Goal: Task Accomplishment & Management: Manage account settings

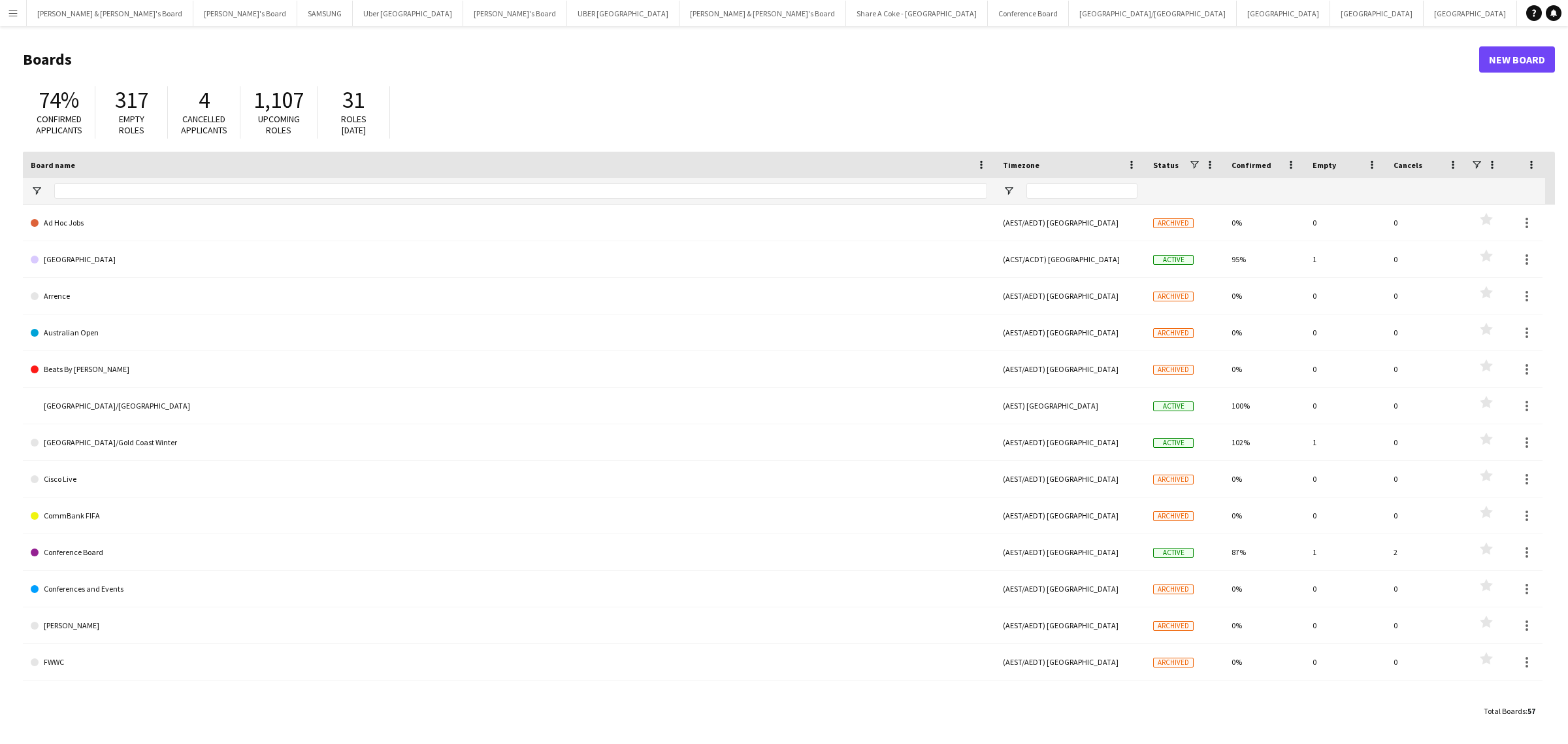
click at [4, 14] on button "Menu" at bounding box center [13, 13] width 26 height 26
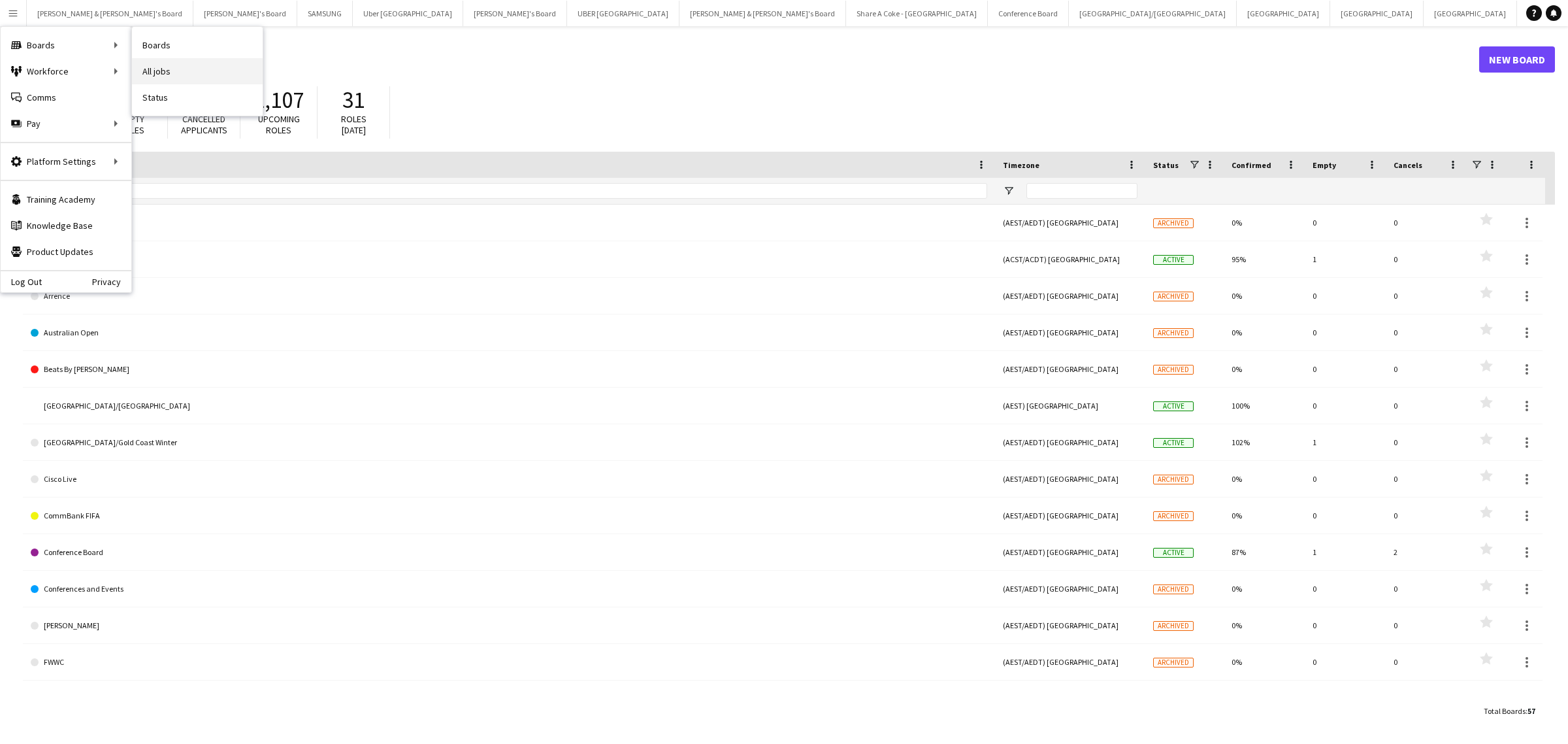
click at [184, 66] on link "All jobs" at bounding box center [197, 71] width 131 height 26
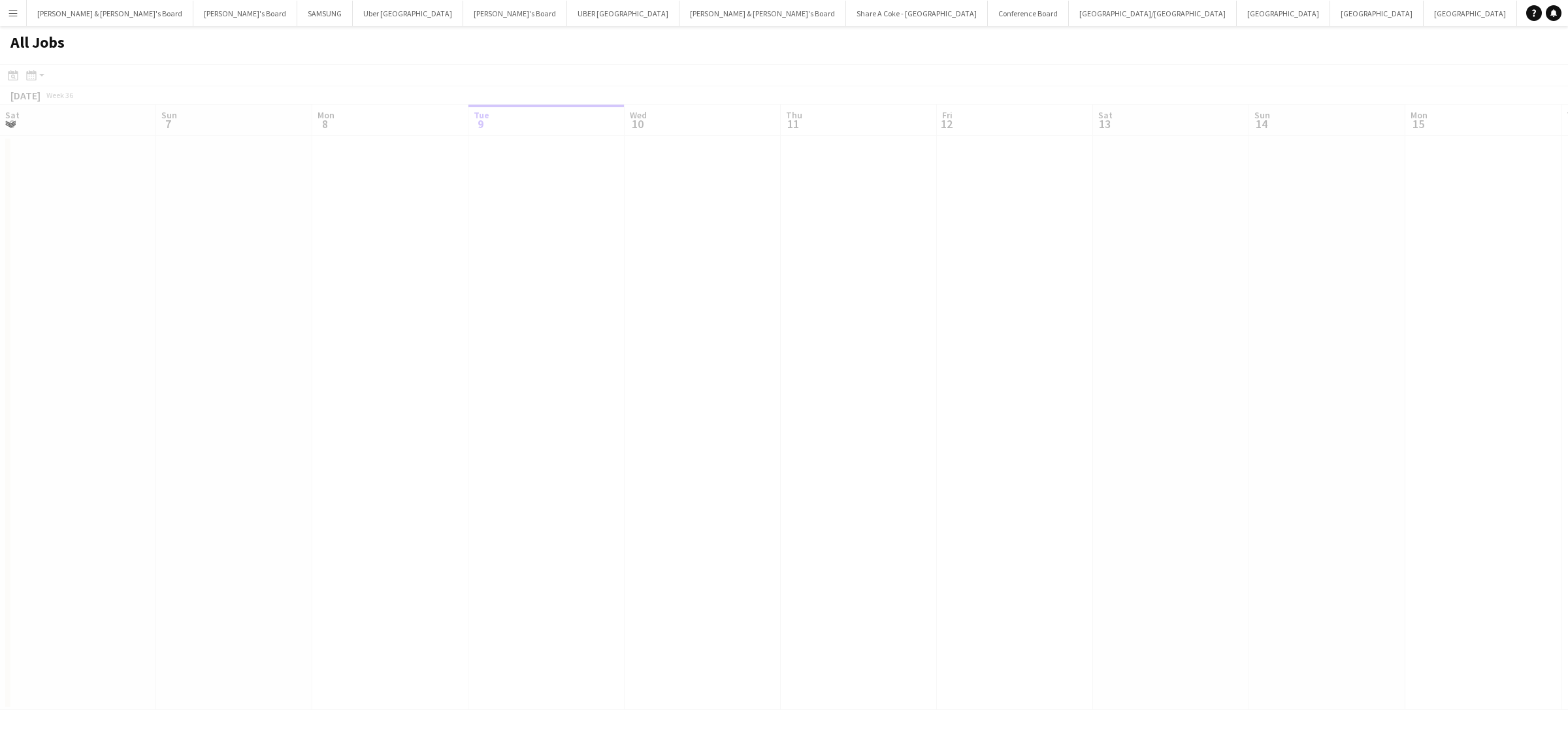
scroll to position [0, 312]
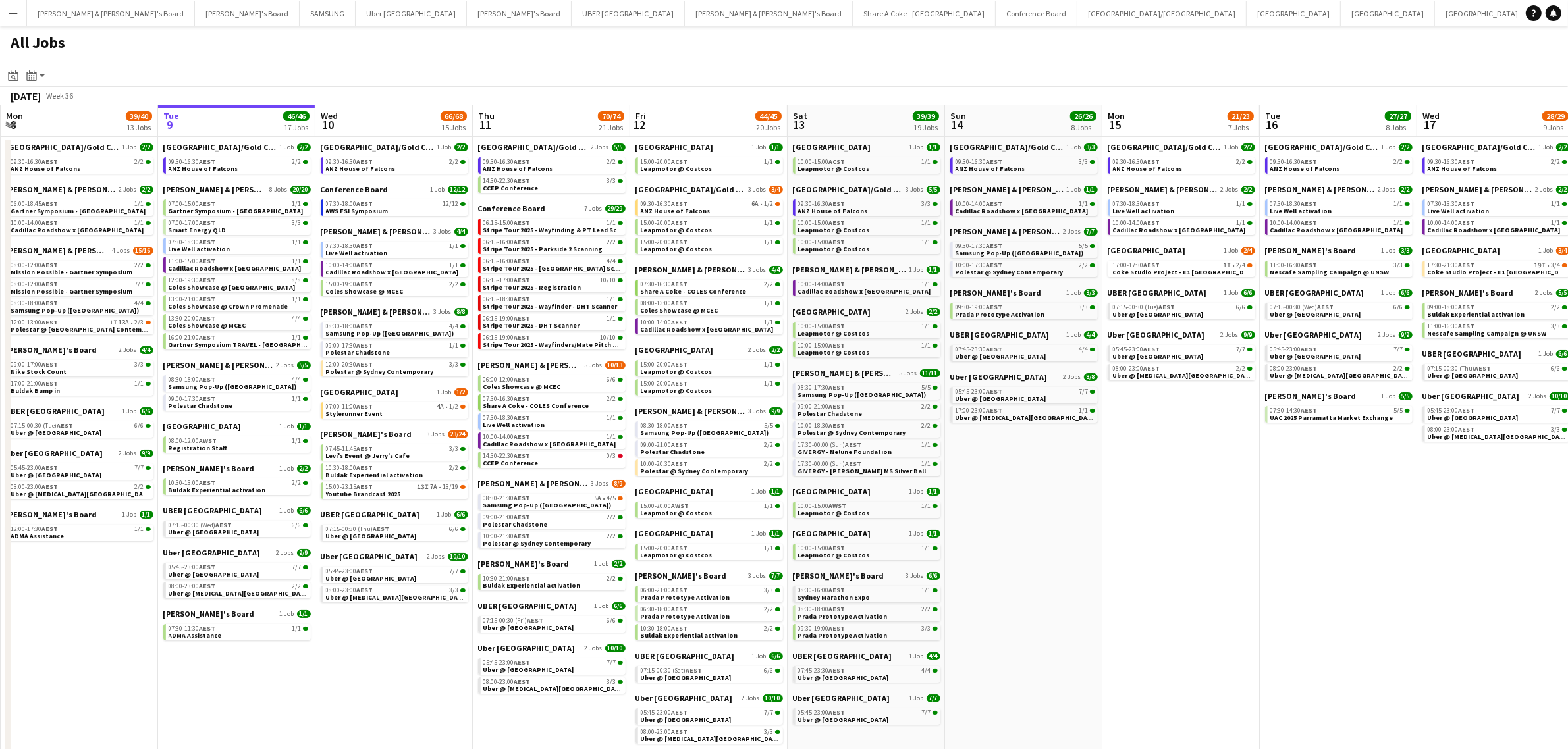
click at [1, 10] on button "Menu" at bounding box center [13, 13] width 26 height 26
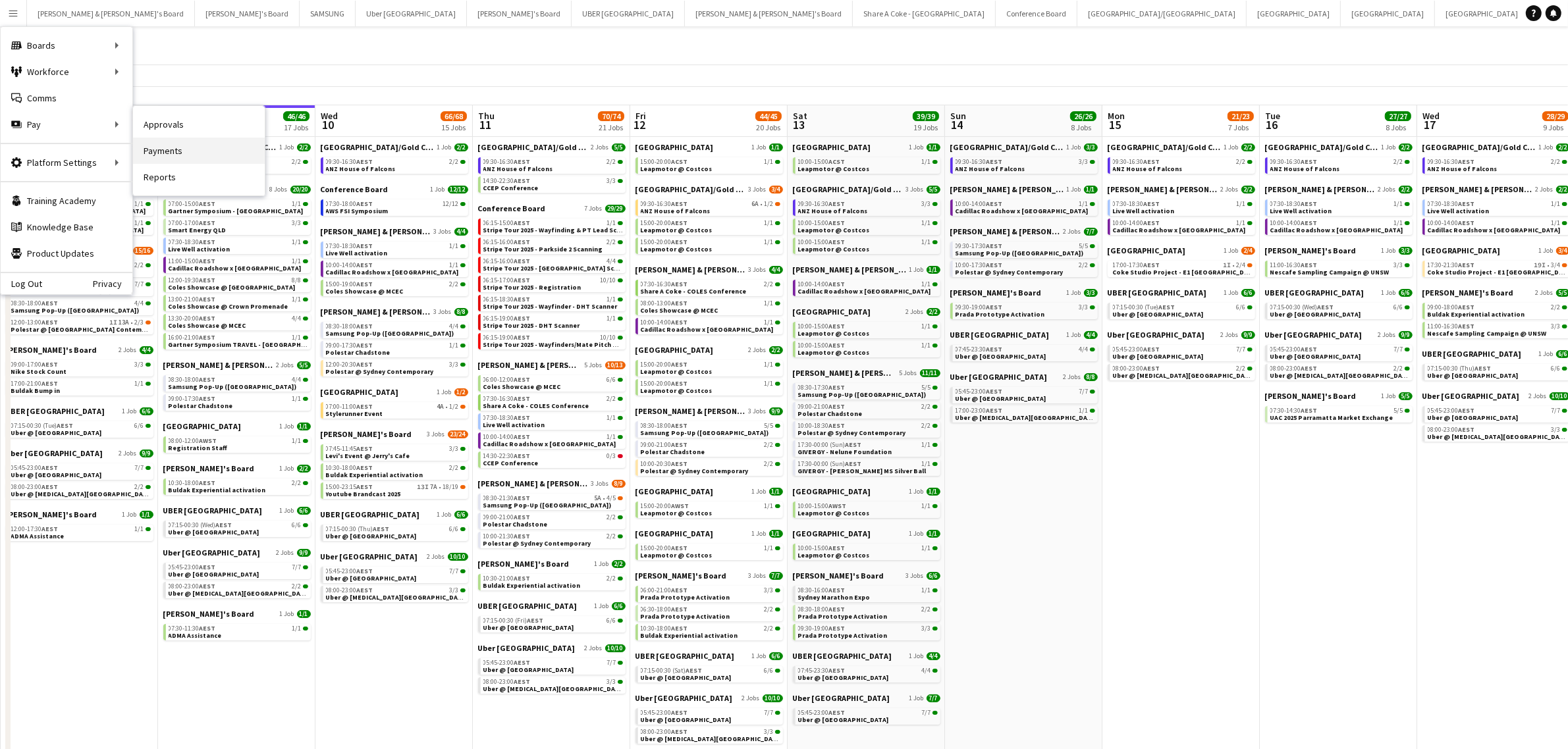
click at [192, 145] on link "Payments" at bounding box center [199, 150] width 132 height 26
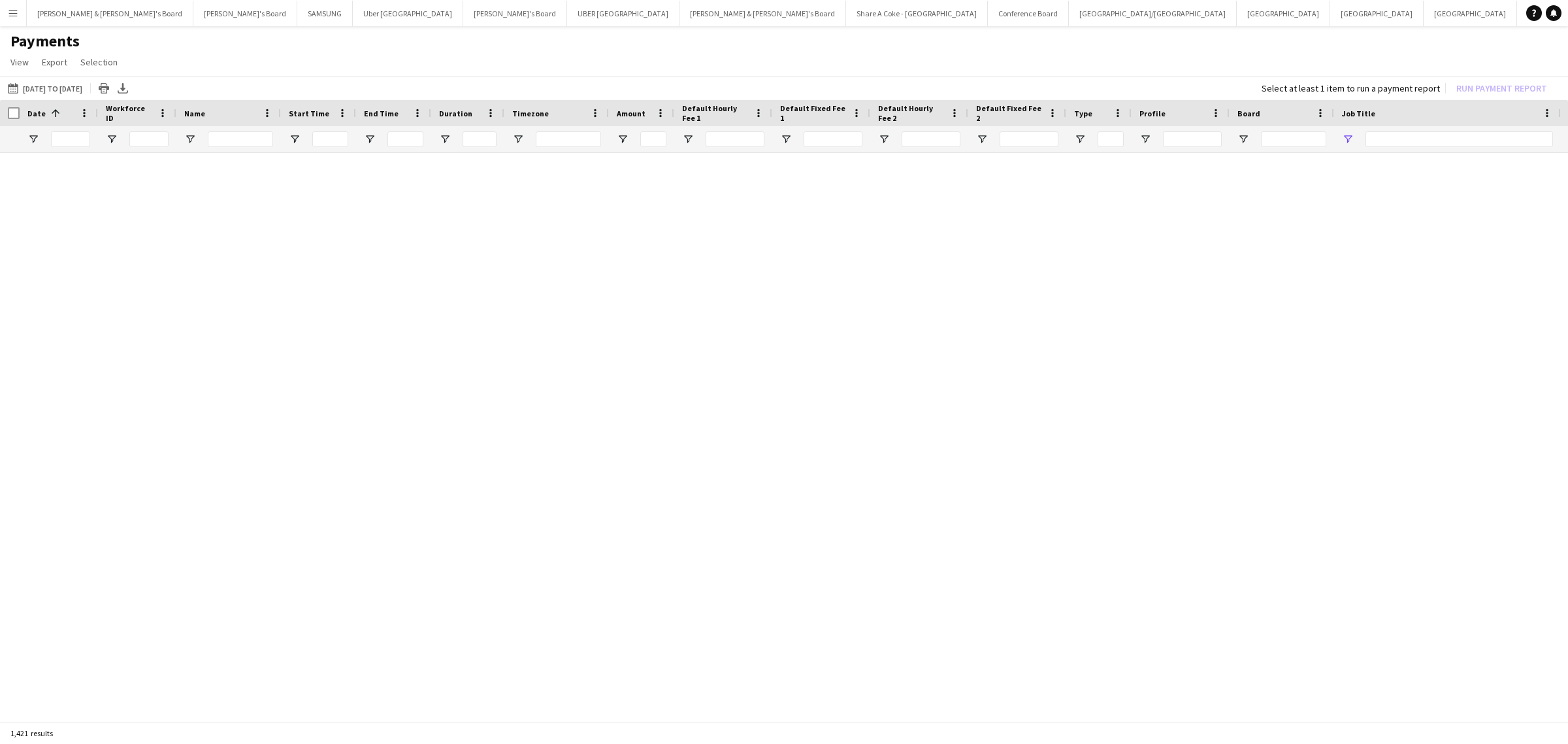
type input "*****"
click at [66, 95] on button "[DATE] to [DATE] [DATE] to [DATE]" at bounding box center [45, 88] width 80 height 16
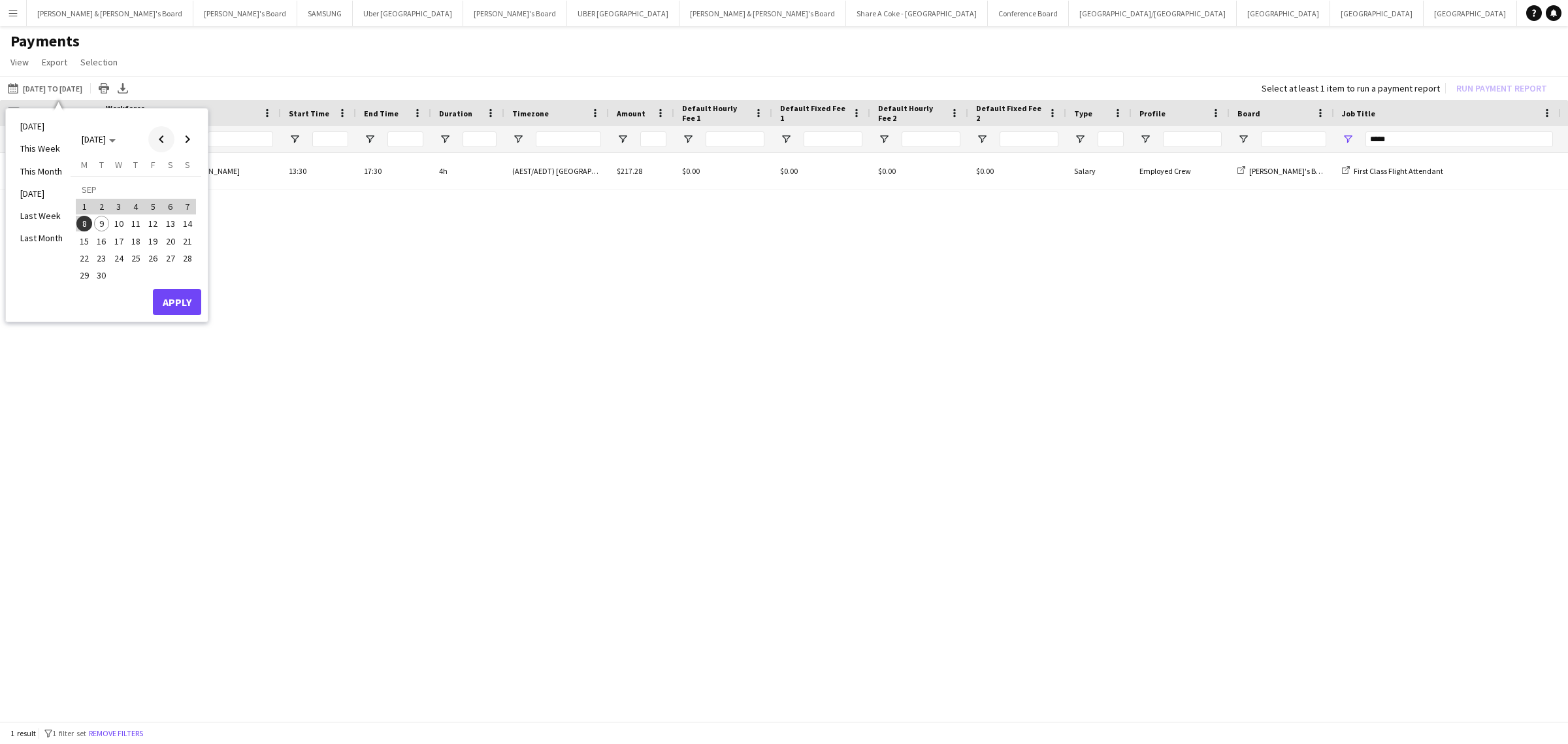
click at [155, 135] on span "Previous month" at bounding box center [161, 139] width 26 height 26
click at [171, 229] on span "16" at bounding box center [170, 226] width 16 height 16
click at [191, 259] on span "31" at bounding box center [187, 261] width 16 height 16
click at [190, 288] on button "Apply" at bounding box center [177, 288] width 49 height 26
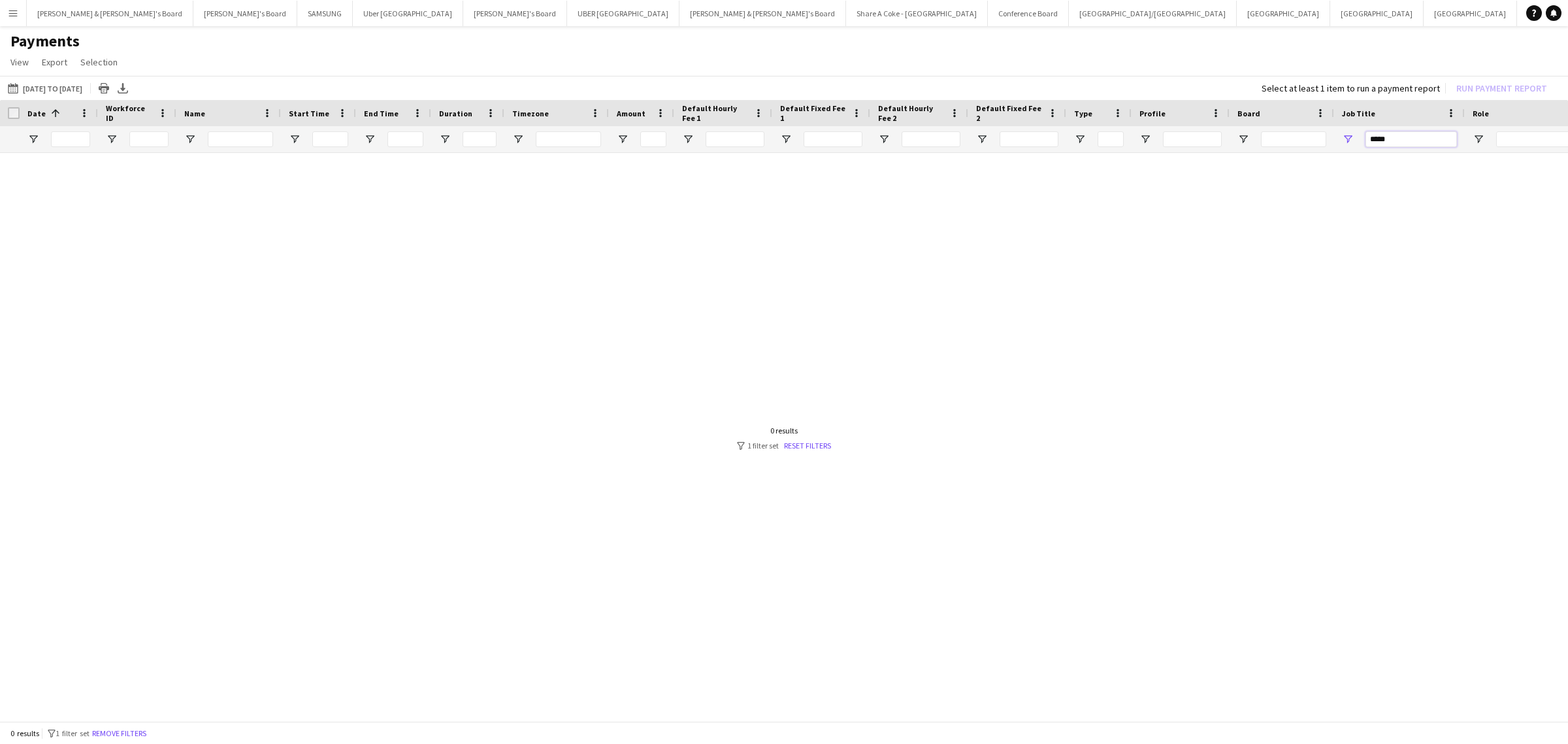
drag, startPoint x: 1415, startPoint y: 134, endPoint x: 1298, endPoint y: 132, distance: 117.0
click at [1301, 134] on div at bounding box center [1092, 139] width 2184 height 26
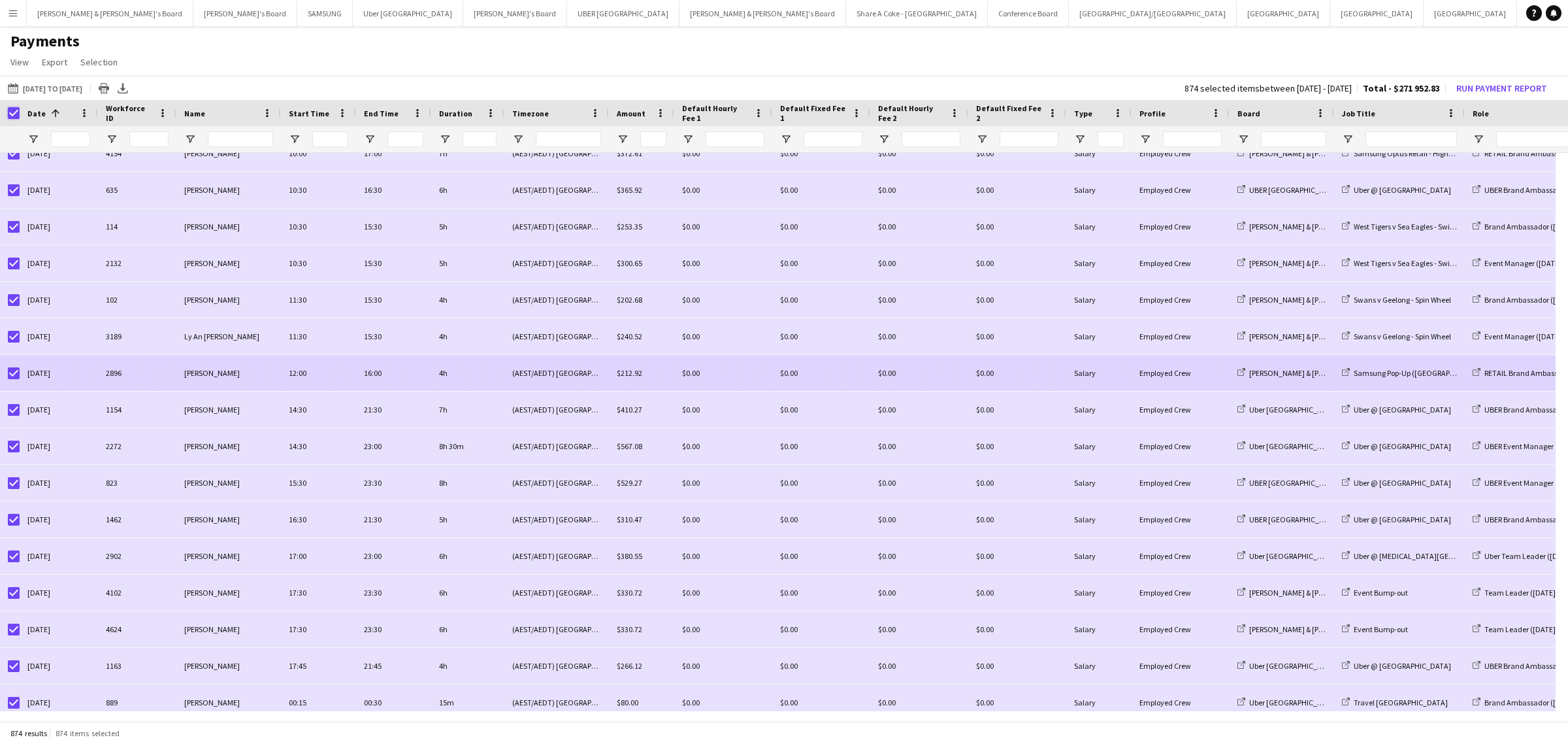
scroll to position [2534, 0]
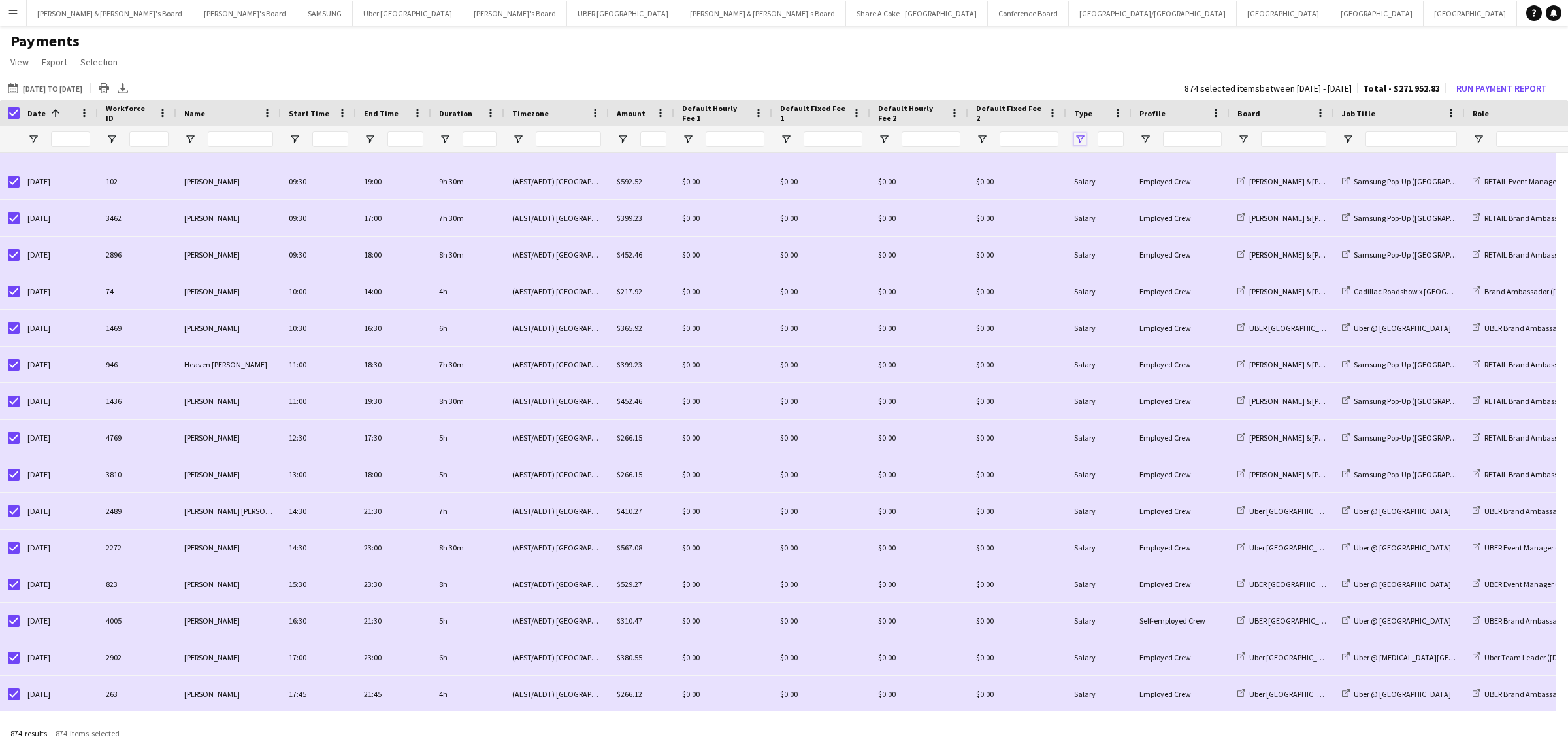
click at [1082, 133] on span "Open Filter Menu" at bounding box center [1080, 139] width 12 height 12
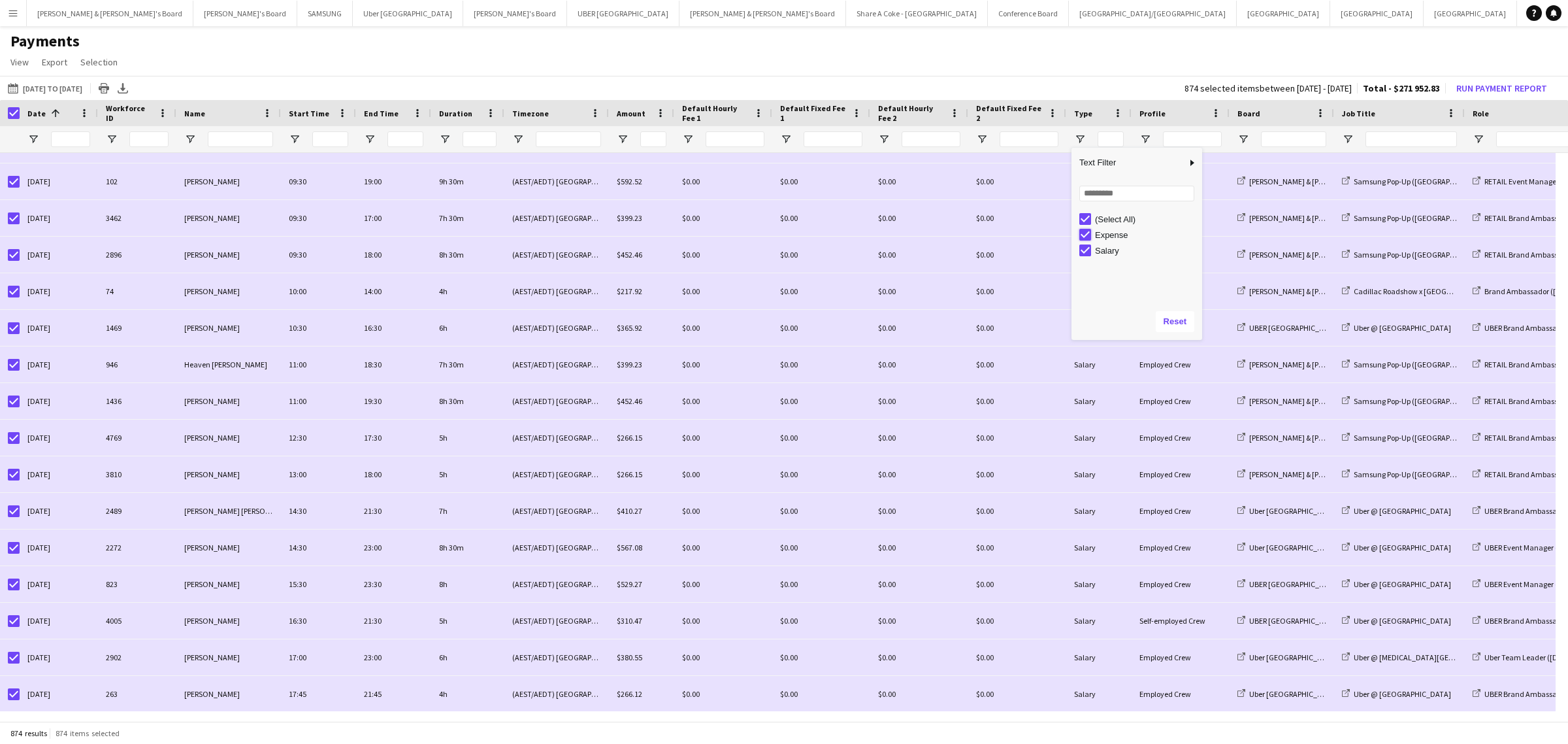
type input "**********"
click at [1092, 236] on div "Expense" at bounding box center [1141, 235] width 123 height 16
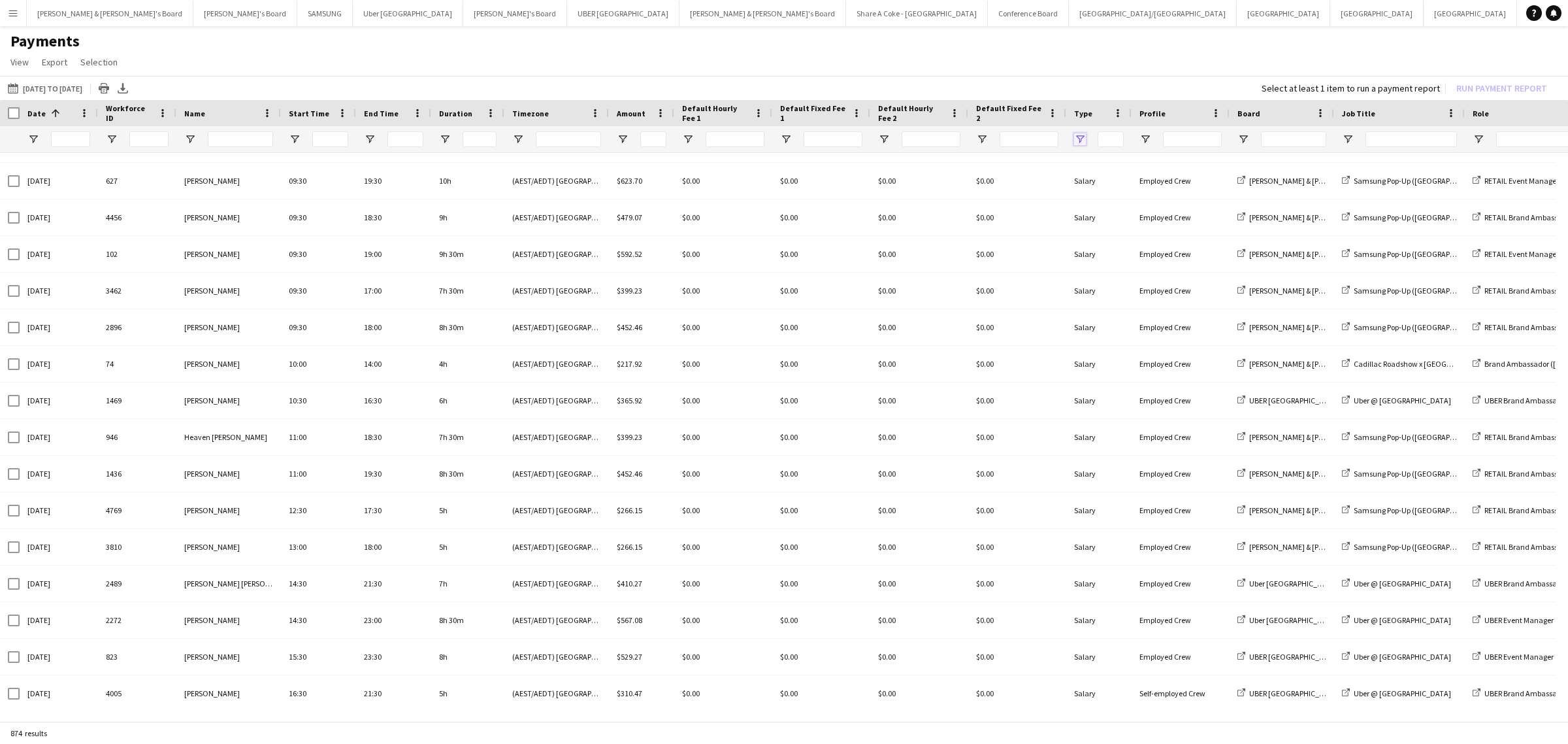
click at [1081, 135] on span "Open Filter Menu" at bounding box center [1080, 139] width 12 height 12
click at [1085, 130] on div "**********" at bounding box center [1099, 139] width 66 height 26
click at [1085, 133] on span "Open Filter Menu" at bounding box center [1080, 139] width 12 height 12
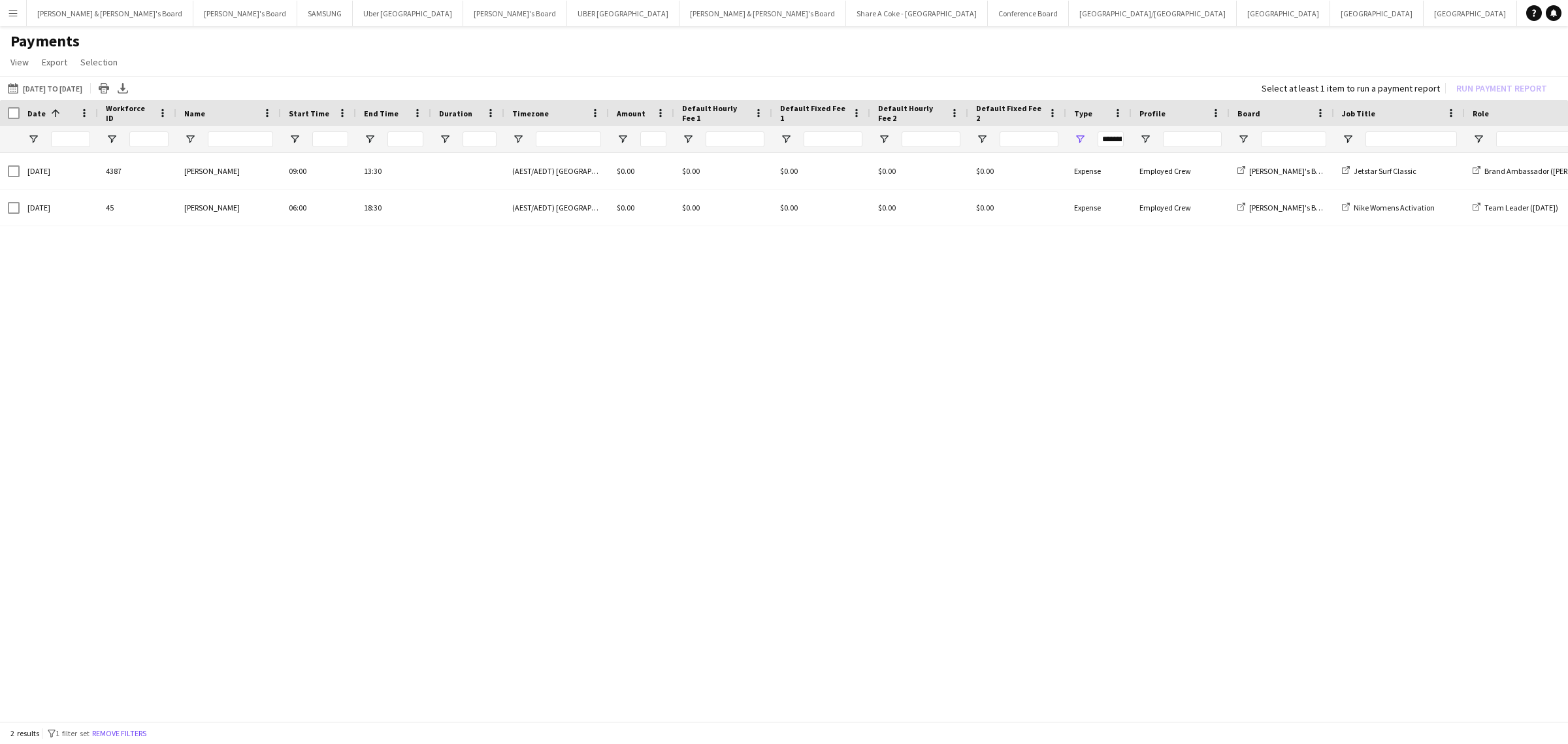
click at [994, 354] on div "[DATE] 4387 [PERSON_NAME] 09:00 13:30 (AEST/AEDT) [GEOGRAPHIC_DATA] $0.00 $0.00…" at bounding box center [784, 432] width 1568 height 558
click at [1076, 138] on span "Open Filter Menu" at bounding box center [1080, 139] width 12 height 12
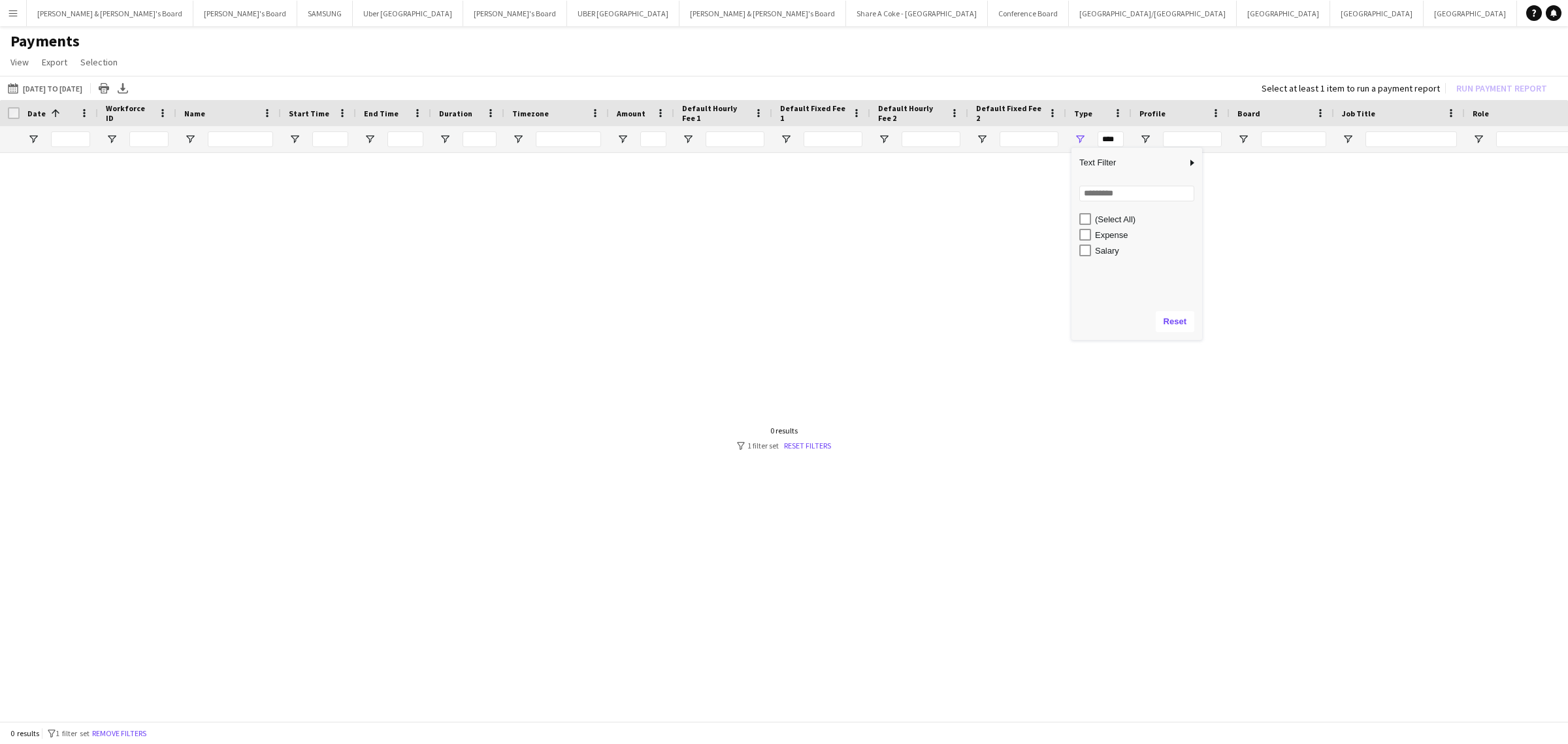
type input "**********"
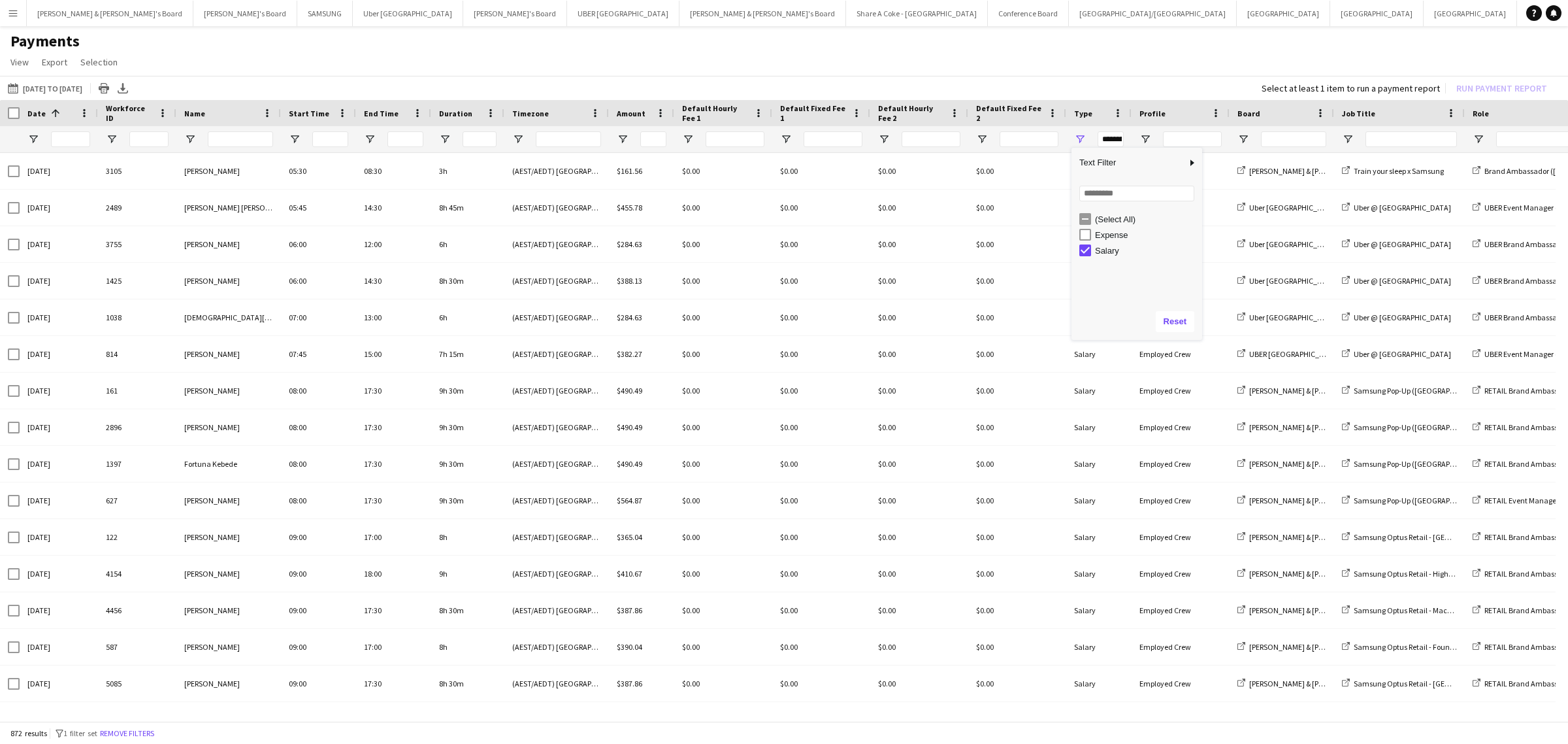
click at [1115, 46] on h1 "Payments" at bounding box center [784, 40] width 1568 height 20
click at [14, 13] on app-icon "Menu" at bounding box center [12, 12] width 10 height 10
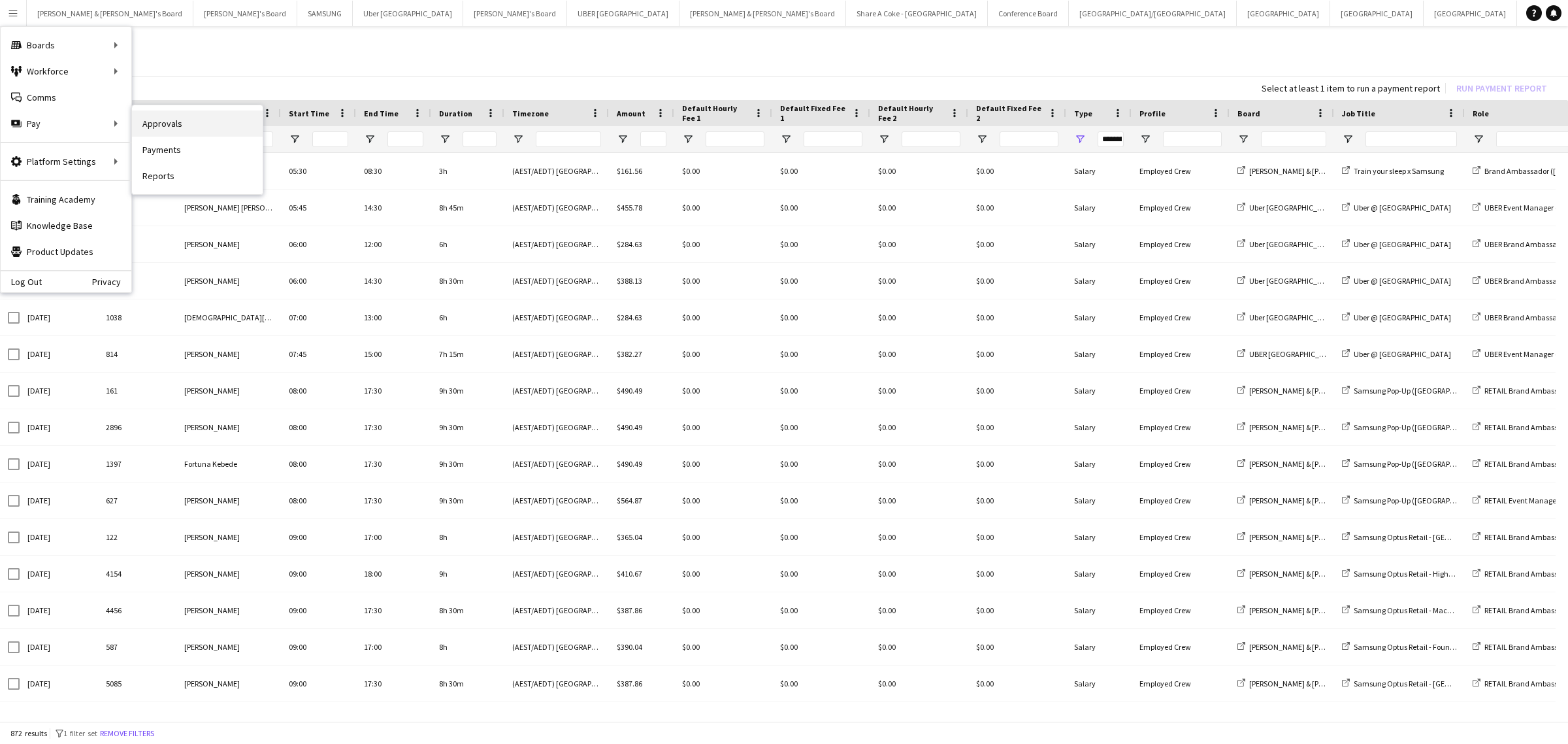
click at [167, 128] on link "Approvals" at bounding box center [197, 124] width 131 height 26
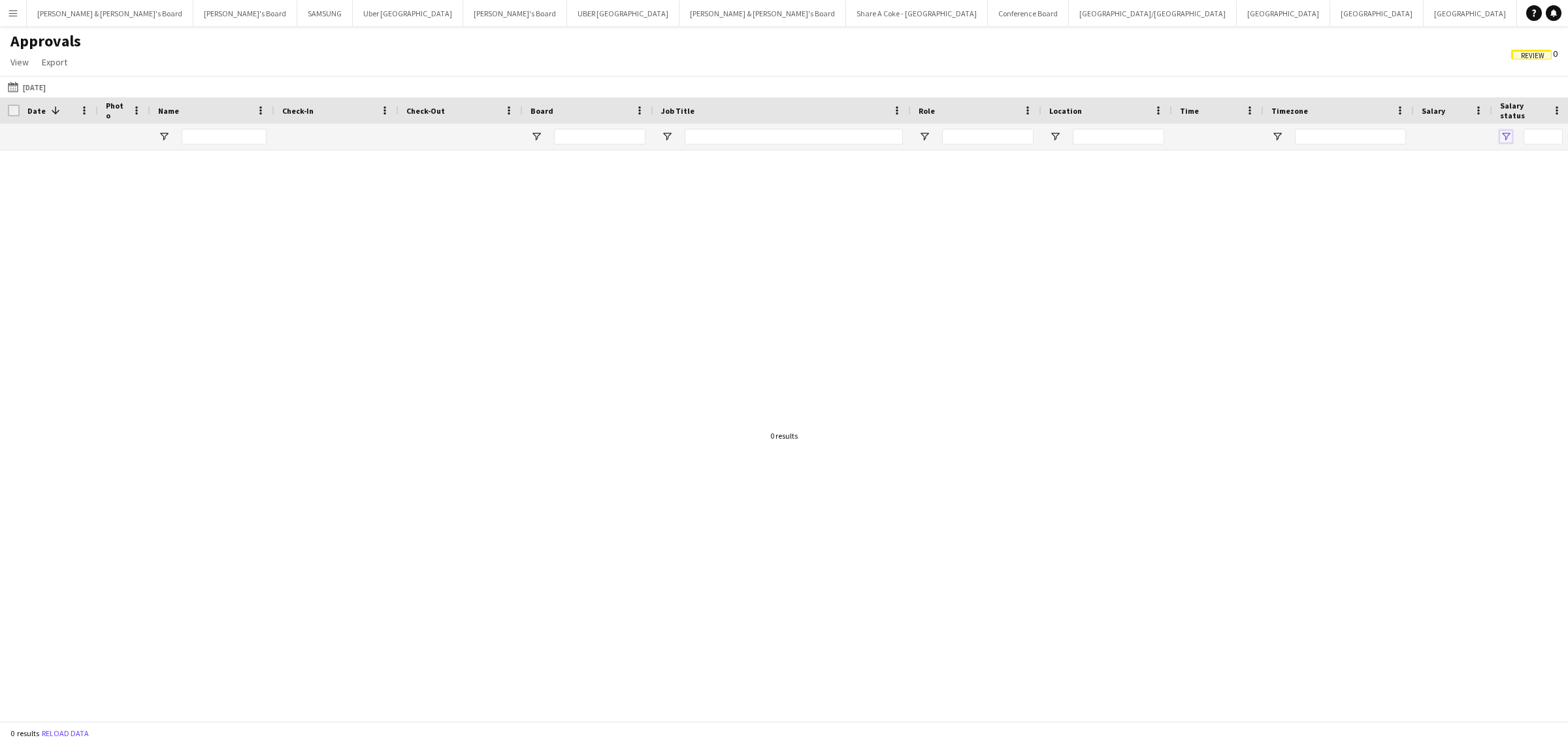
click at [1503, 134] on span "Open Filter Menu" at bounding box center [1506, 136] width 12 height 12
click at [1214, 304] on div at bounding box center [784, 429] width 1568 height 558
click at [229, 135] on input "Name Filter Input" at bounding box center [223, 136] width 85 height 16
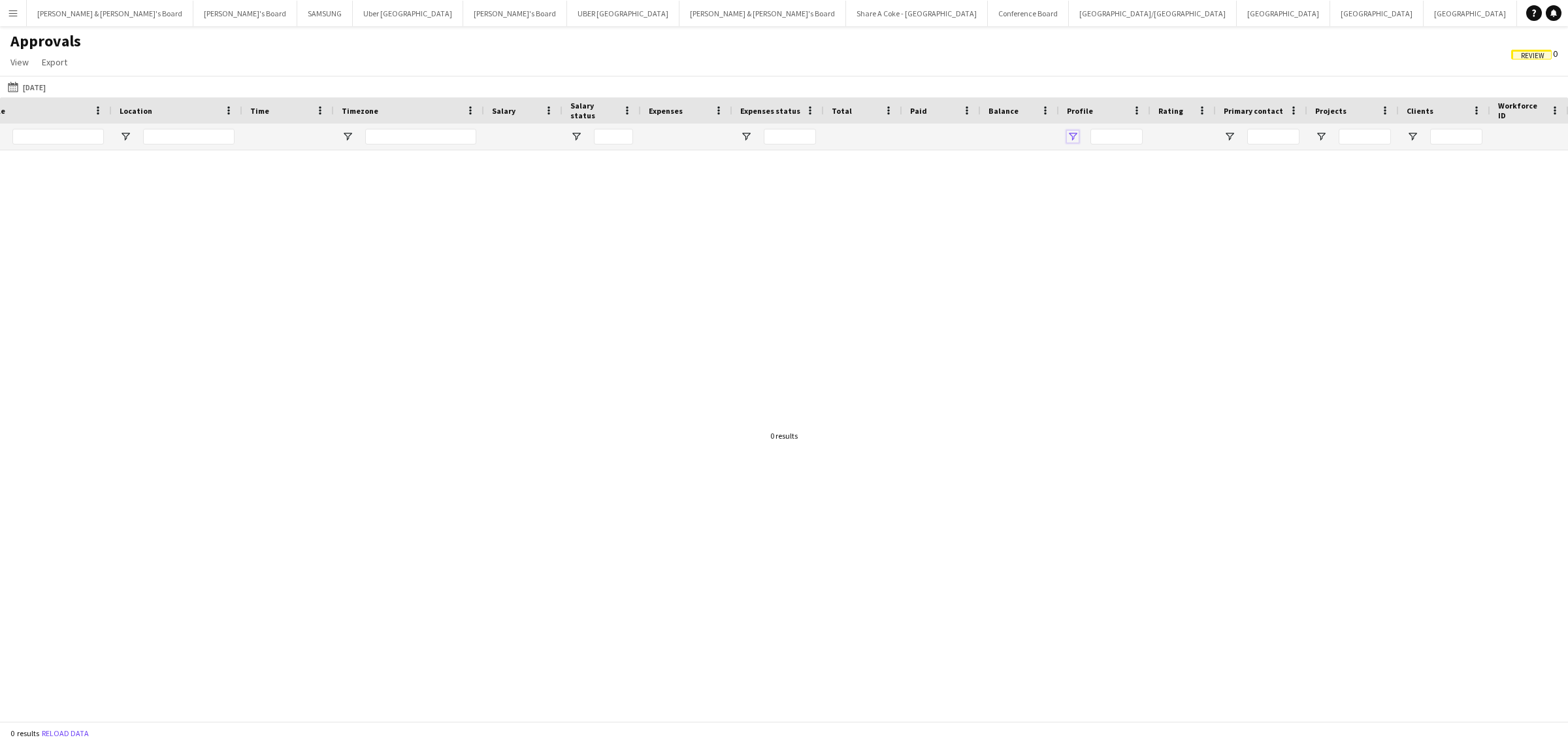
click at [1073, 132] on span "Open Filter Menu" at bounding box center [1073, 136] width 12 height 12
click at [1229, 132] on span "Open Filter Menu" at bounding box center [1230, 136] width 12 height 12
click at [1326, 134] on span "Open Filter Menu" at bounding box center [1321, 136] width 12 height 12
click at [1415, 134] on span "Open Filter Menu" at bounding box center [1413, 136] width 12 height 12
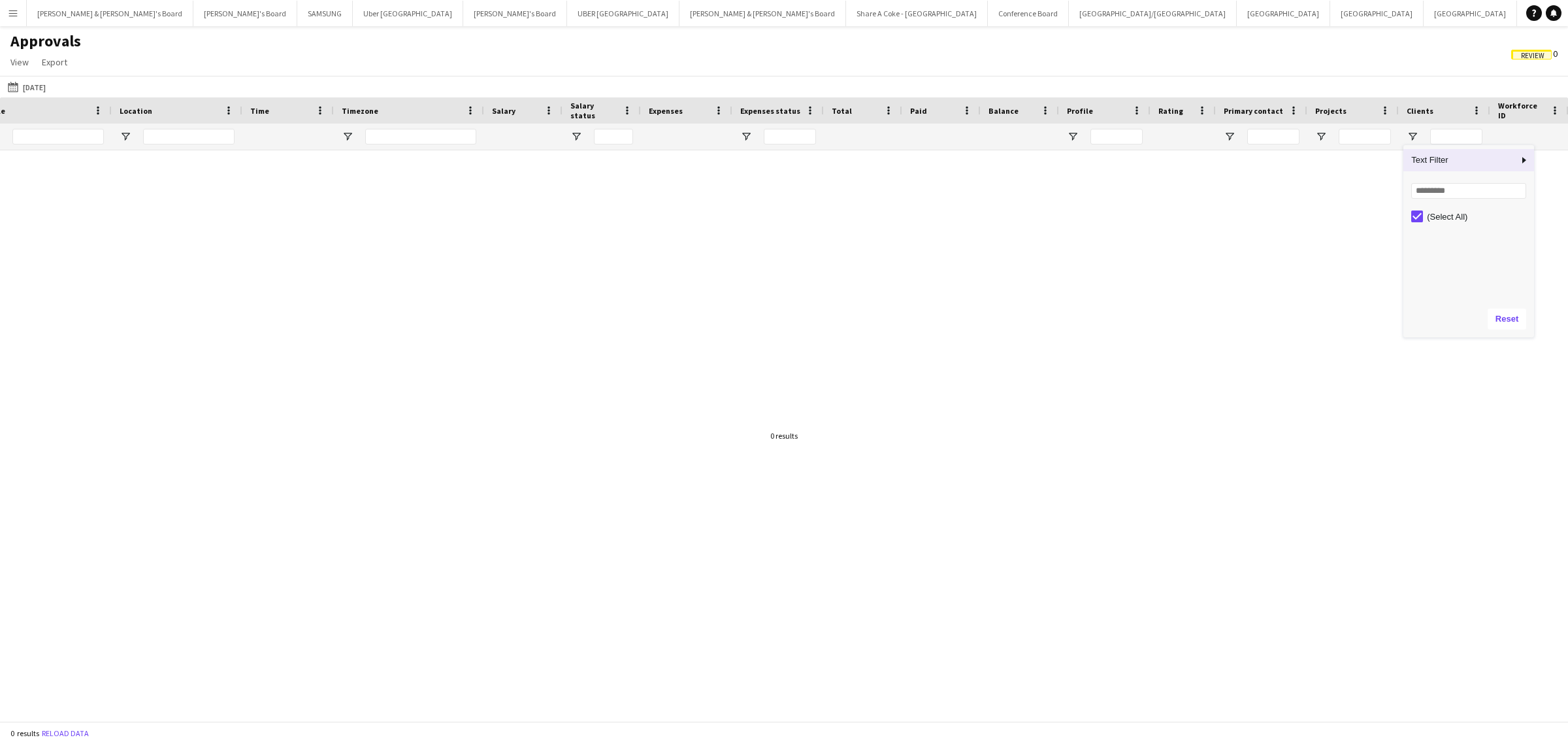
click at [12, 11] on app-icon "Menu" at bounding box center [12, 12] width 10 height 10
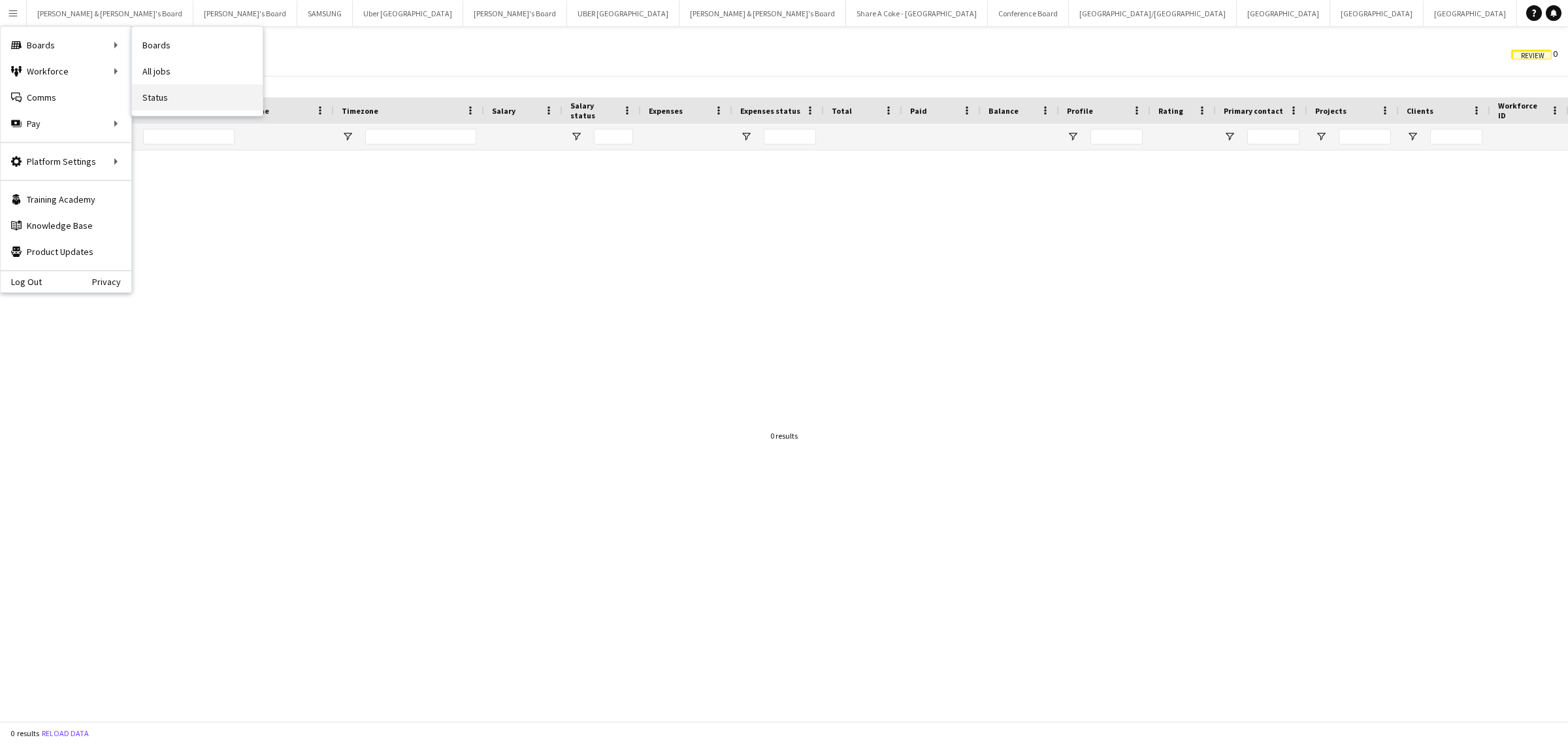
click at [169, 95] on link "Status" at bounding box center [197, 98] width 131 height 26
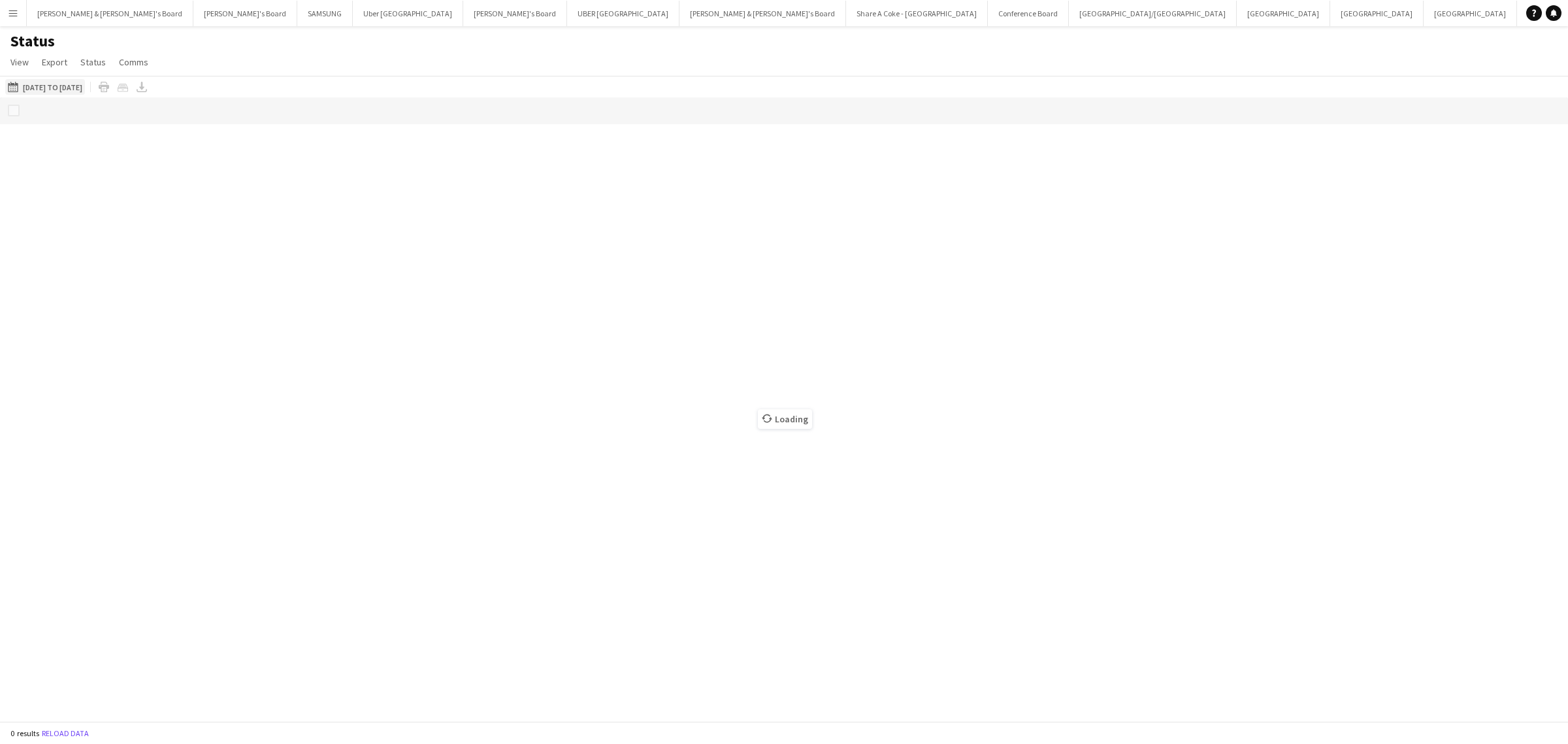
click at [69, 85] on button "[DATE] to [DATE] [DATE] to [DATE]" at bounding box center [45, 86] width 80 height 16
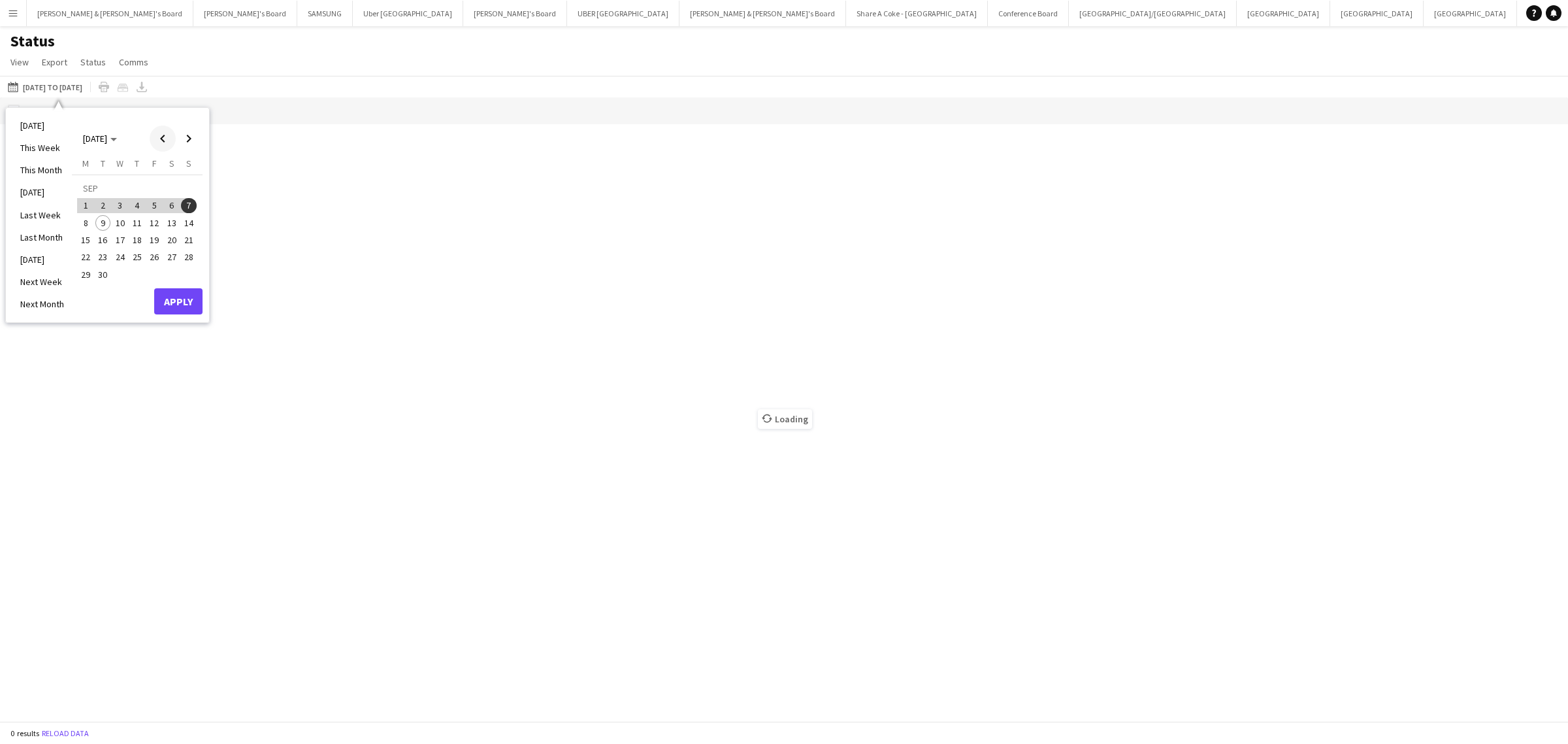
click at [163, 138] on span "Previous month" at bounding box center [162, 139] width 26 height 26
click at [172, 258] on span "30" at bounding box center [172, 260] width 16 height 16
click at [173, 281] on button "Apply" at bounding box center [178, 287] width 49 height 26
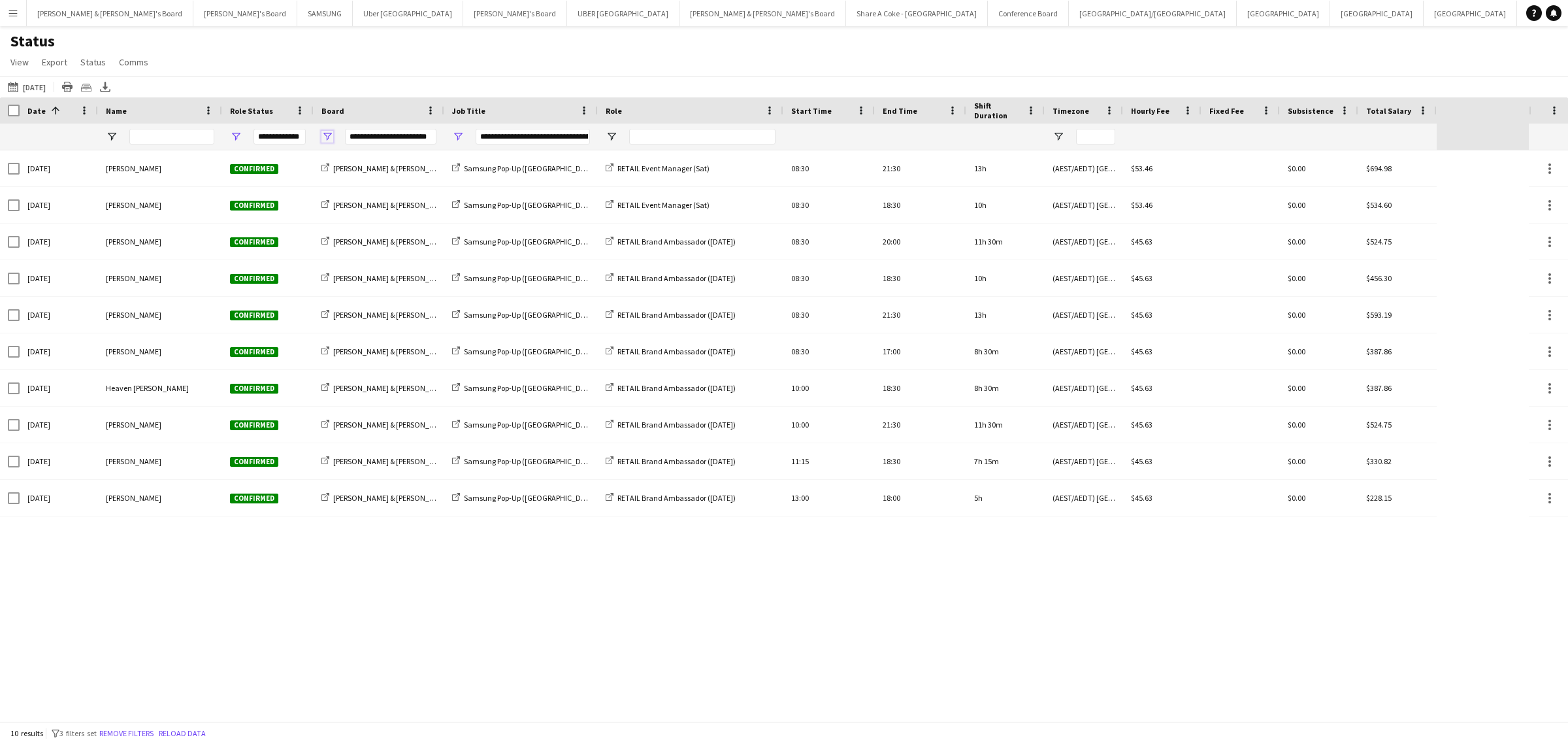
click at [327, 134] on span "Open Filter Menu" at bounding box center [327, 136] width 12 height 12
click at [455, 132] on span "Open Filter Menu" at bounding box center [458, 136] width 12 height 12
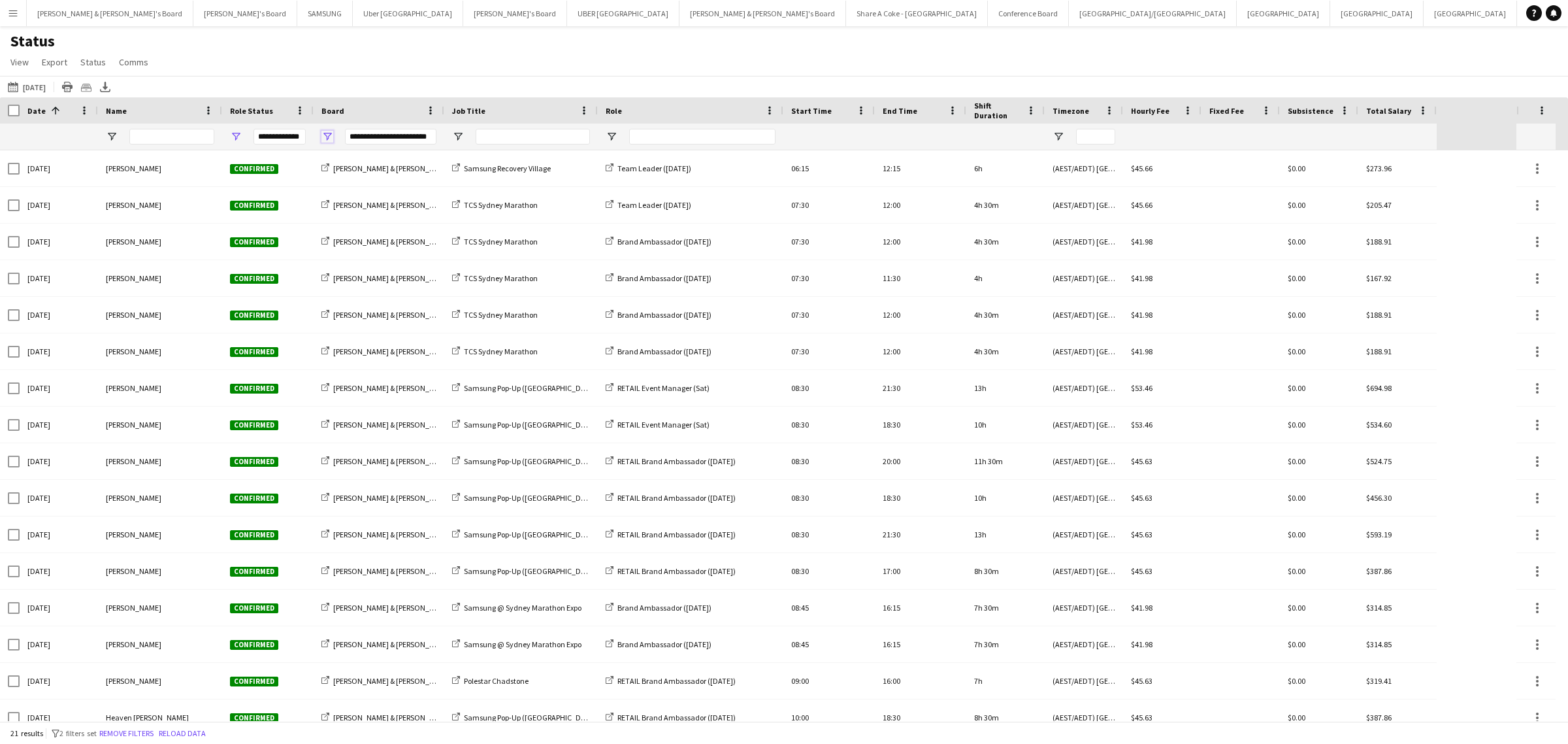
click at [327, 132] on span "Open Filter Menu" at bounding box center [327, 136] width 12 height 12
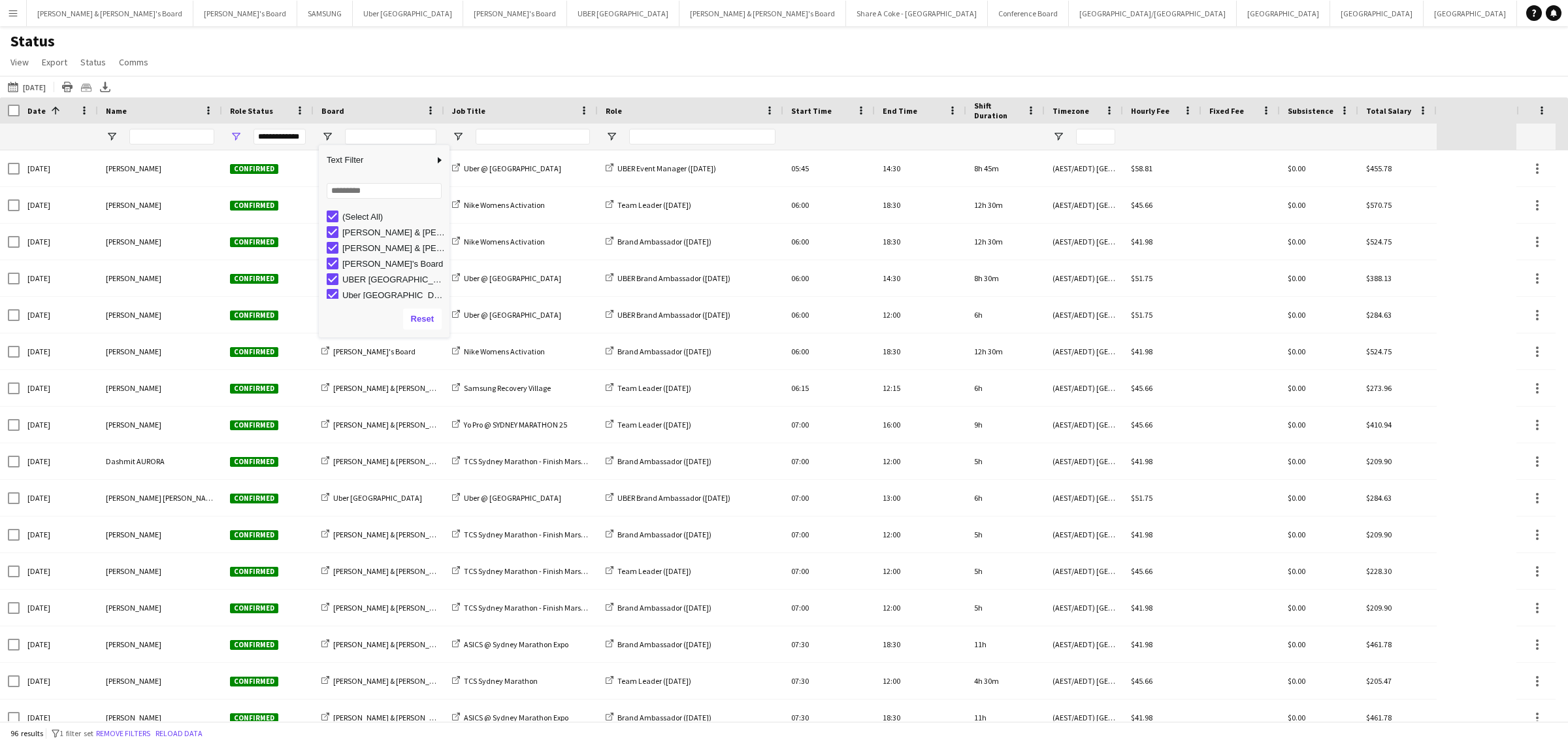
click at [403, 41] on div "Status View Views Default view New view Update view Delete view Edit name Custo…" at bounding box center [784, 53] width 1568 height 44
click at [176, 132] on input "Name Filter Input" at bounding box center [172, 136] width 85 height 16
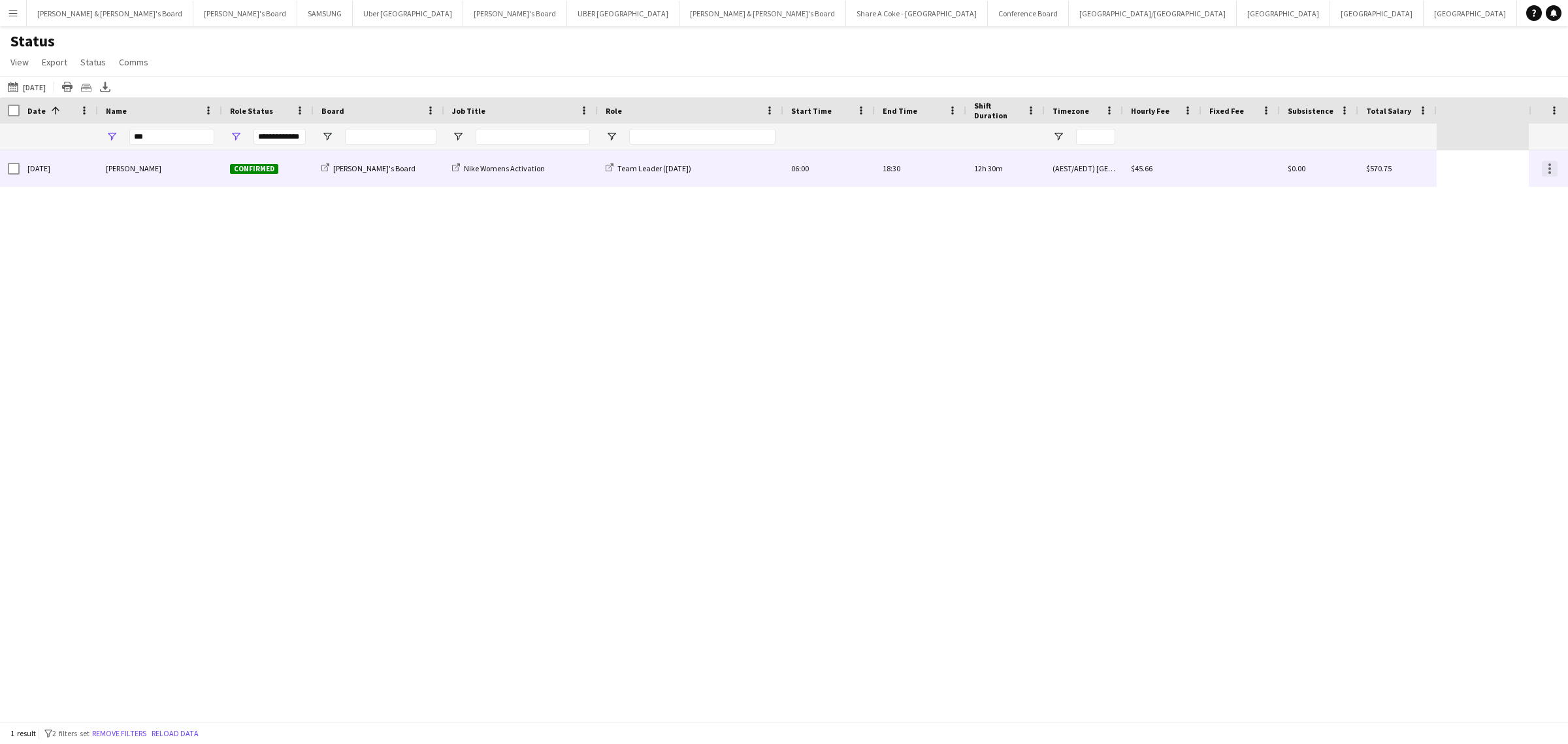
click at [1551, 171] on div at bounding box center [1550, 168] width 16 height 16
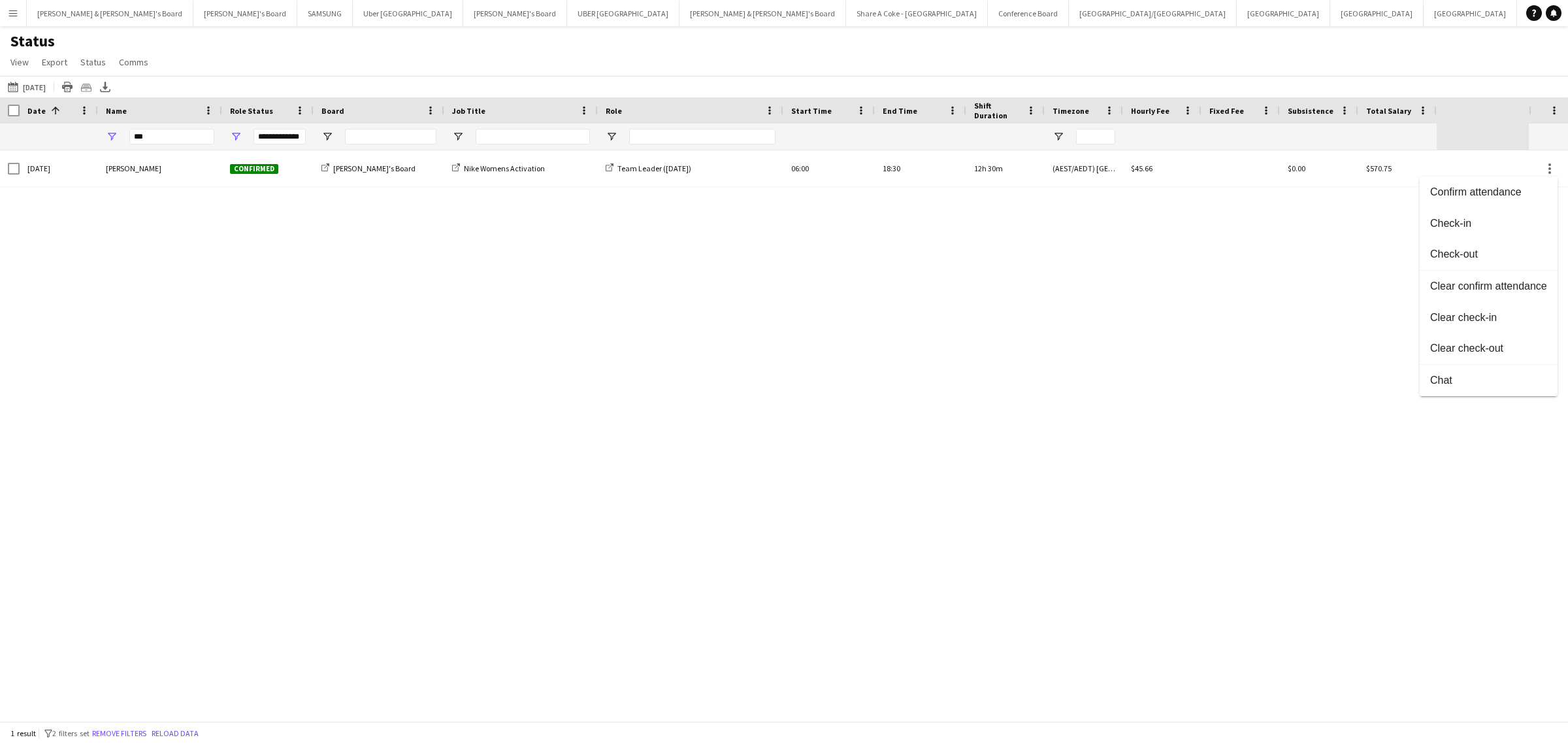
click at [1383, 167] on div at bounding box center [784, 372] width 1568 height 744
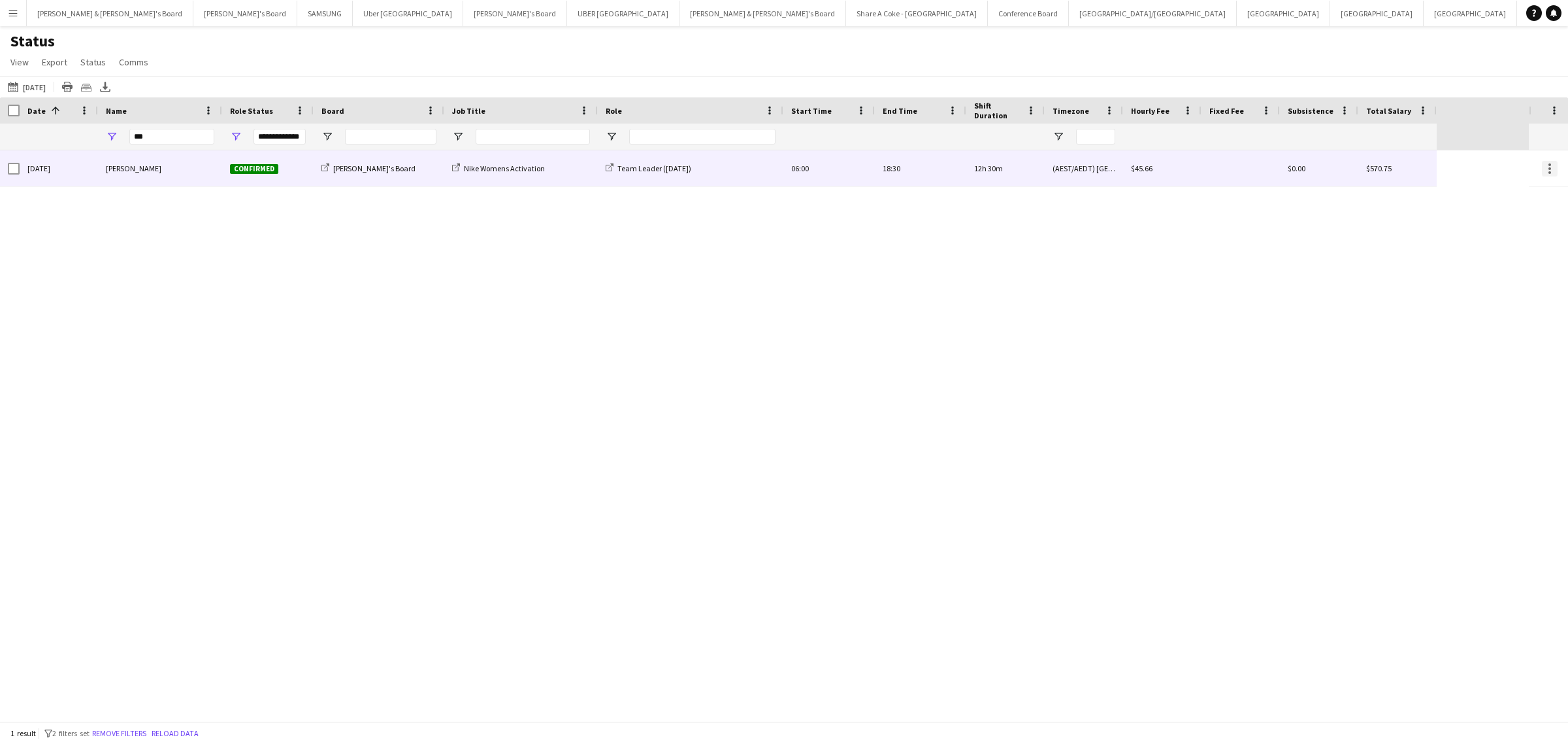
click at [1550, 171] on div at bounding box center [1550, 172] width 3 height 3
click at [1550, 171] on div at bounding box center [784, 372] width 1568 height 744
click at [1550, 171] on div at bounding box center [1550, 172] width 3 height 3
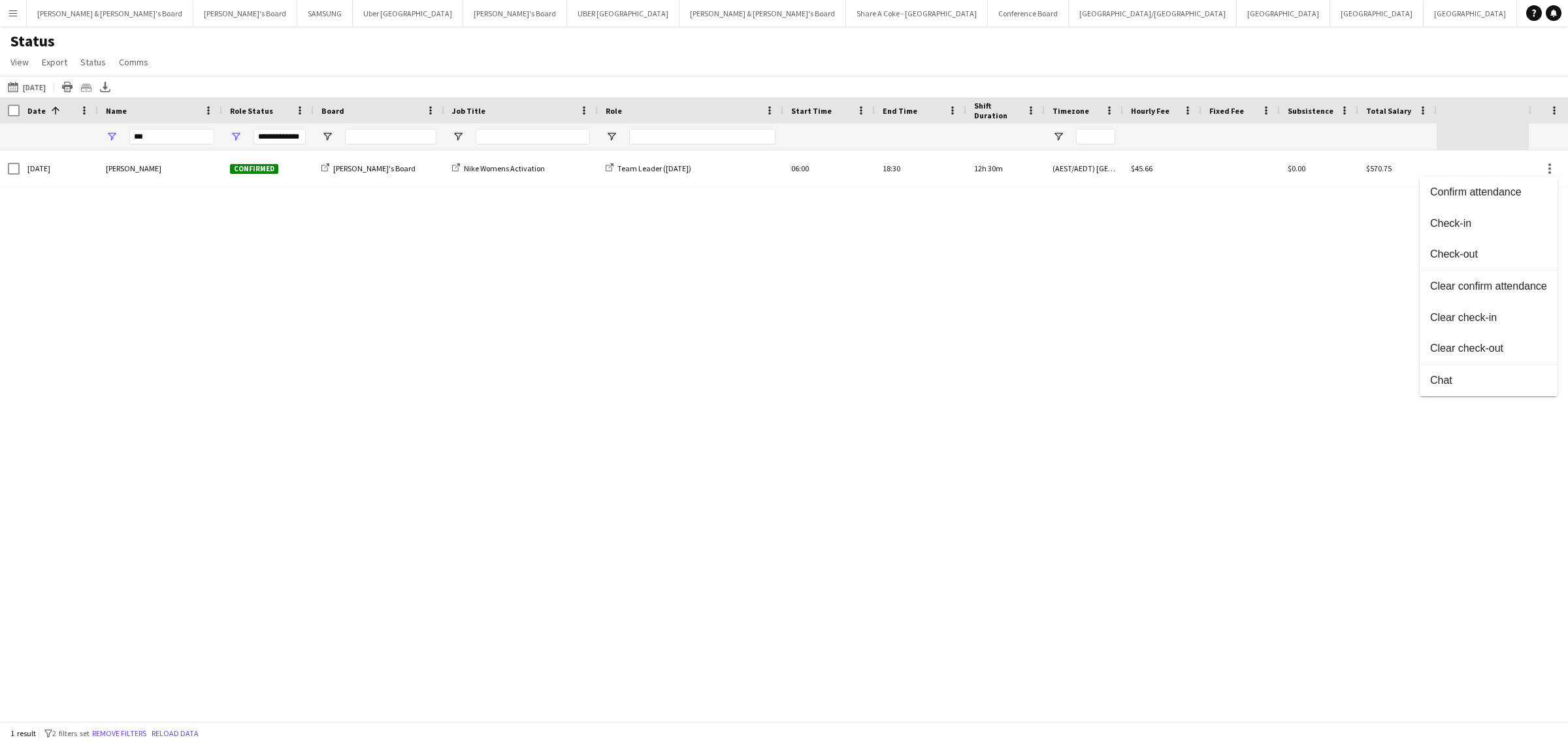
click at [500, 171] on div at bounding box center [784, 372] width 1568 height 744
click at [500, 171] on body "Menu Boards Boards Boards All jobs Status Workforce Workforce My Workforce Recr…" at bounding box center [784, 372] width 1568 height 744
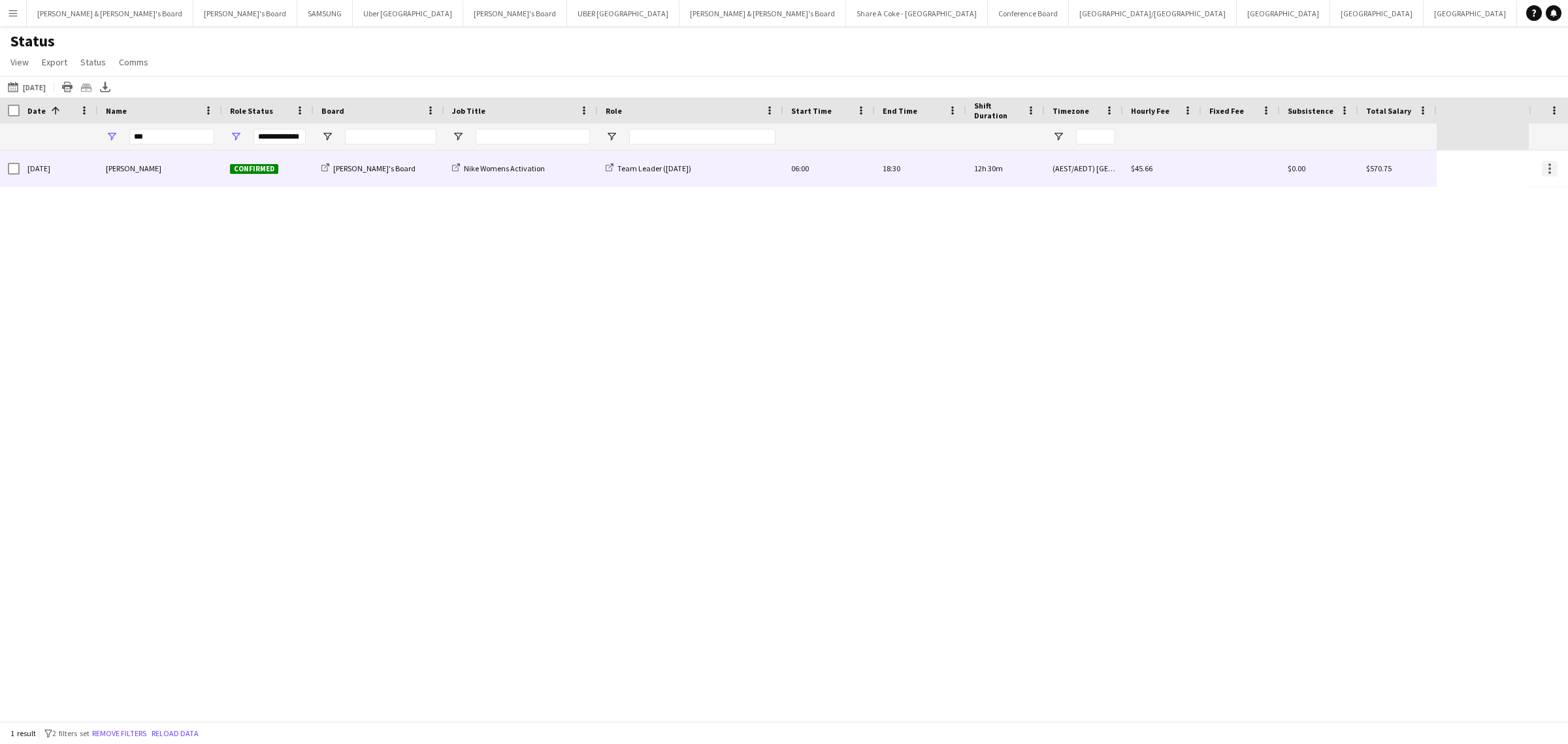
click at [1552, 171] on div at bounding box center [1550, 168] width 16 height 16
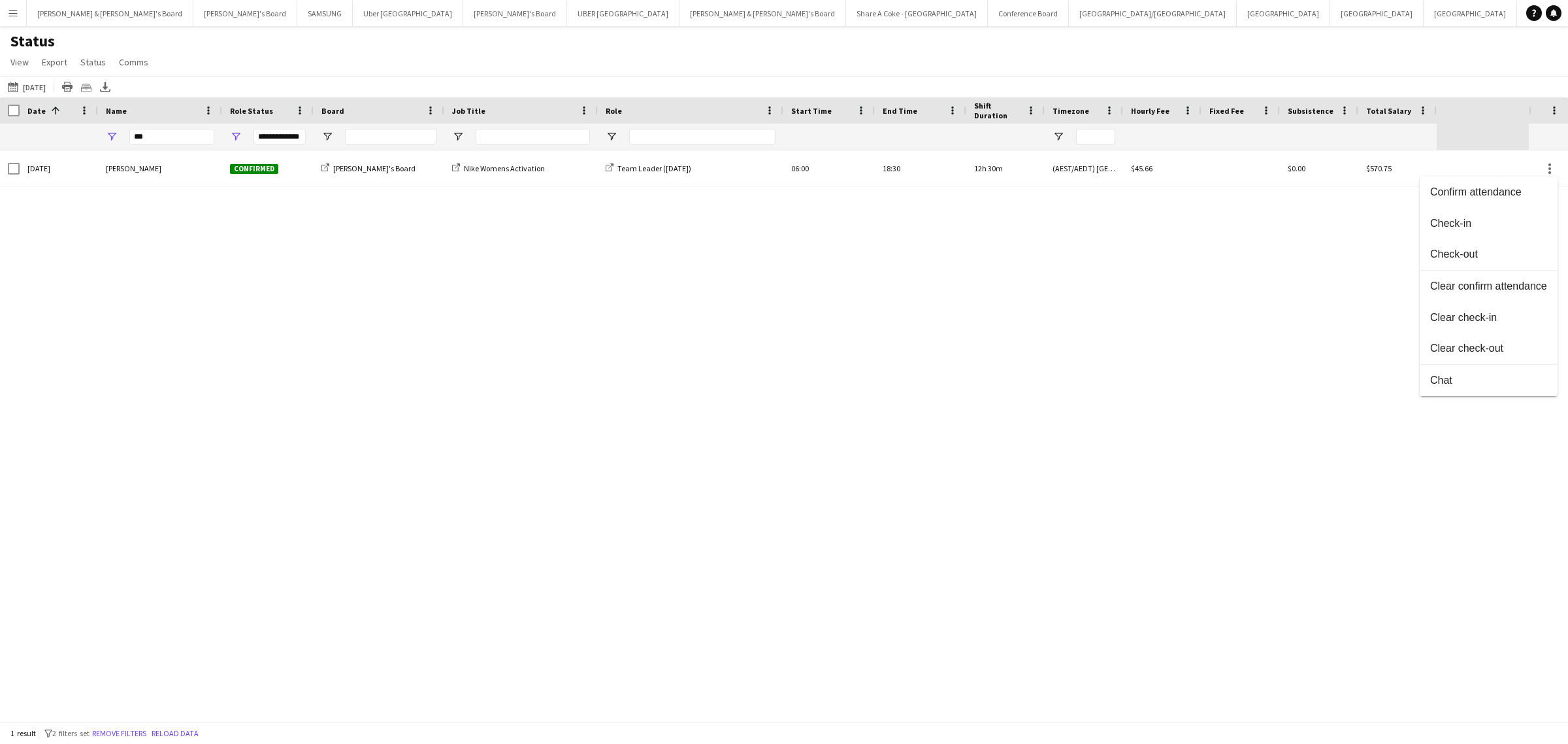
drag, startPoint x: 155, startPoint y: 136, endPoint x: 122, endPoint y: 135, distance: 33.0
click at [122, 135] on div at bounding box center [784, 372] width 1568 height 744
drag, startPoint x: 149, startPoint y: 141, endPoint x: 115, endPoint y: 143, distance: 34.1
click at [115, 143] on div "***" at bounding box center [160, 137] width 124 height 26
type input "****"
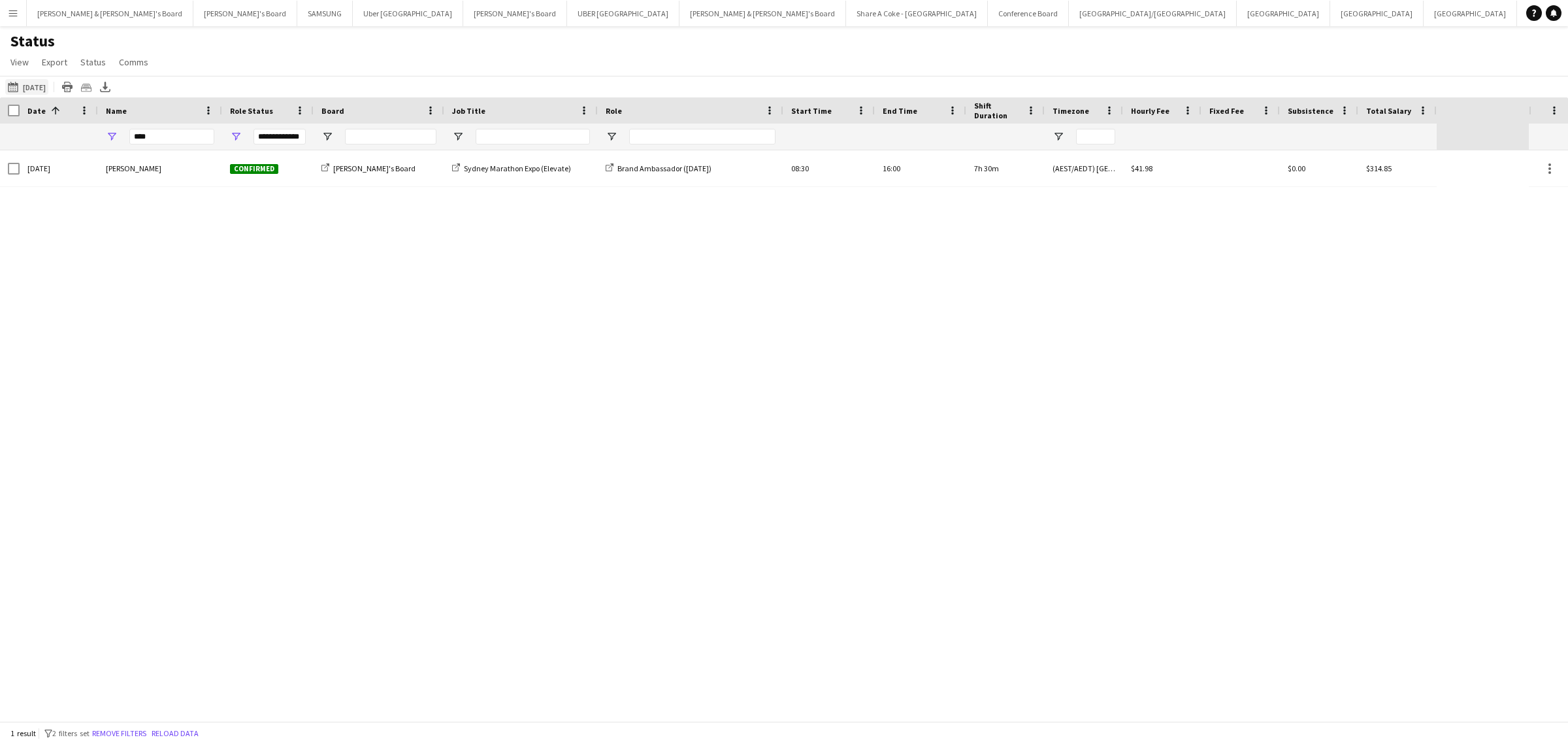
click at [35, 85] on button "[DATE] to [DATE] [DATE]" at bounding box center [27, 86] width 43 height 16
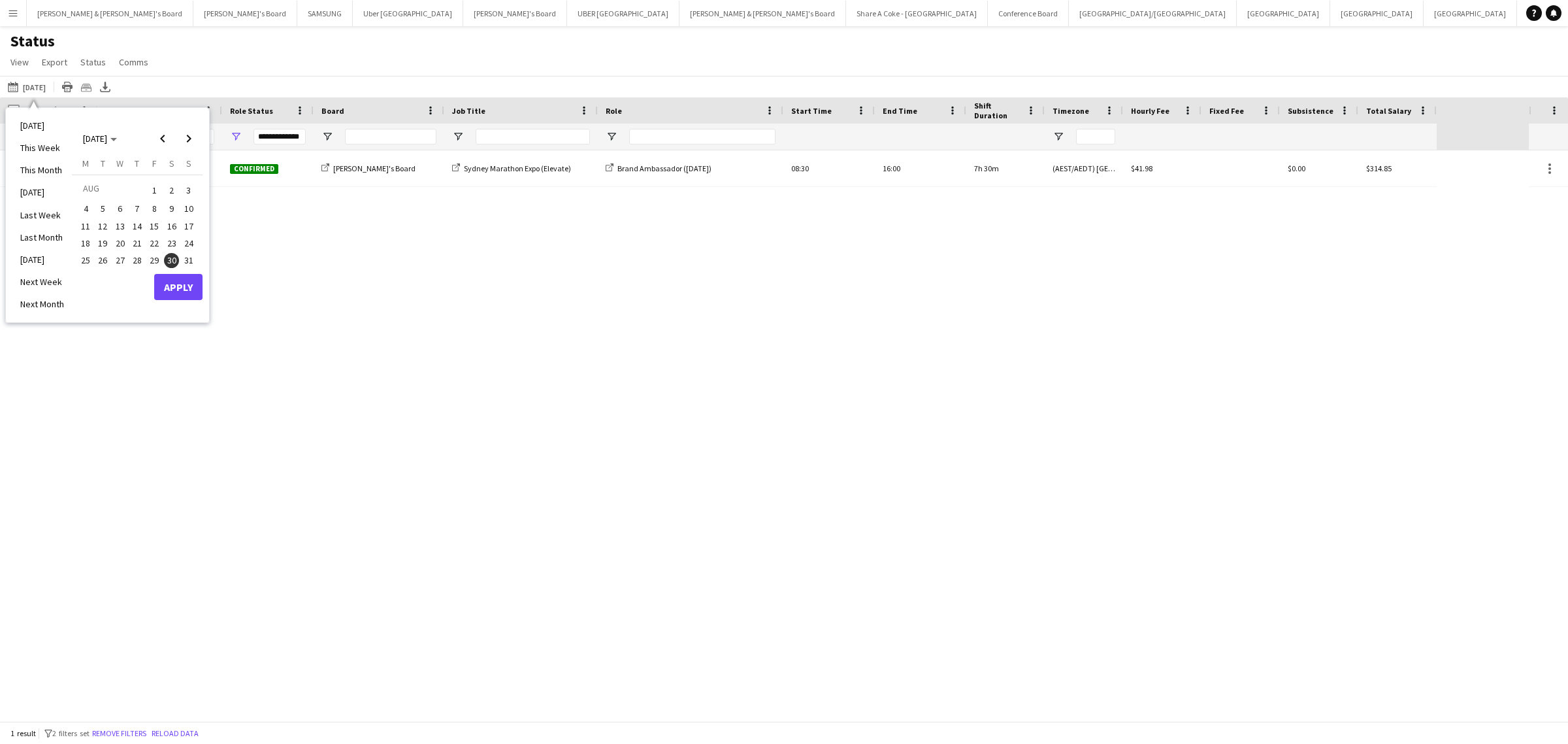
click at [102, 260] on span "26" at bounding box center [103, 260] width 16 height 16
click at [188, 276] on button "Apply" at bounding box center [178, 287] width 49 height 26
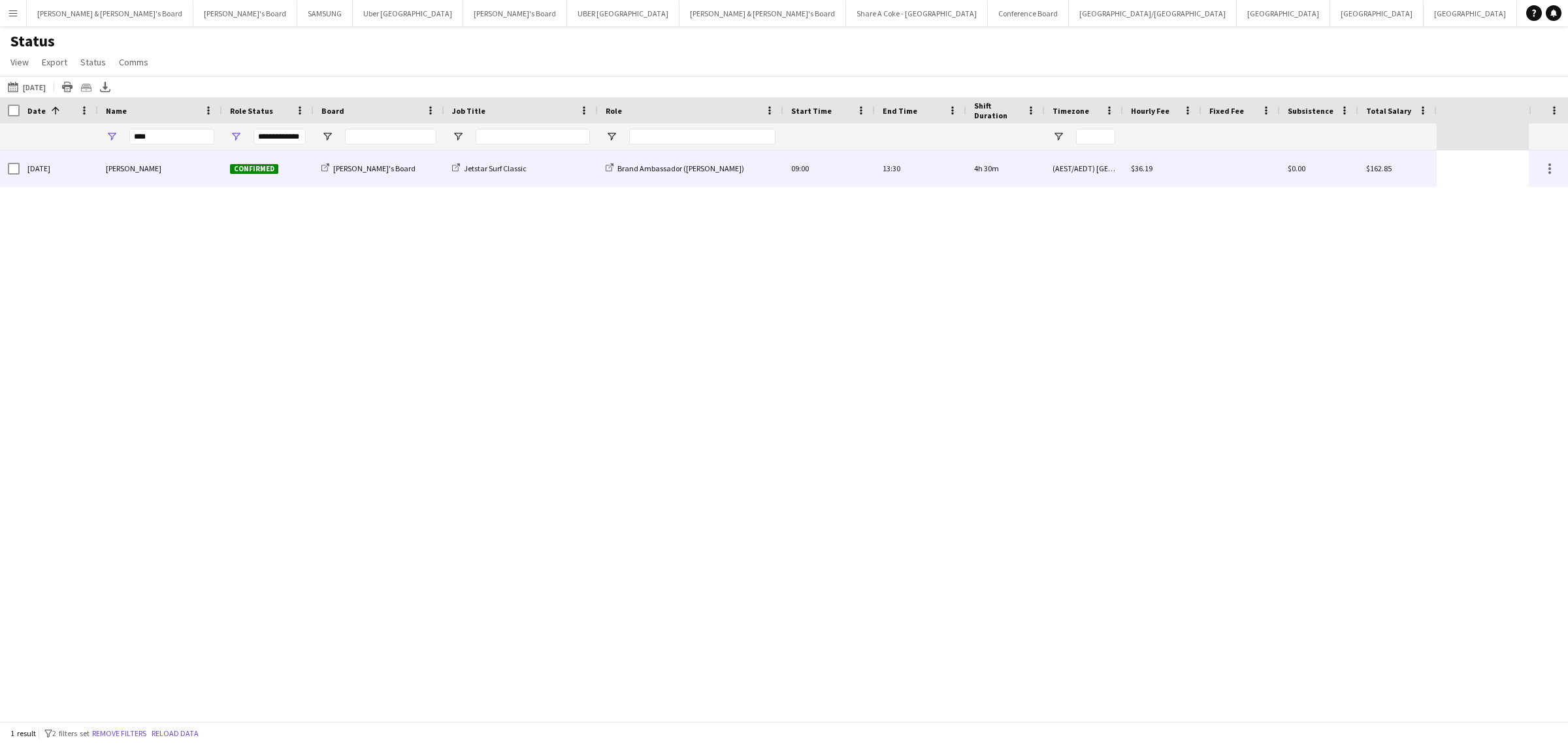
click at [1136, 167] on span "$36.19" at bounding box center [1142, 168] width 22 height 9
click at [1390, 166] on span "$162.85" at bounding box center [1378, 168] width 25 height 9
click at [361, 174] on div "[PERSON_NAME]'s Board" at bounding box center [378, 168] width 131 height 36
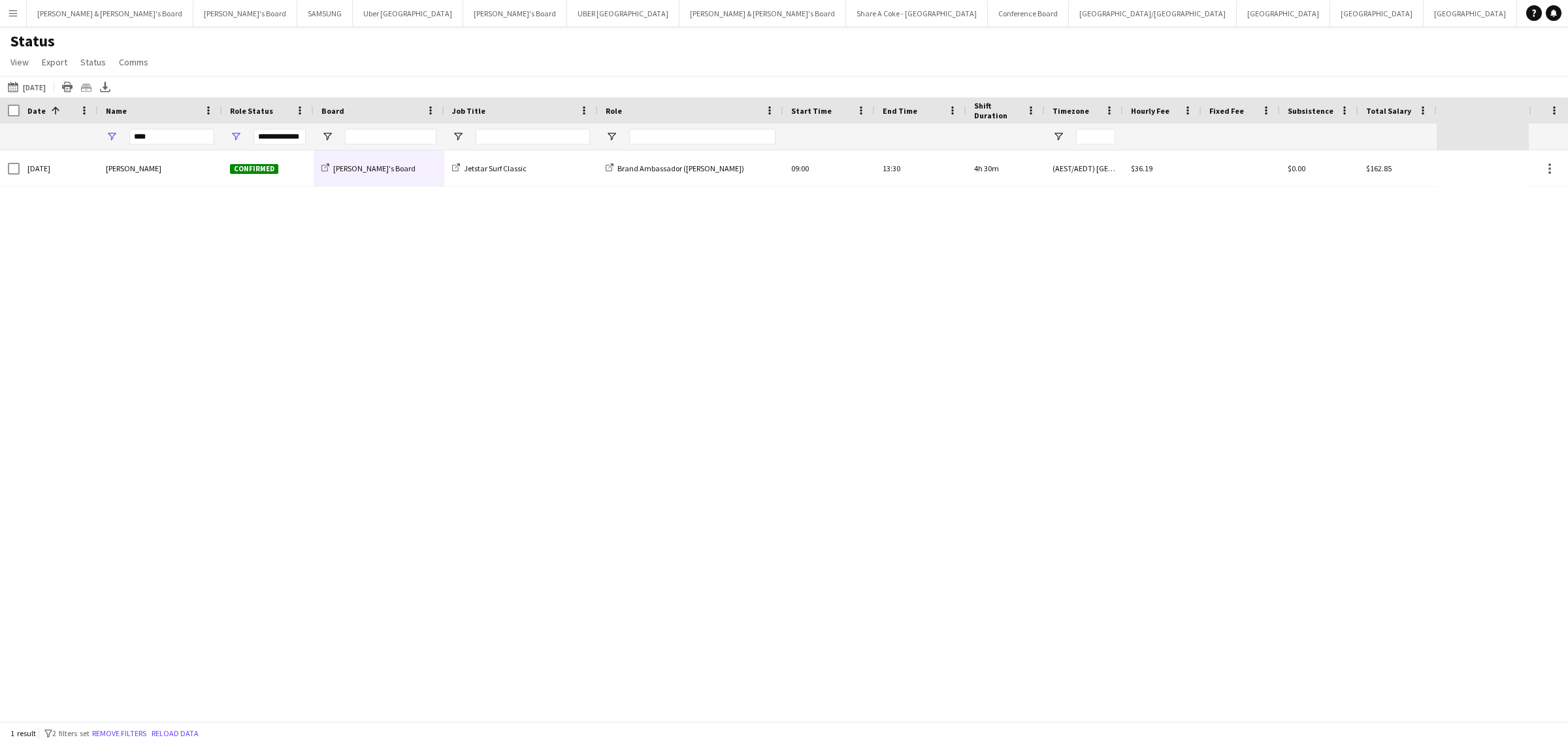
click at [4, 9] on button "Menu" at bounding box center [13, 13] width 26 height 26
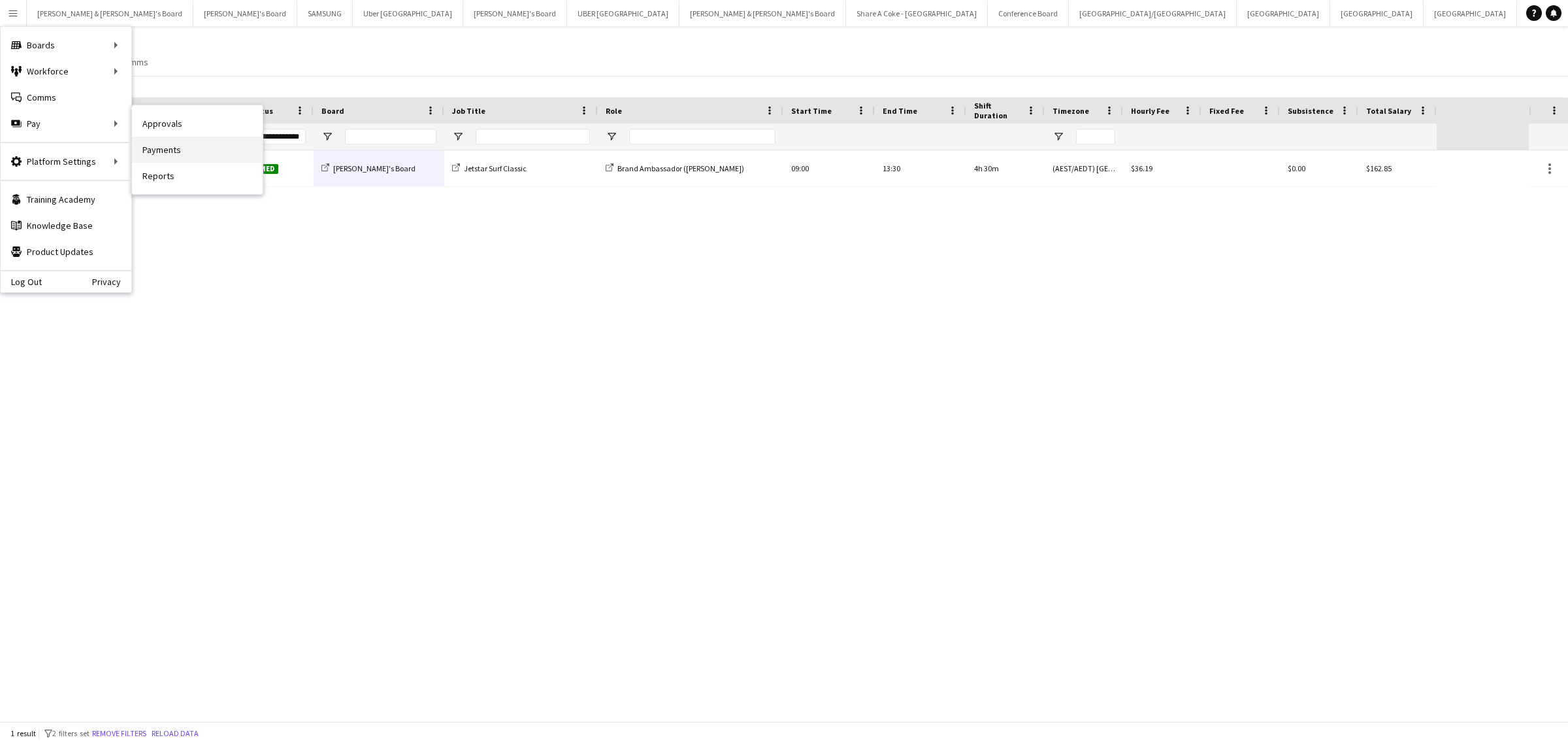
click at [183, 146] on link "Payments" at bounding box center [197, 149] width 131 height 26
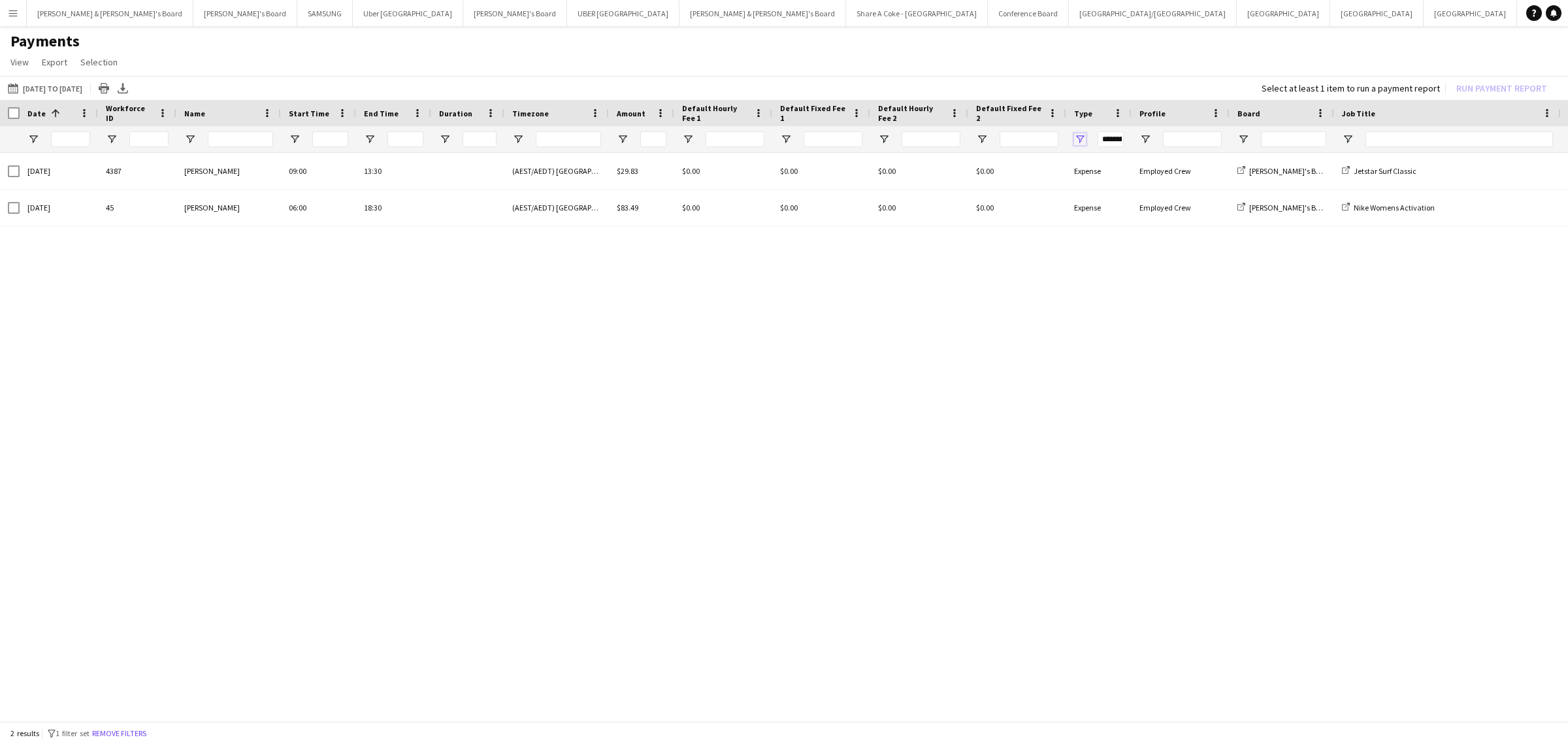
click at [1080, 139] on span "Open Filter Menu" at bounding box center [1080, 139] width 12 height 12
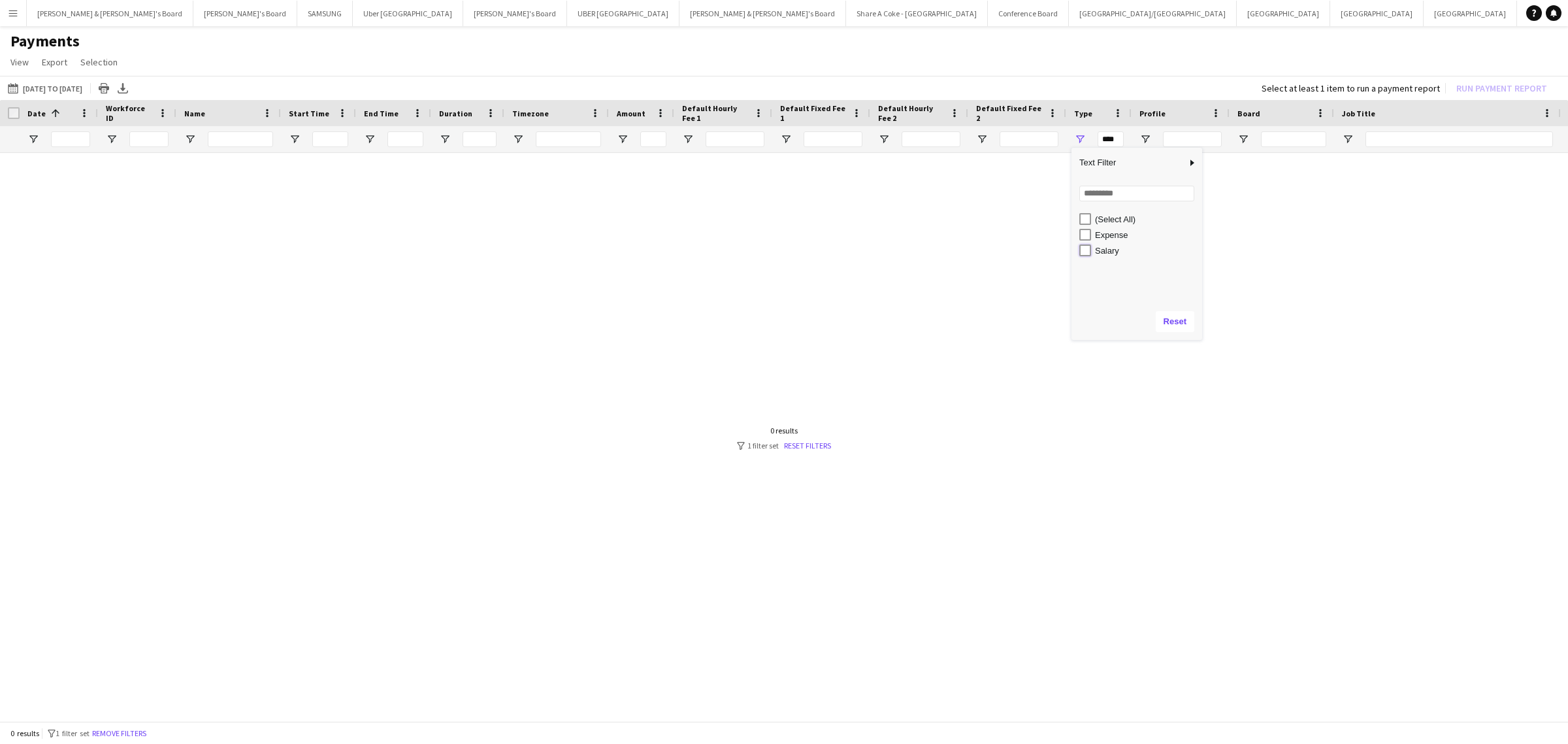
type input "**********"
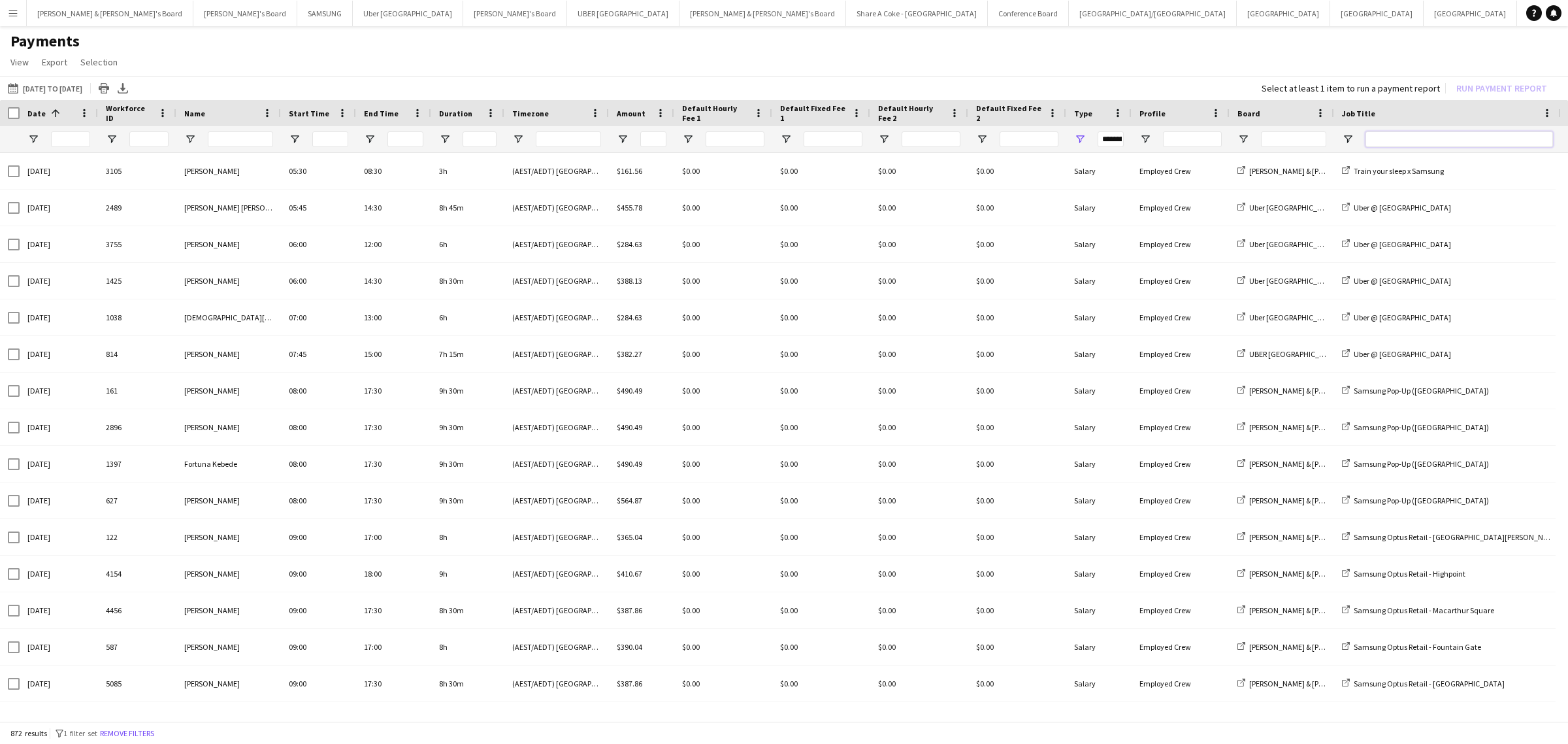
click at [1481, 141] on input "Job Title Filter Input" at bounding box center [1460, 139] width 188 height 16
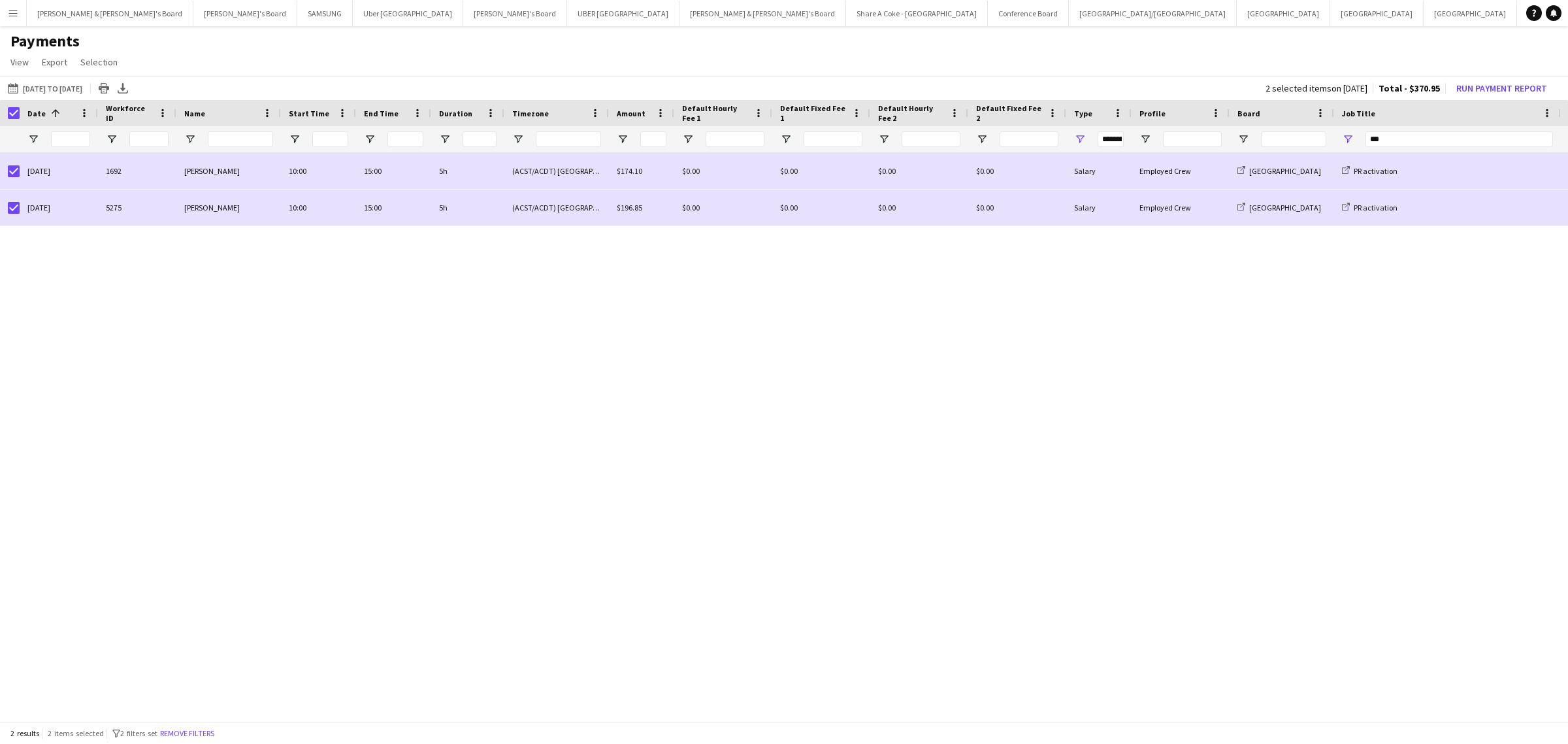
click at [1018, 380] on div "[DATE] 1692 [PERSON_NAME] 10:00 15:00 5h (ACST/ACDT) [GEOGRAPHIC_DATA] $174.10 …" at bounding box center [784, 432] width 1568 height 558
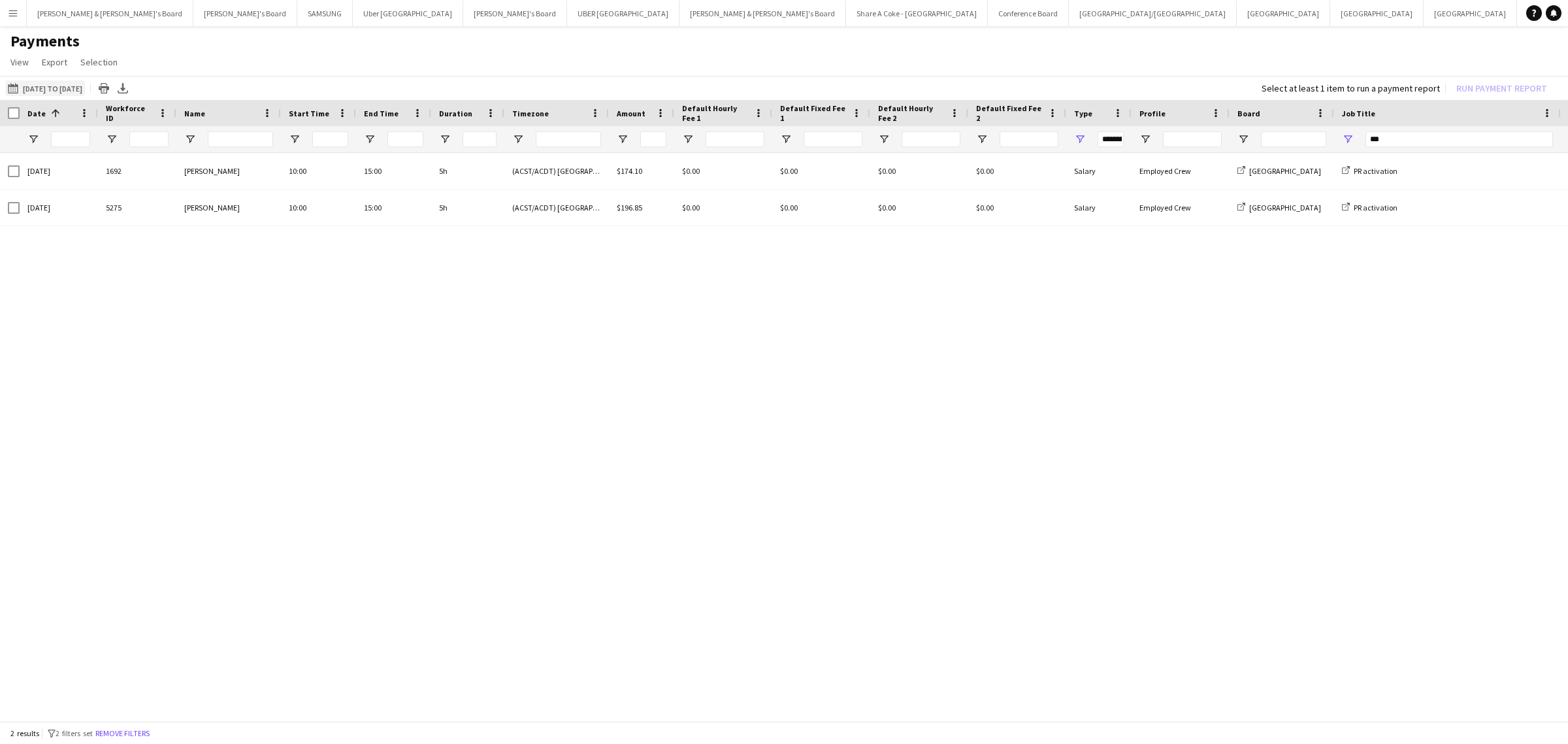
click at [53, 84] on button "[DATE] to [DATE] [DATE] to [DATE]" at bounding box center [45, 88] width 80 height 16
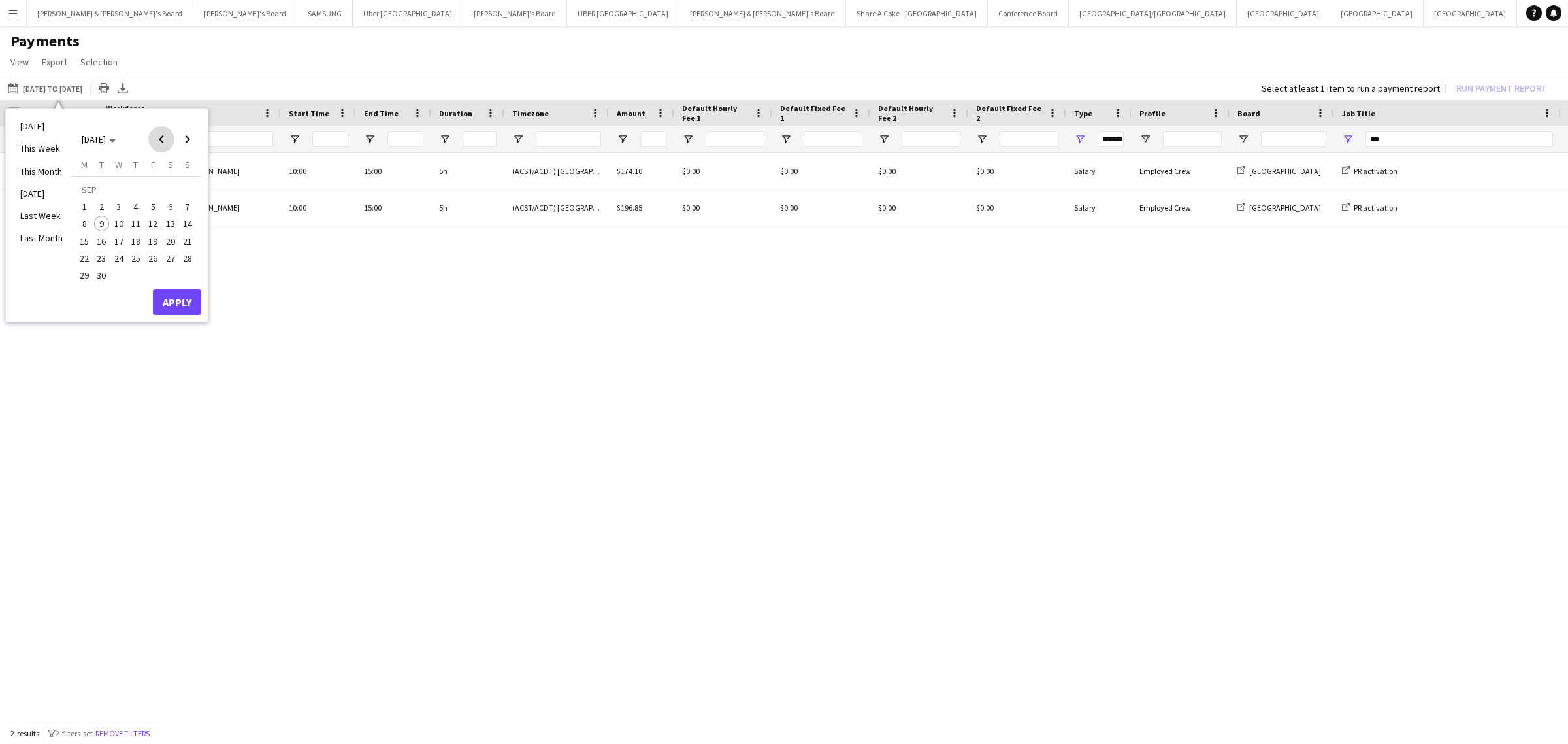
click at [158, 135] on span "Previous month" at bounding box center [161, 139] width 26 height 26
click at [171, 223] on span "16" at bounding box center [170, 226] width 16 height 16
click at [348, 30] on main "Payments View Customise view Customise filters Reset Filters Reset View Reset A…" at bounding box center [784, 378] width 1568 height 703
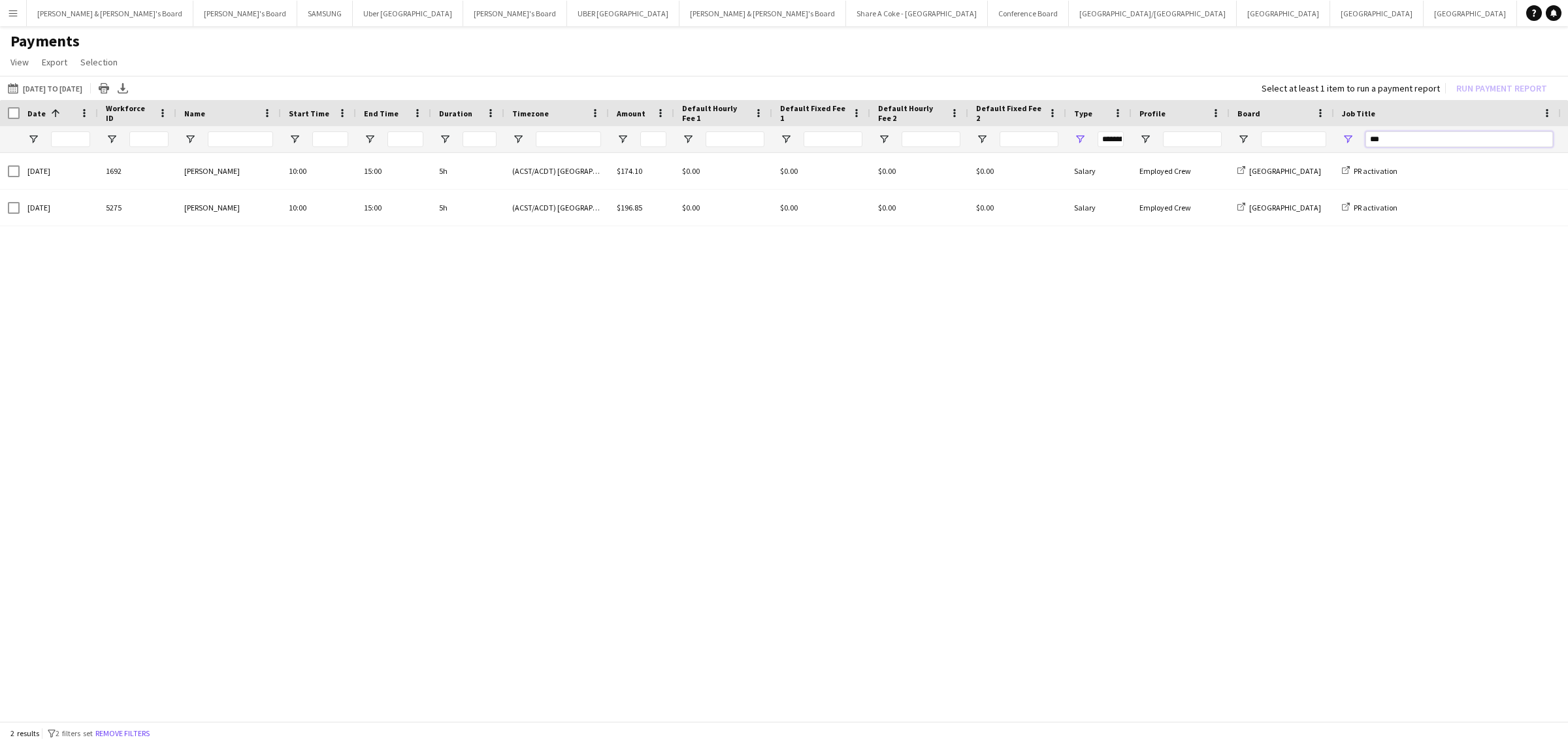
drag, startPoint x: 1400, startPoint y: 135, endPoint x: 1361, endPoint y: 134, distance: 39.0
click at [1361, 134] on div "**" at bounding box center [1448, 139] width 227 height 26
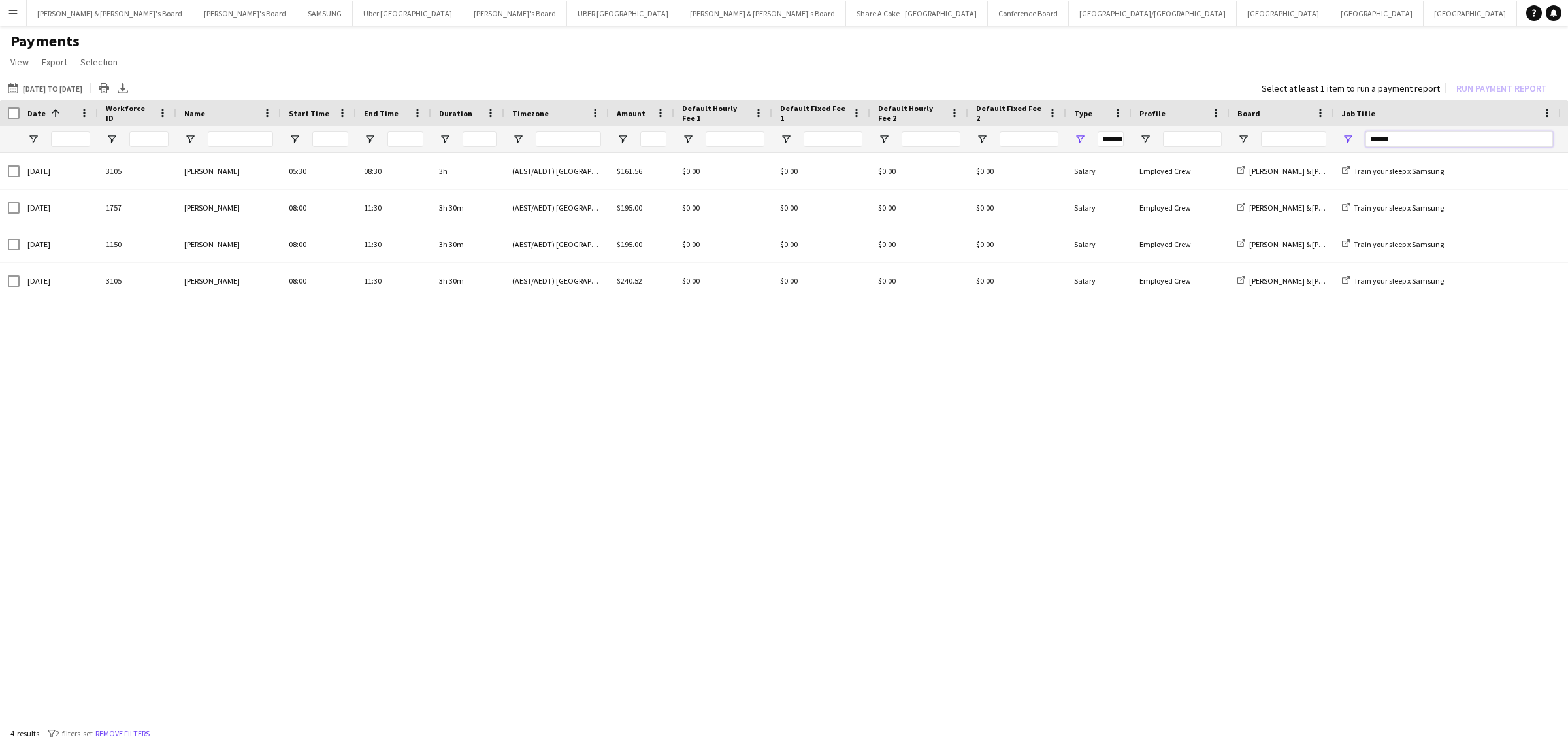
drag, startPoint x: 1397, startPoint y: 145, endPoint x: 1325, endPoint y: 142, distance: 72.1
click at [1325, 142] on div at bounding box center [1140, 139] width 2280 height 26
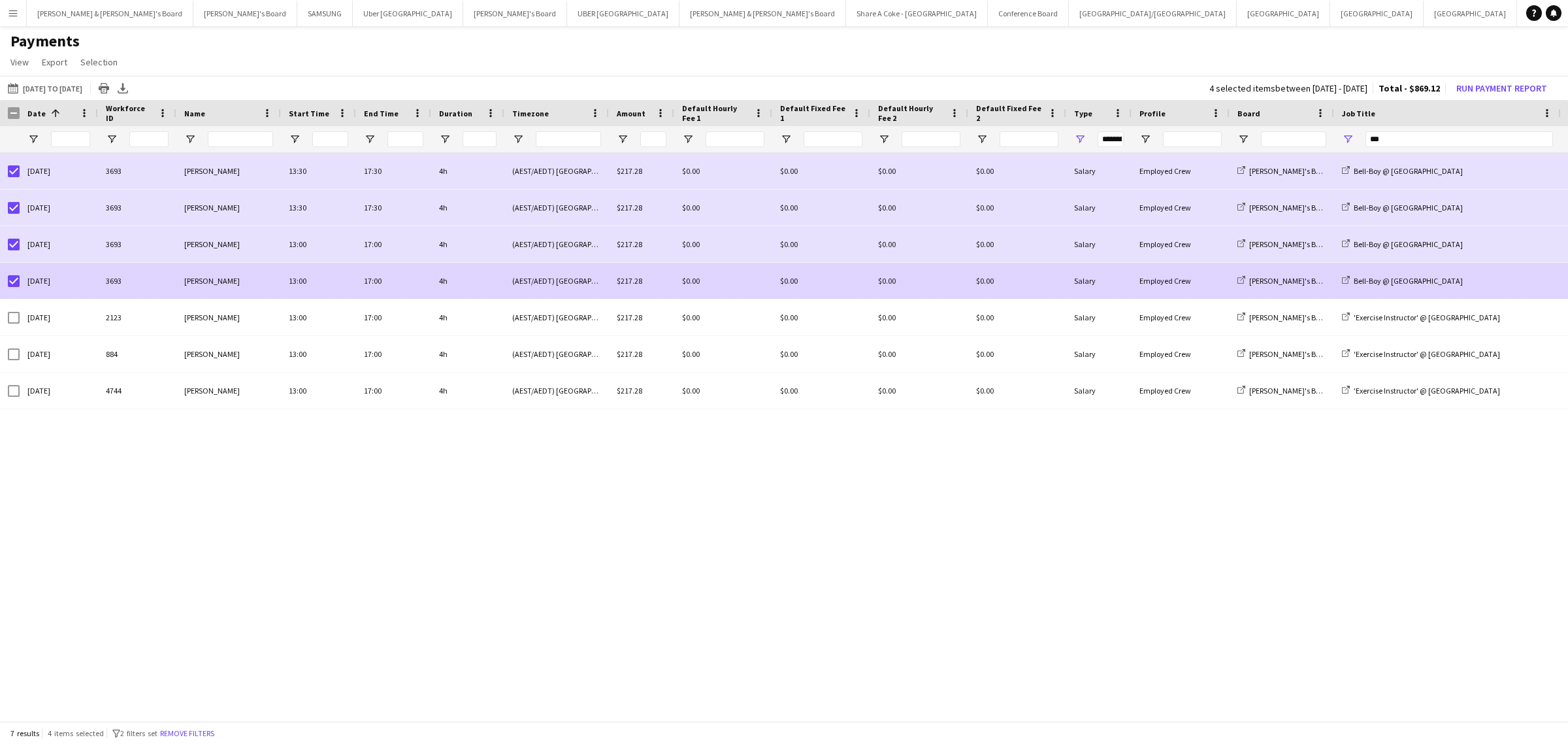
click at [21, 275] on div "[DATE]" at bounding box center [59, 281] width 79 height 36
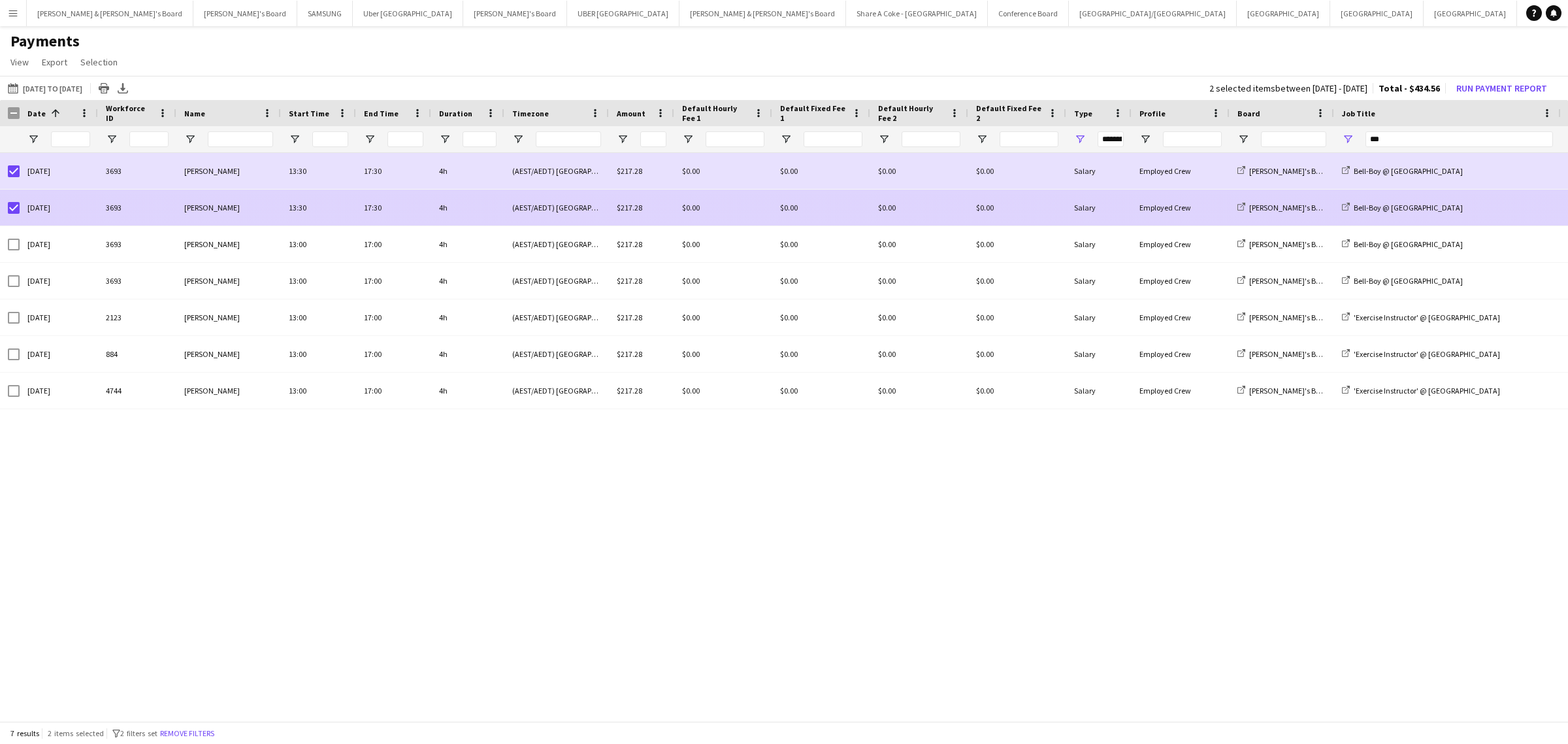
click at [9, 217] on div at bounding box center [13, 208] width 12 height 37
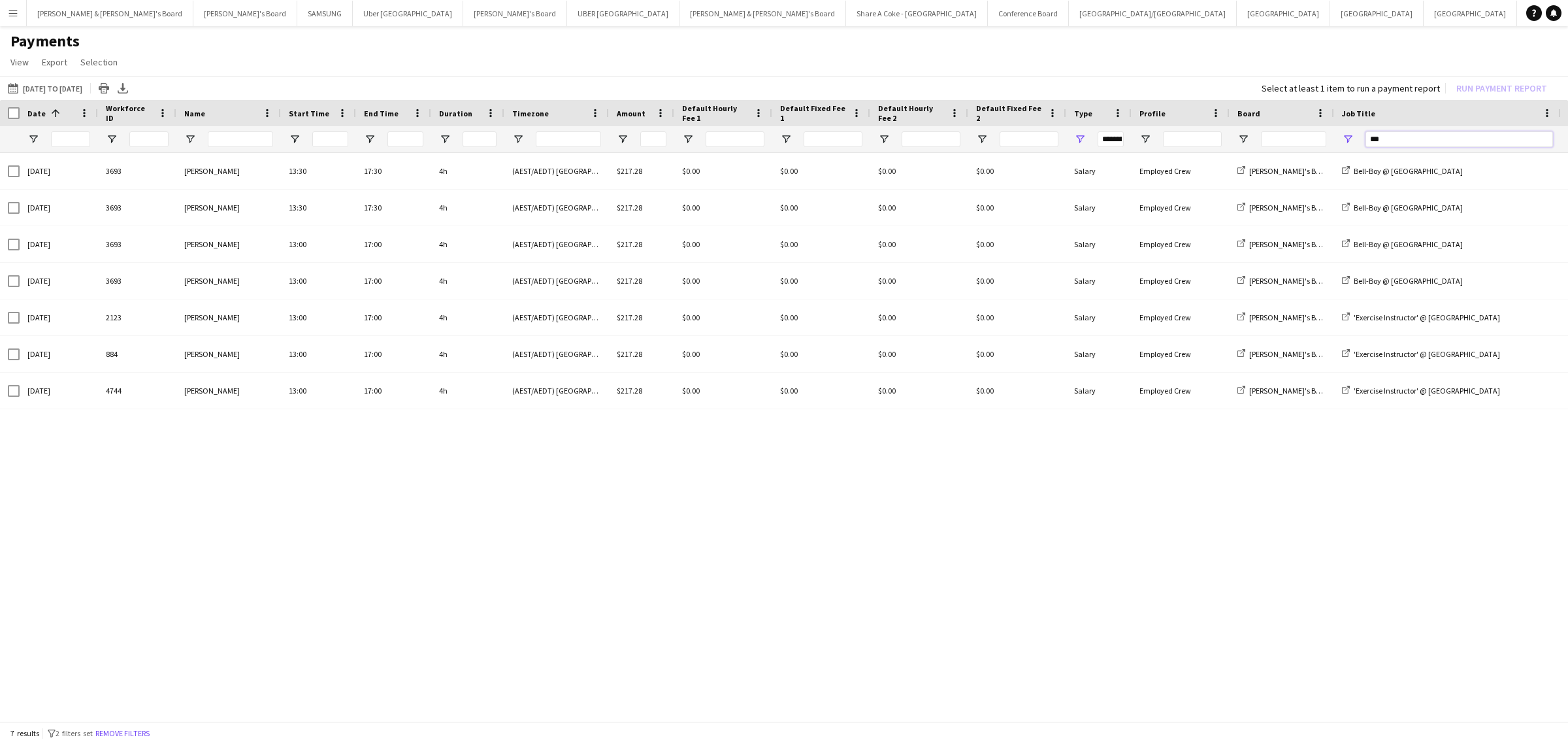
drag, startPoint x: 1431, startPoint y: 139, endPoint x: 1282, endPoint y: 148, distance: 149.3
click at [1282, 148] on div "***" at bounding box center [1140, 139] width 2280 height 26
click at [57, 82] on button "[DATE] to [DATE] [DATE] to [DATE]" at bounding box center [45, 88] width 80 height 16
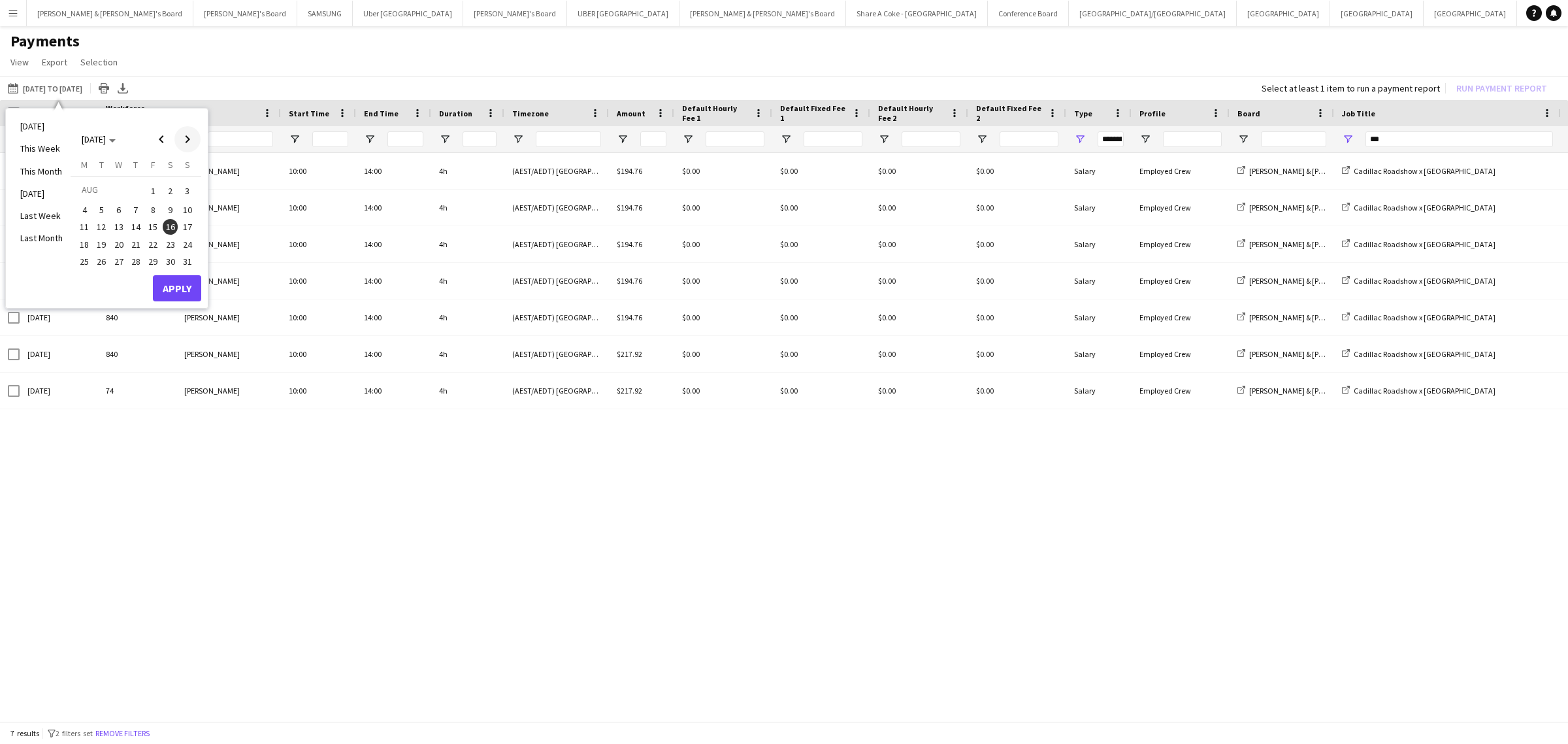
click at [192, 141] on span "Next month" at bounding box center [188, 139] width 26 height 26
click at [85, 207] on span "1" at bounding box center [84, 207] width 16 height 16
click at [105, 225] on span "9" at bounding box center [101, 224] width 16 height 16
click at [184, 300] on button "Apply" at bounding box center [177, 302] width 49 height 26
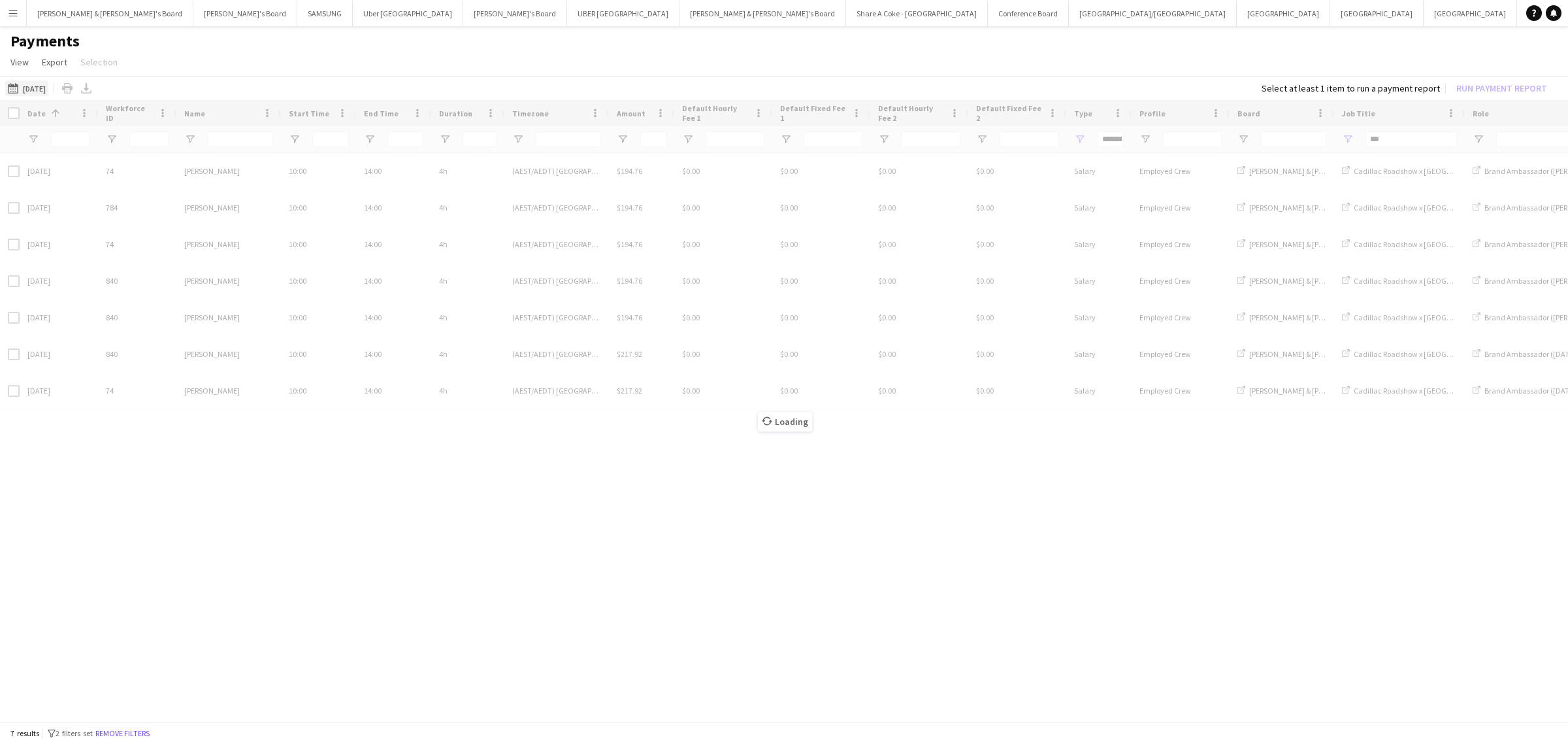
click at [21, 87] on app-icon "[DATE] to [DATE]" at bounding box center [15, 87] width 15 height 10
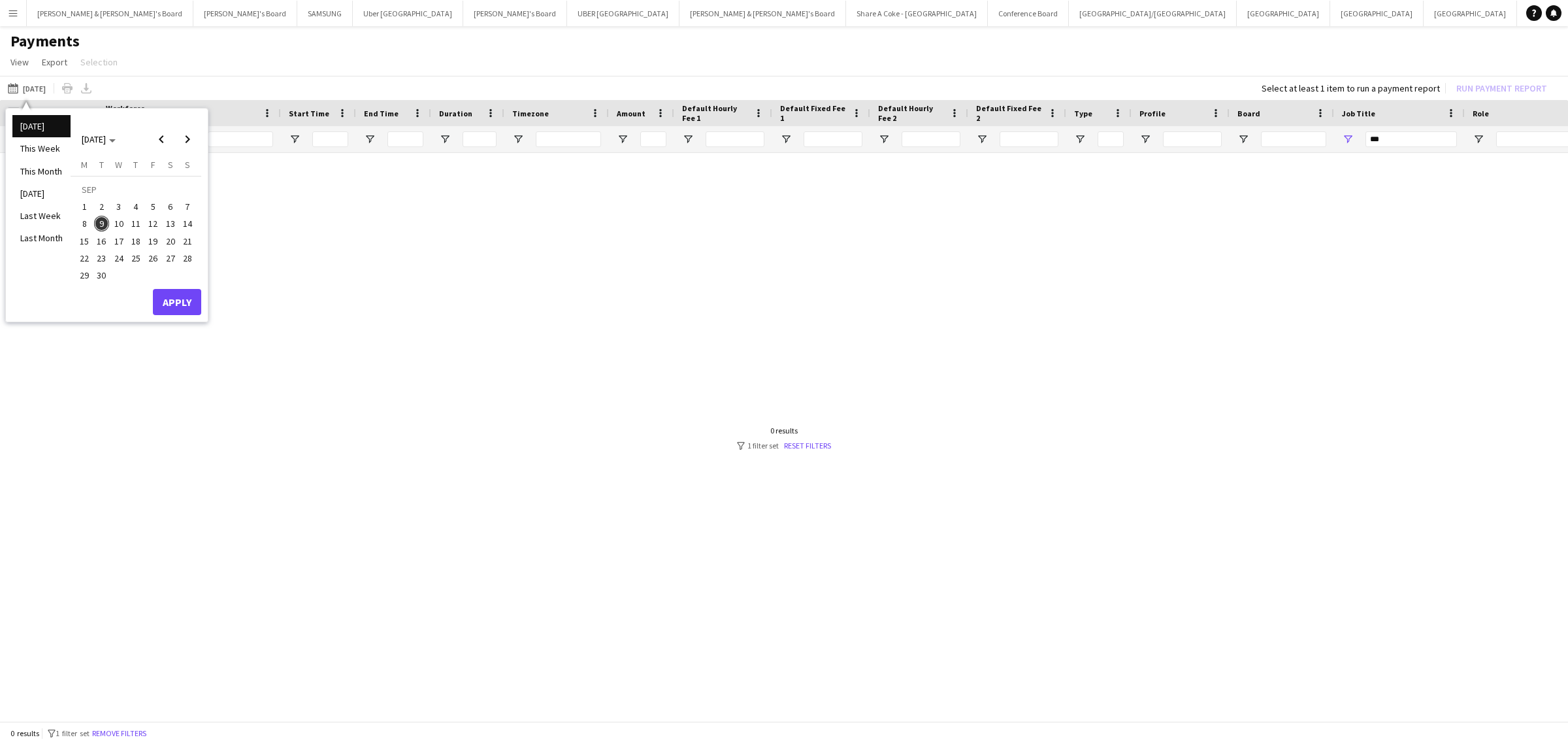
click at [84, 209] on span "1" at bounding box center [84, 207] width 16 height 16
click at [102, 221] on span "9" at bounding box center [101, 224] width 16 height 16
click at [188, 302] on button "Apply" at bounding box center [177, 302] width 49 height 26
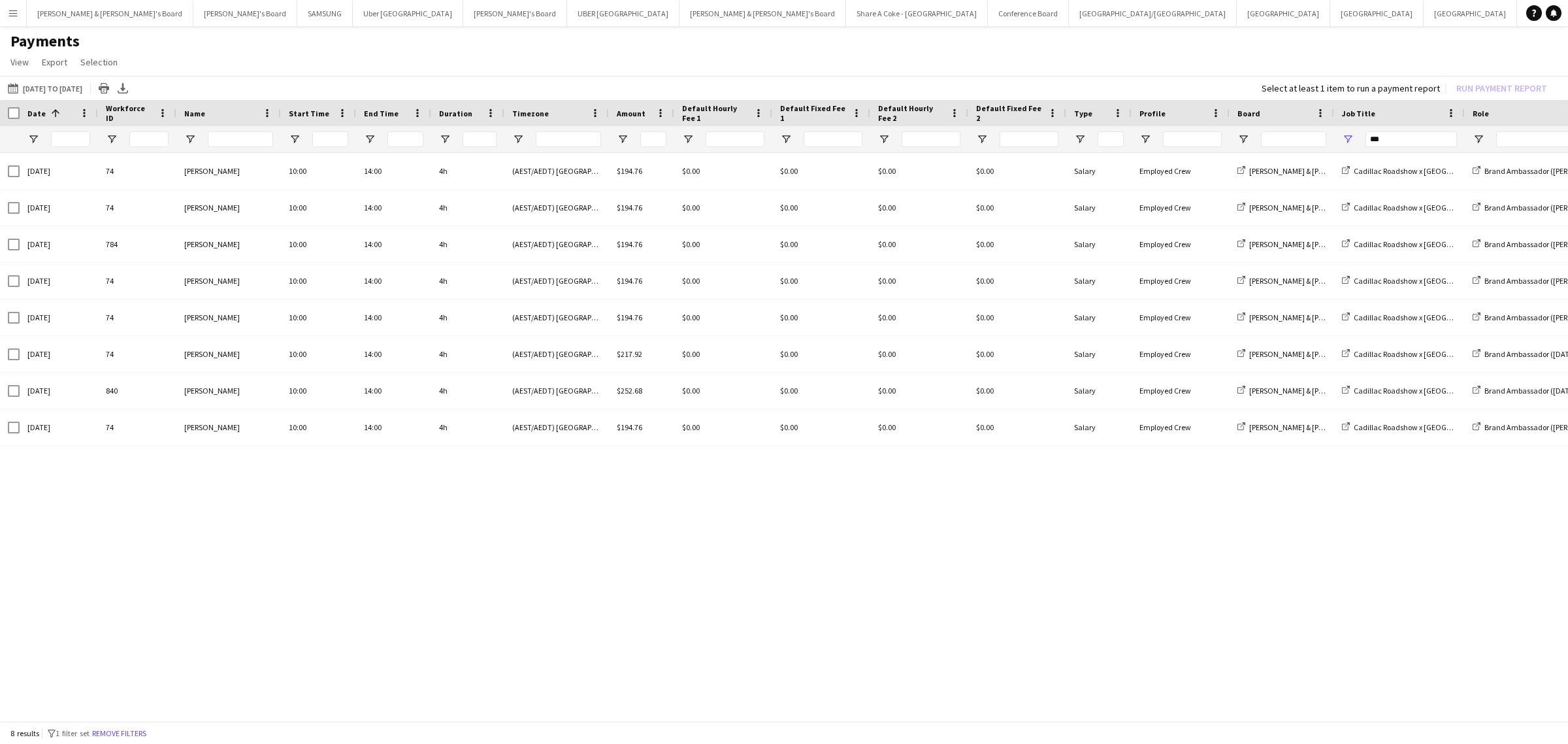
click at [1417, 122] on div "Job Title" at bounding box center [1400, 113] width 115 height 26
drag, startPoint x: 1413, startPoint y: 135, endPoint x: 1335, endPoint y: 139, distance: 78.1
click at [1335, 139] on div "***" at bounding box center [1399, 139] width 131 height 26
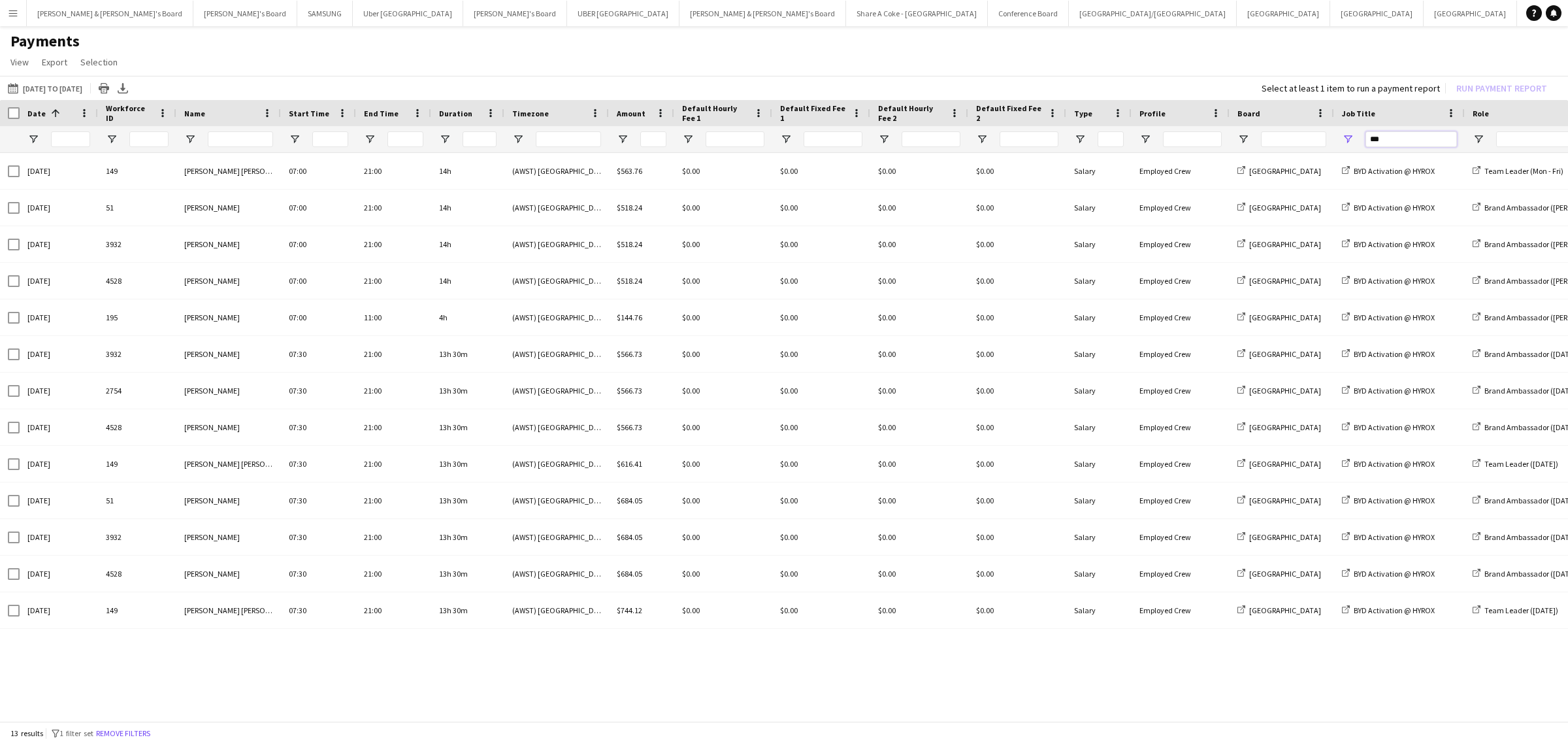
drag, startPoint x: 1419, startPoint y: 139, endPoint x: 1295, endPoint y: 132, distance: 124.2
click at [1295, 132] on div "***" at bounding box center [1092, 139] width 2184 height 26
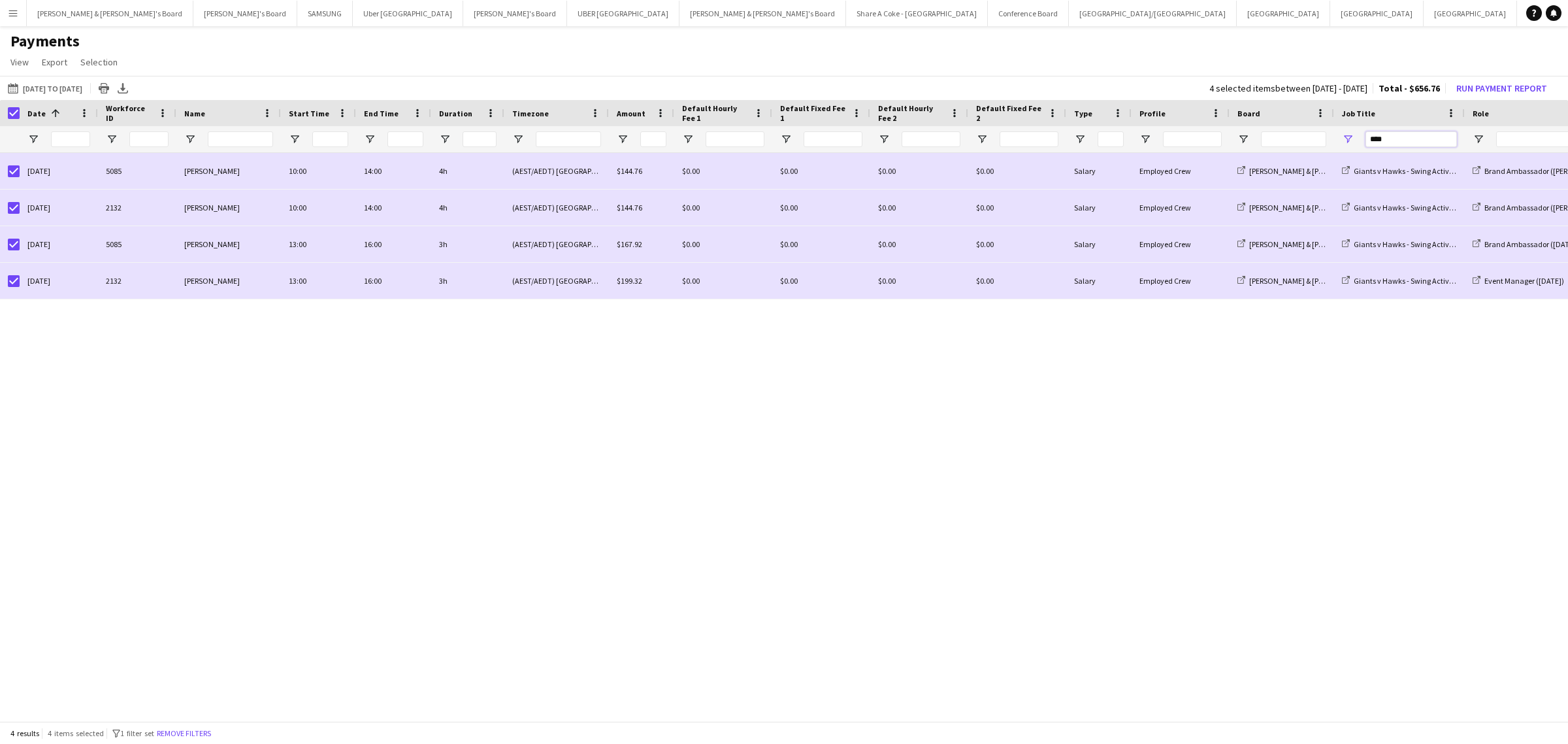
drag, startPoint x: 1406, startPoint y: 138, endPoint x: 1295, endPoint y: 138, distance: 111.0
click at [1295, 138] on div "****" at bounding box center [1092, 139] width 2184 height 26
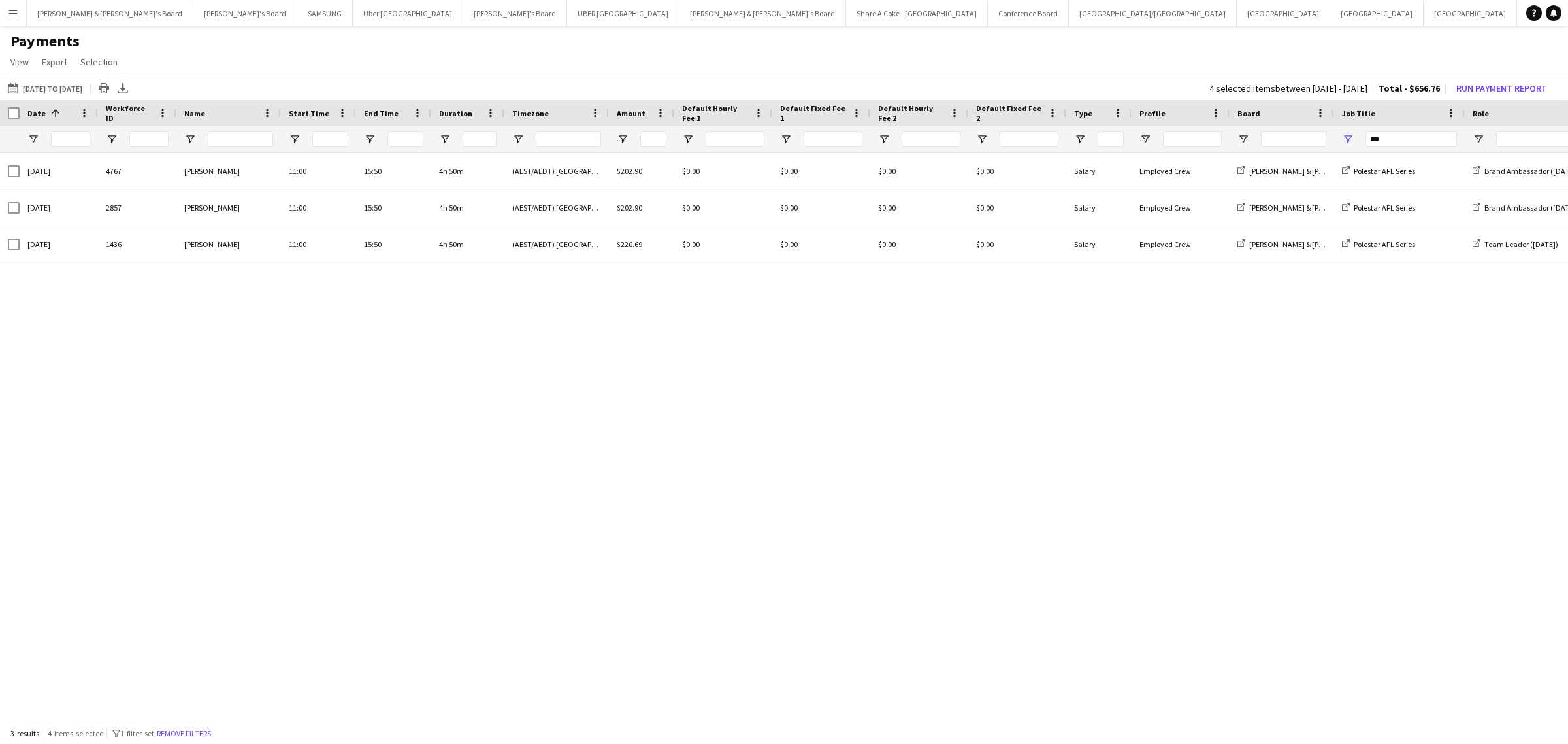
click at [105, 77] on div "[DATE] to [DATE] [DATE] to [DATE] [DATE] This Week This Month [DATE] Last Week …" at bounding box center [784, 88] width 1568 height 24
click at [85, 83] on button "[DATE] to [DATE] [DATE] to [DATE]" at bounding box center [45, 88] width 80 height 16
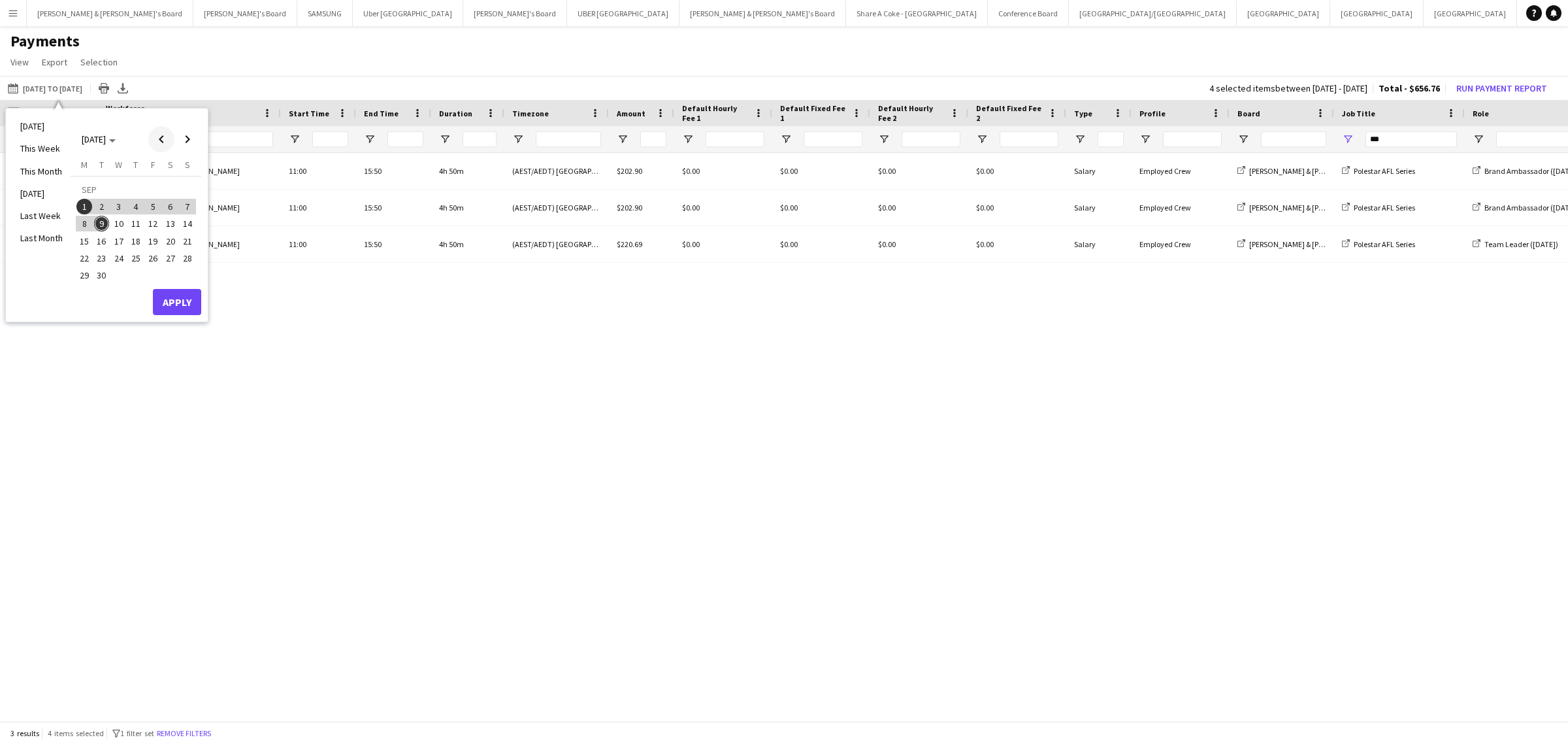
click at [161, 139] on span "Previous month" at bounding box center [161, 139] width 26 height 26
click at [171, 223] on span "16" at bounding box center [170, 226] width 16 height 16
click at [188, 255] on span "31" at bounding box center [187, 261] width 16 height 16
click at [191, 283] on button "Apply" at bounding box center [177, 288] width 49 height 26
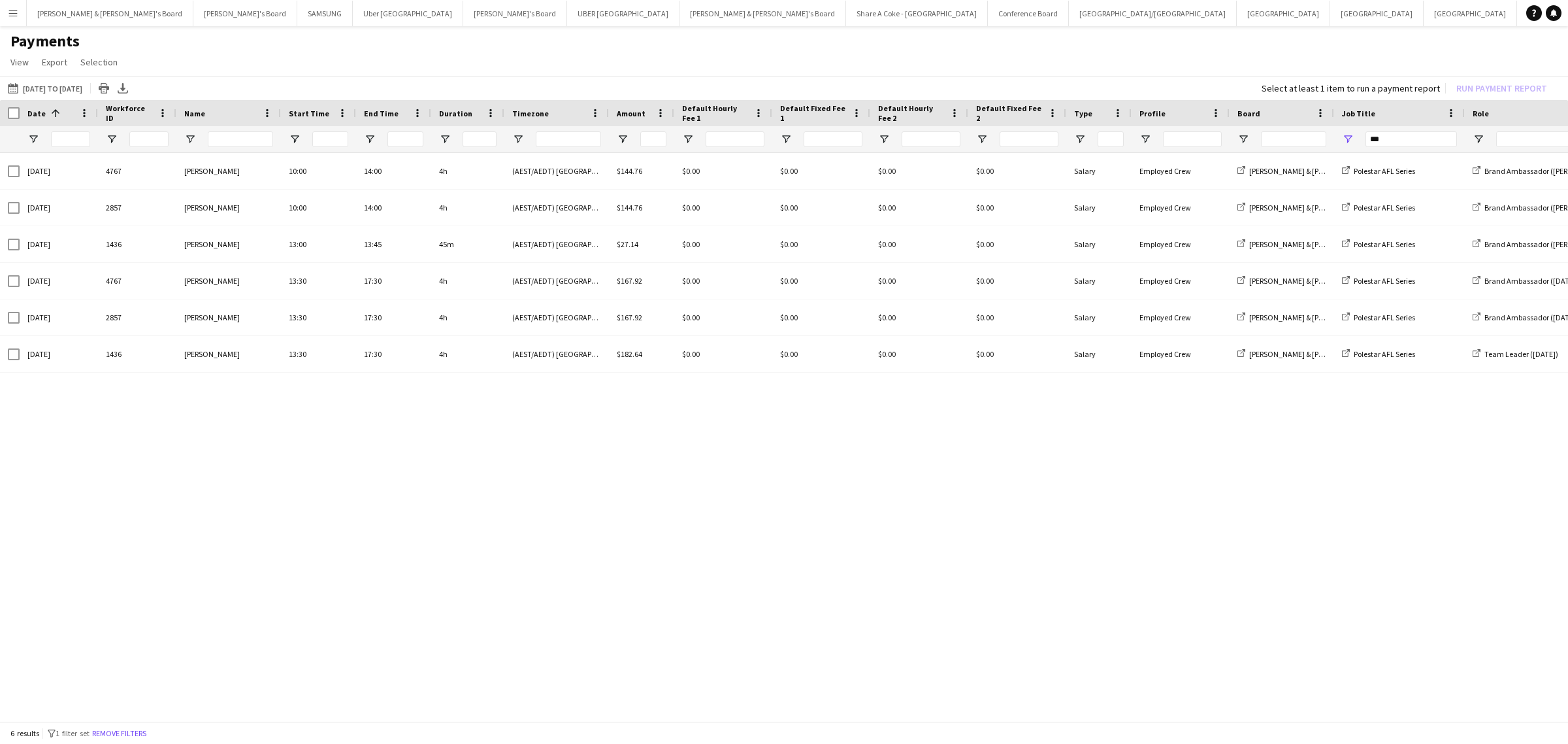
click at [7, 105] on div at bounding box center [9, 113] width 20 height 26
drag, startPoint x: 1403, startPoint y: 139, endPoint x: 1302, endPoint y: 134, distance: 101.1
click at [1302, 134] on div "***" at bounding box center [1092, 139] width 2184 height 26
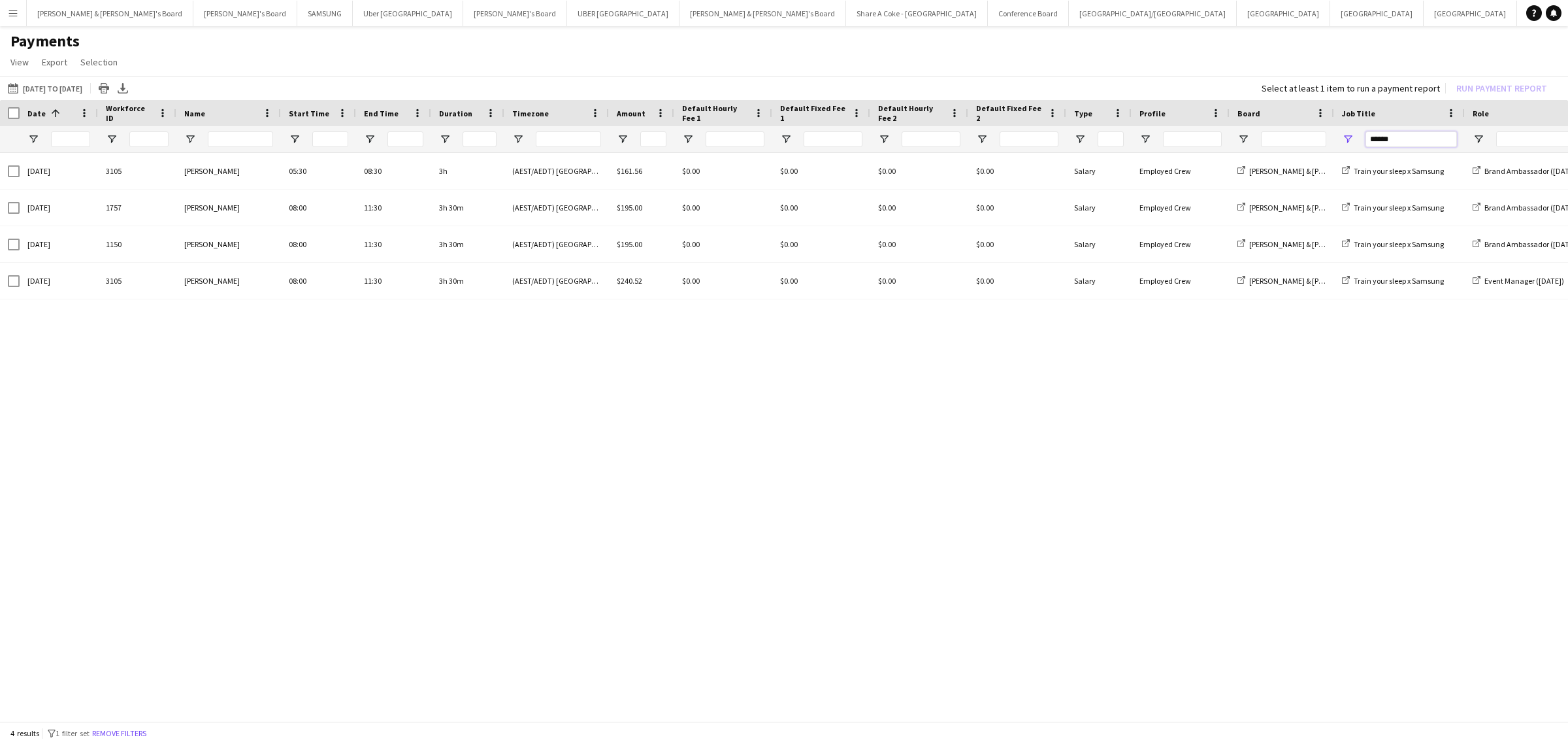
type input "*****"
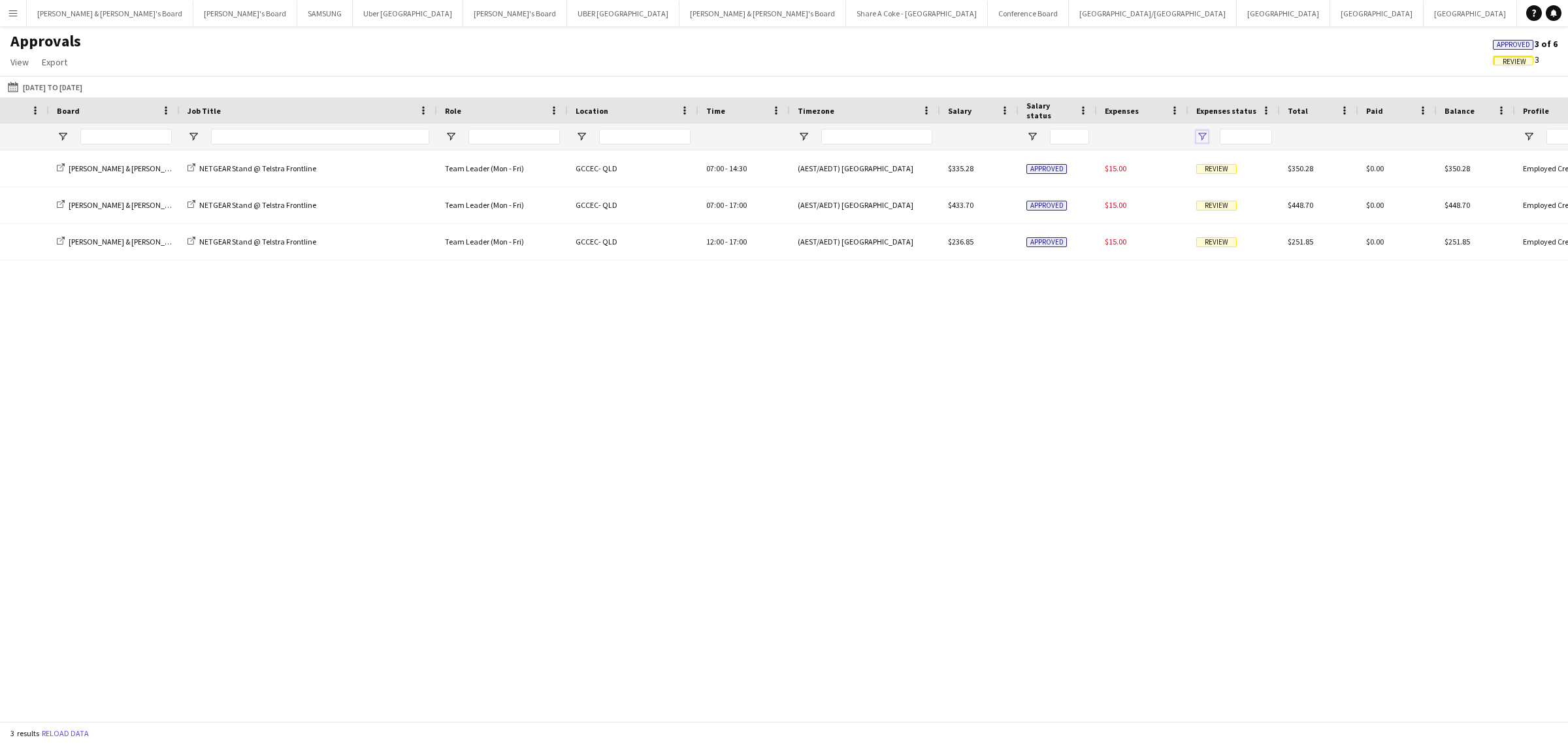
click at [1203, 134] on span "Open Filter Menu" at bounding box center [1202, 136] width 12 height 12
click at [1420, 302] on div "James & Arrence's Board NETGEAR Stand @ Telstra Frontline Team Leader (Mon - Fr…" at bounding box center [784, 429] width 1568 height 558
click at [1030, 132] on span "Open Filter Menu" at bounding box center [1032, 136] width 12 height 12
click at [1351, 351] on div "James & Arrence's Board NETGEAR Stand @ Telstra Frontline Team Leader (Mon - Fr…" at bounding box center [784, 429] width 1568 height 558
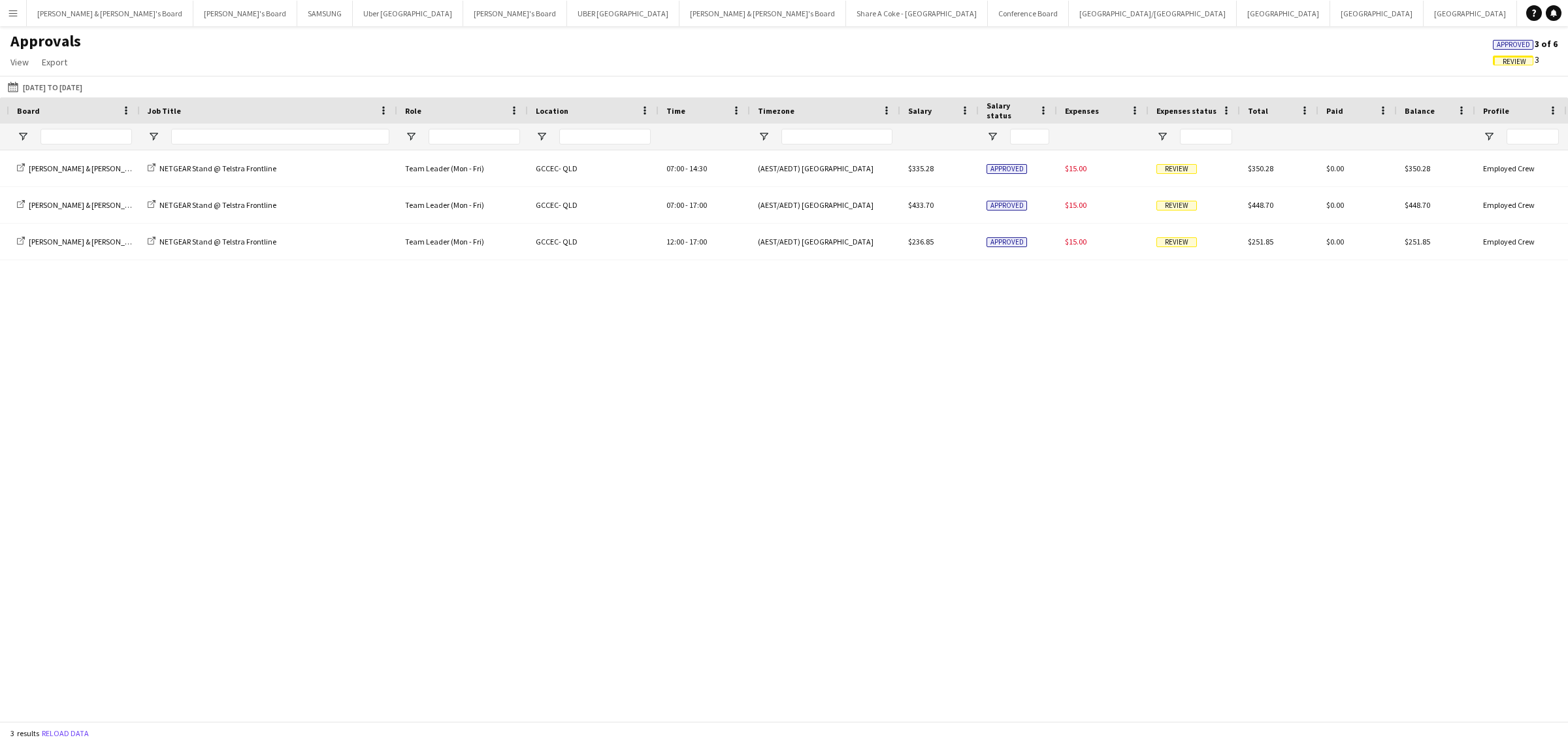
scroll to position [0, 607]
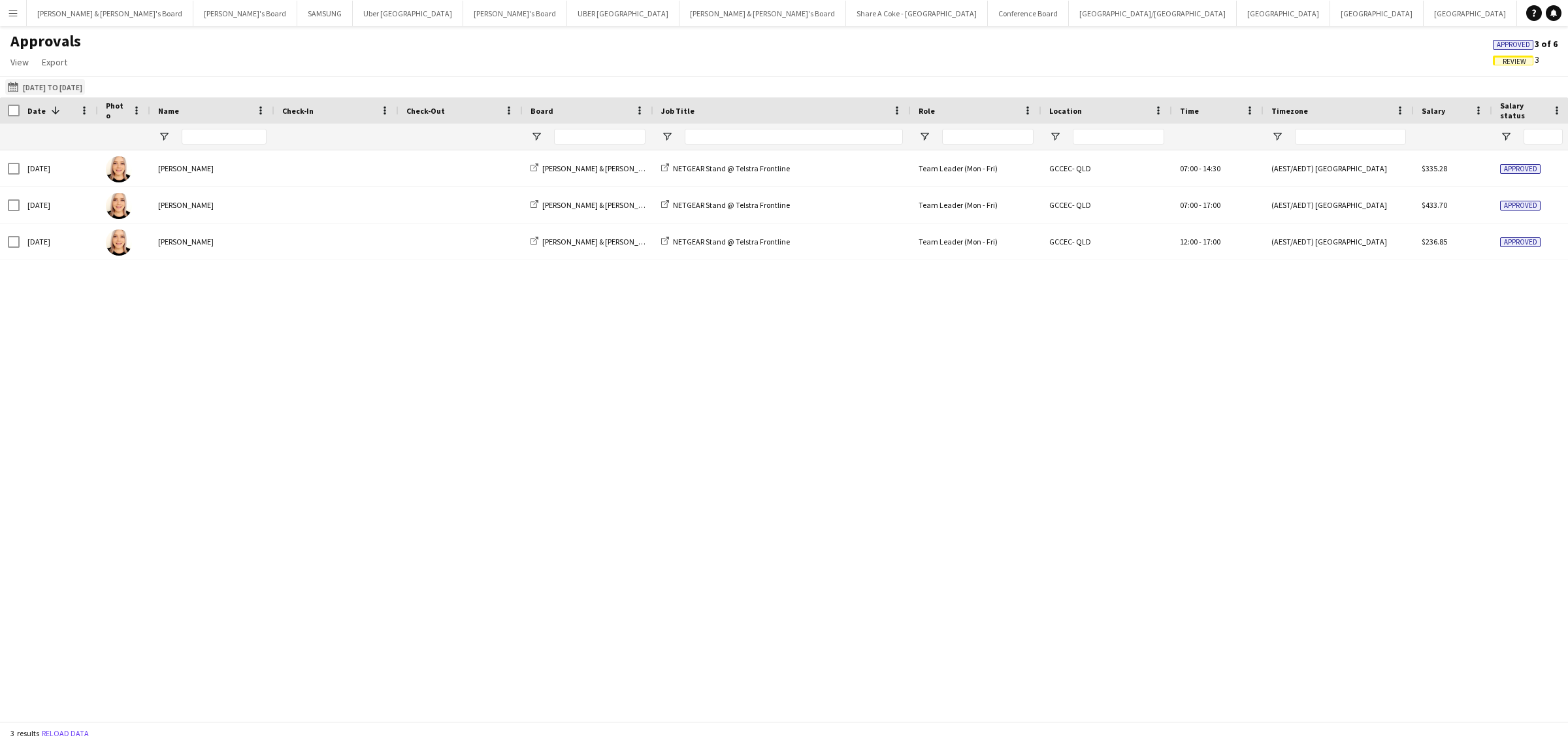
click at [81, 83] on button "[DATE] to [DATE] [DATE] to [DATE]" at bounding box center [45, 86] width 80 height 16
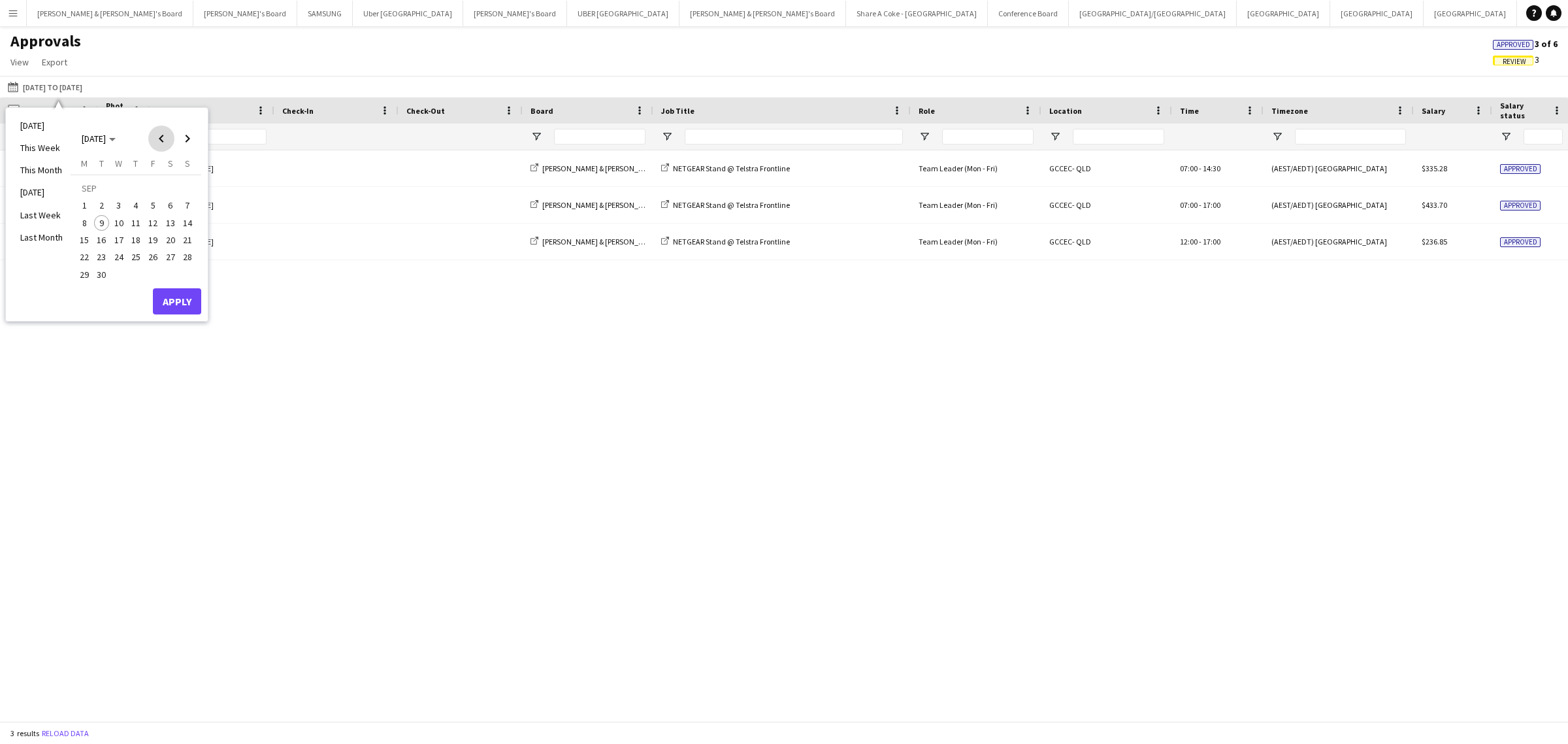
click at [161, 134] on span "Previous month" at bounding box center [161, 139] width 26 height 26
click at [169, 256] on span "30" at bounding box center [170, 260] width 16 height 16
click at [177, 285] on button "Apply" at bounding box center [177, 287] width 49 height 26
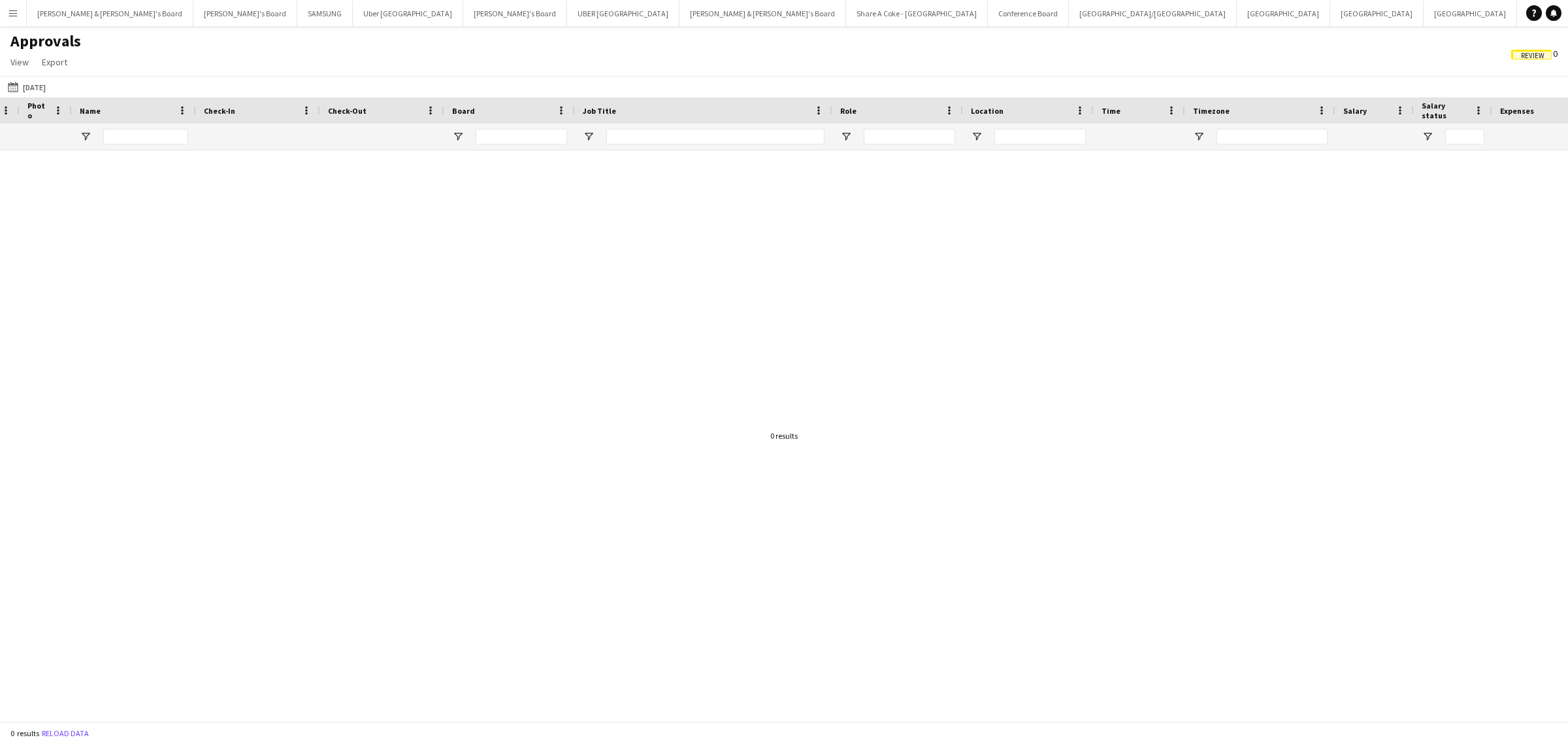
scroll to position [0, 252]
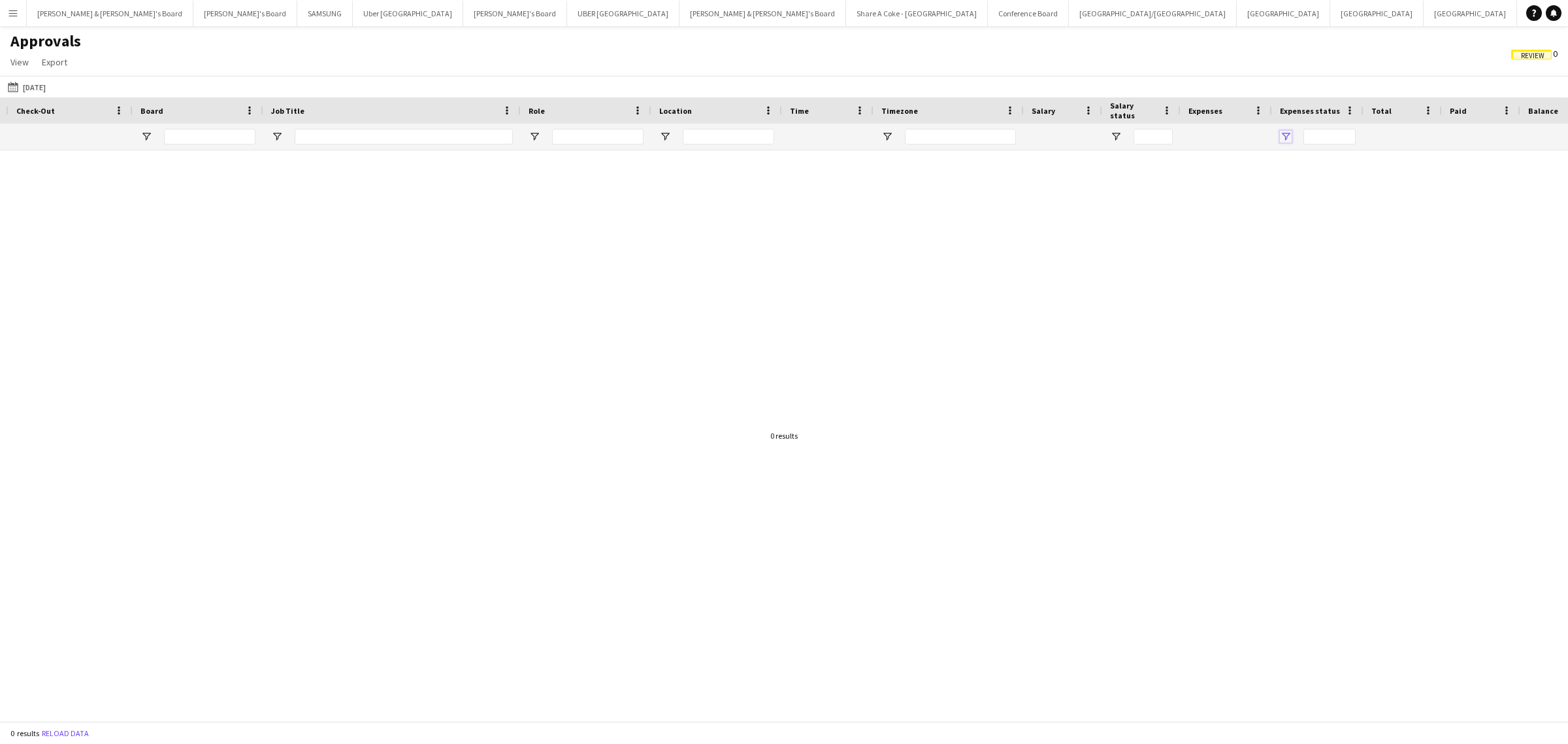
click at [1283, 132] on span "Open Filter Menu" at bounding box center [1285, 136] width 12 height 12
click at [1116, 134] on span "Open Filter Menu" at bounding box center [1116, 136] width 12 height 12
click at [886, 139] on span "Open Filter Menu" at bounding box center [887, 136] width 12 height 12
click at [665, 139] on span "Open Filter Menu" at bounding box center [665, 136] width 12 height 12
click at [533, 137] on span "Open Filter Menu" at bounding box center [534, 136] width 12 height 12
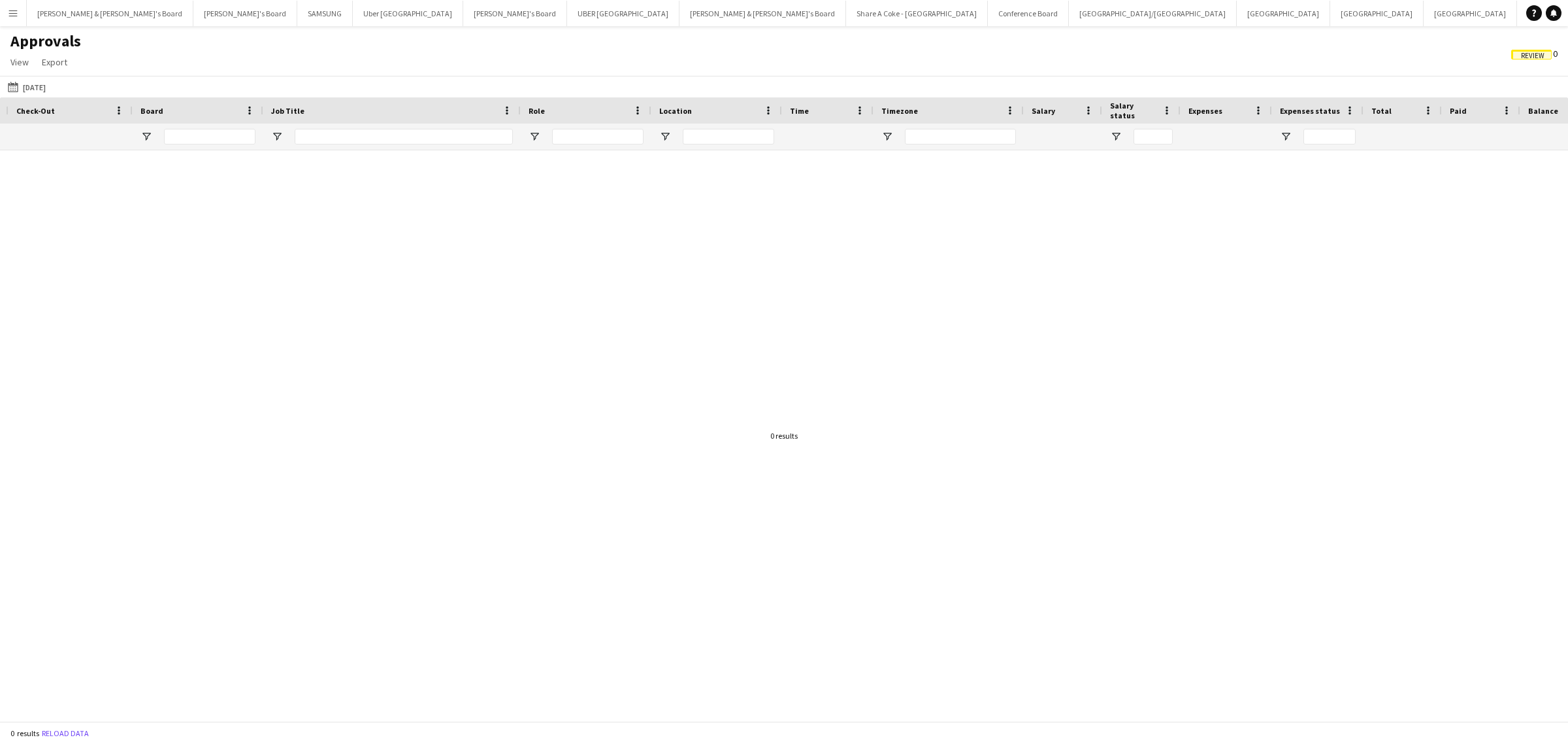
click at [462, 240] on div at bounding box center [784, 429] width 1568 height 558
click at [224, 134] on input "Name Filter Input" at bounding box center [223, 136] width 85 height 16
click at [193, 8] on button "Tennille's Board Close" at bounding box center [245, 13] width 104 height 25
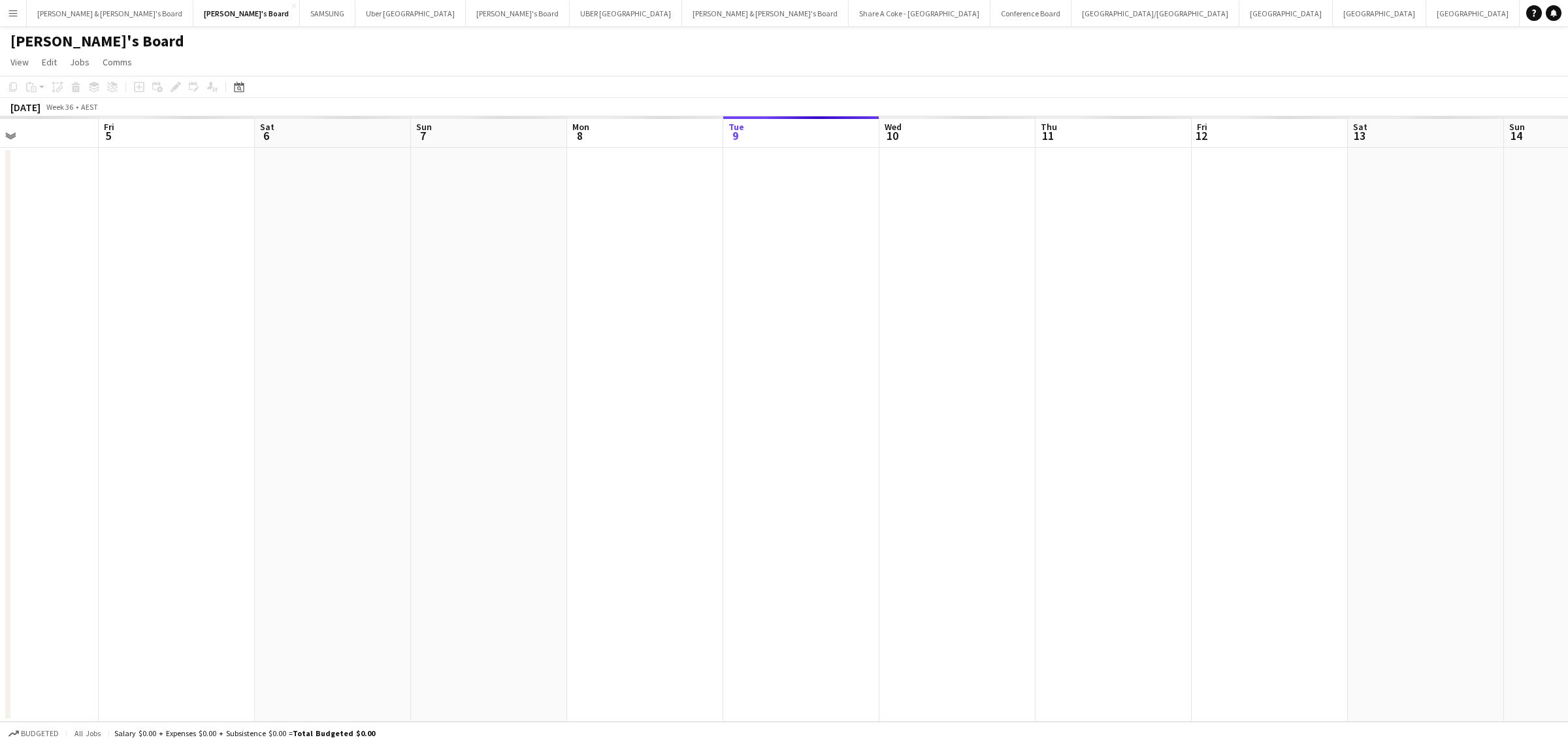
drag, startPoint x: 162, startPoint y: 276, endPoint x: 773, endPoint y: 356, distance: 616.2
click at [1250, 278] on app-calendar-viewport "Wed 3 Thu 4 Fri 5 Sat 6 Sun 7 Mon 8 Tue 9 Wed 10 Thu 11 Fri 12 Sat 13 Sun 14 Mo…" at bounding box center [784, 419] width 1568 height 606
drag, startPoint x: 162, startPoint y: 437, endPoint x: 1224, endPoint y: 341, distance: 1066.3
click at [1225, 343] on app-calendar-viewport "Fri 29 Sat 30 Sun 31 Mon 1 Tue 2 Wed 3 Thu 4 Fri 5 Sat 6 Sun 7 Mon 8 Tue 9 Wed …" at bounding box center [784, 419] width 1568 height 606
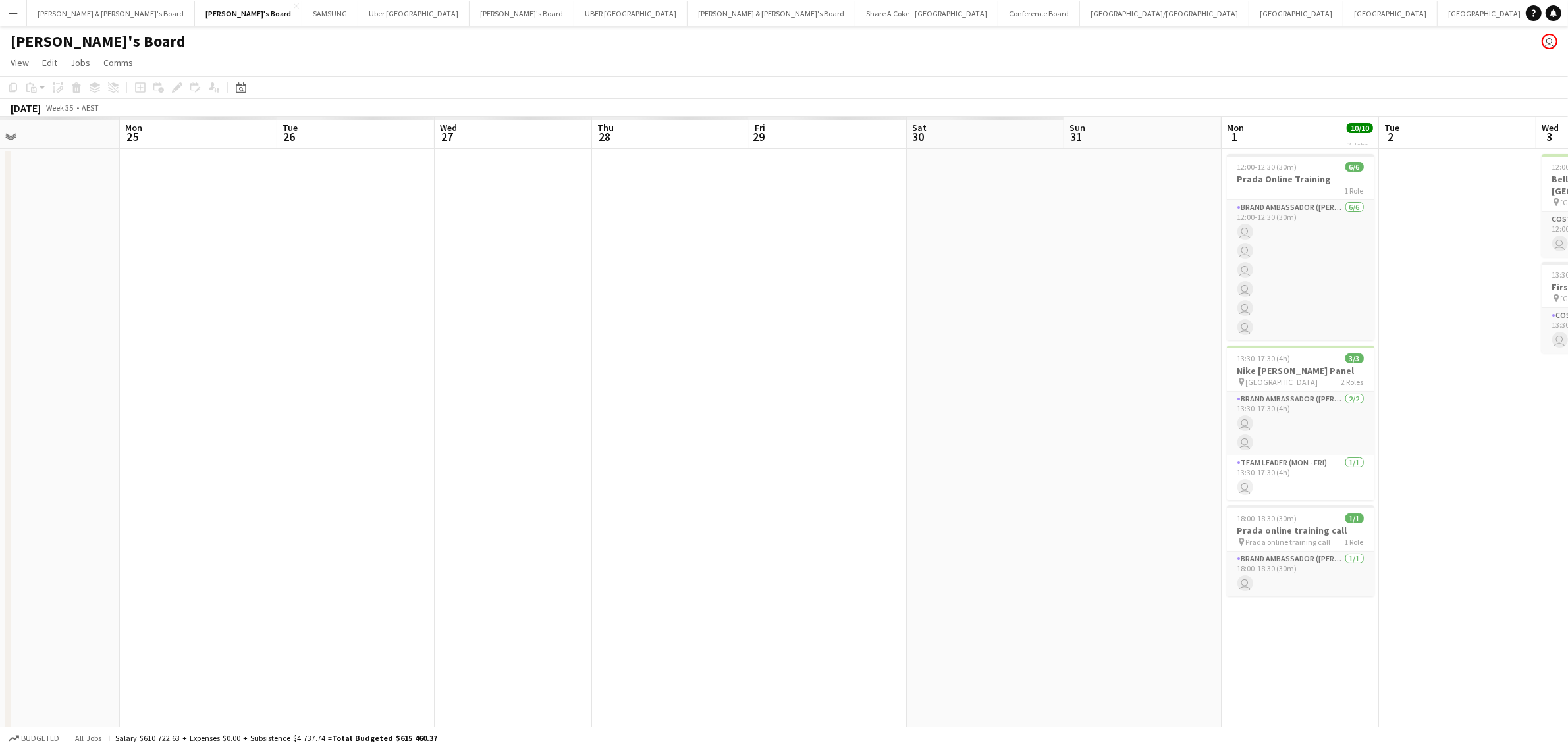
drag, startPoint x: 379, startPoint y: 453, endPoint x: 536, endPoint y: 447, distance: 157.1
click at [536, 447] on app-calendar-viewport "Fri 22 Sat 23 Sun 24 Mon 25 Tue 26 Wed 27 Thu 28 Fri 29 Sat 30 Sun 31 Mon 1 10/…" at bounding box center [784, 528] width 1568 height 822
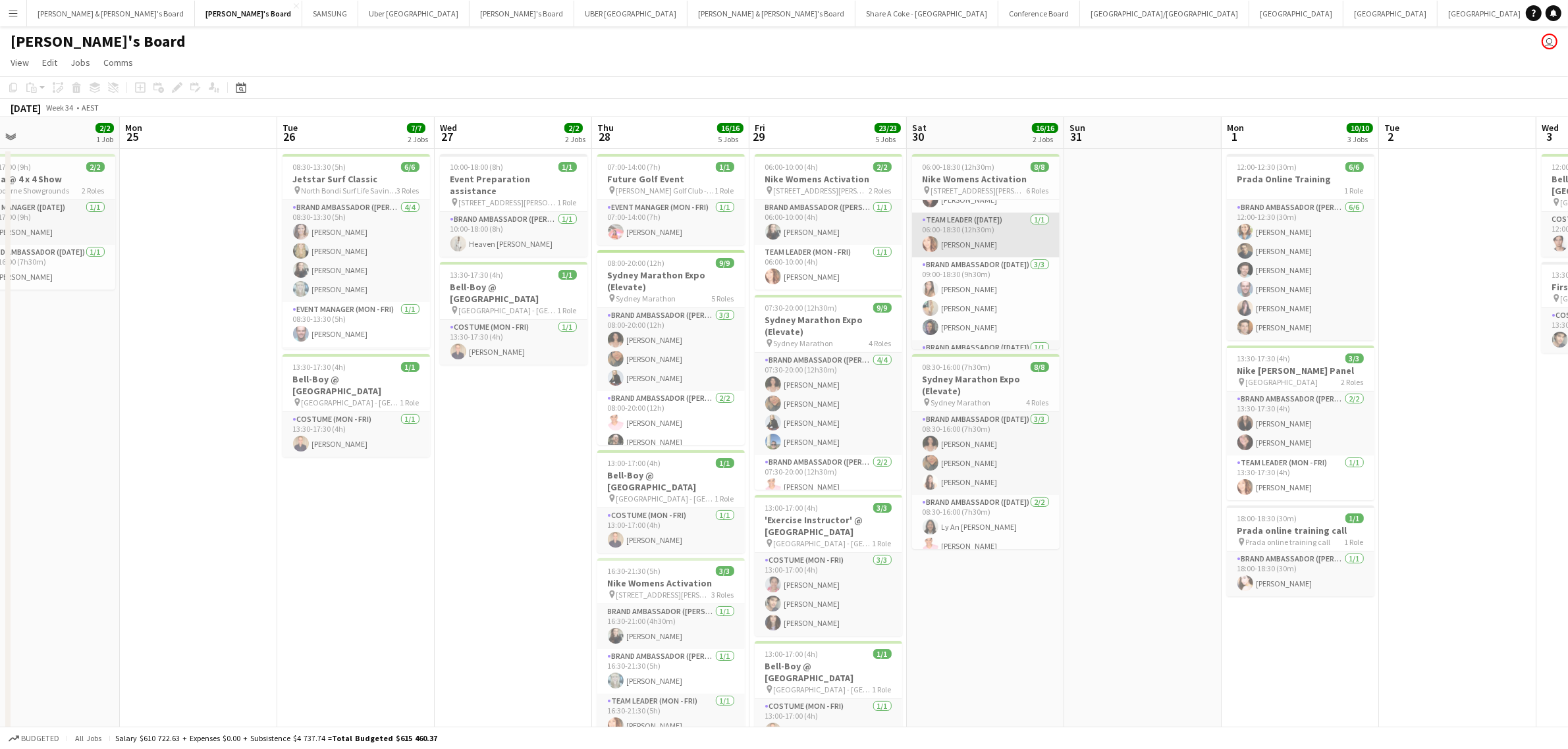
click at [945, 239] on app-card-role "Team Leader (Saturday) 1/1 06:00-18:30 (12h30m) Mel Goh" at bounding box center [986, 235] width 148 height 44
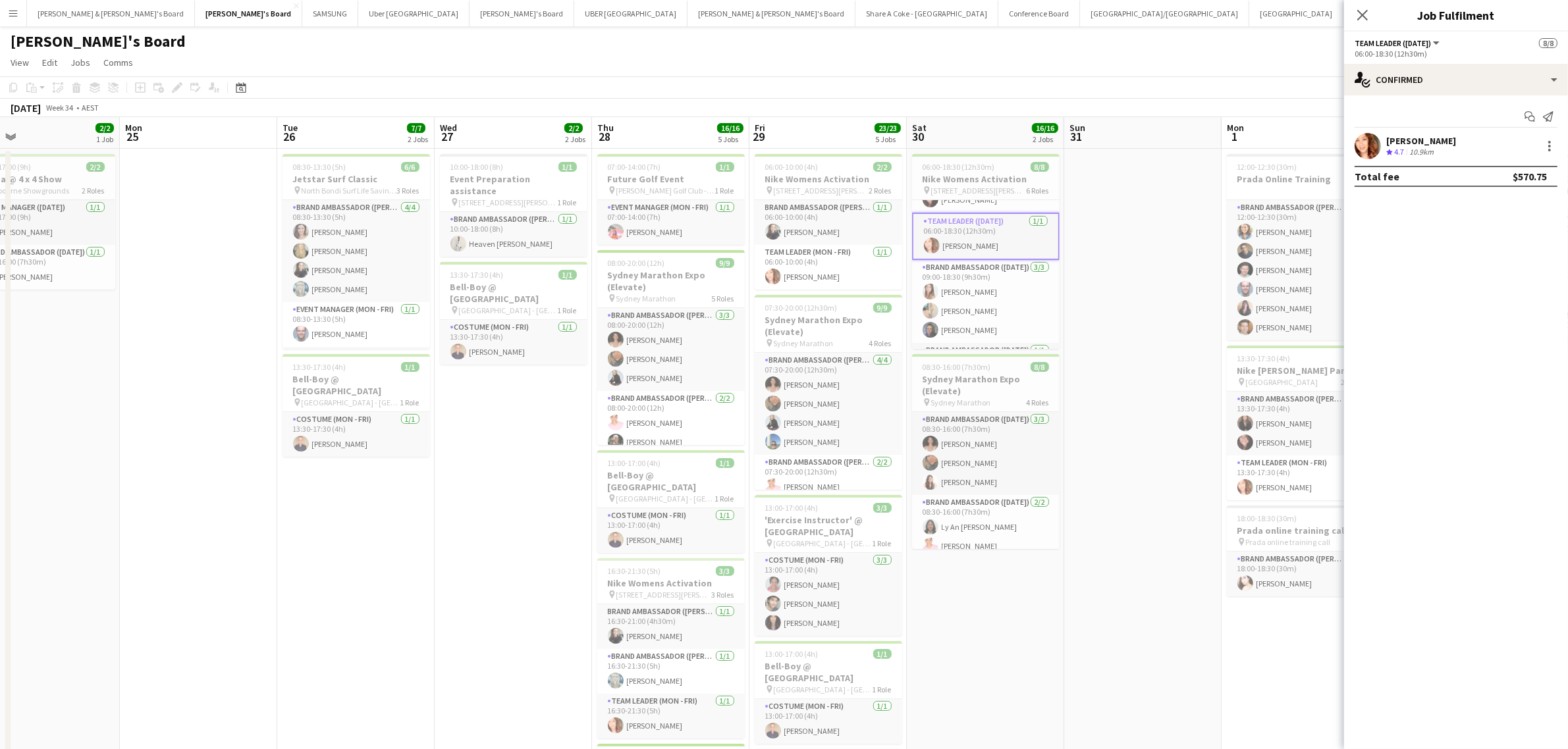
click at [1401, 140] on div "[PERSON_NAME]" at bounding box center [1421, 141] width 70 height 12
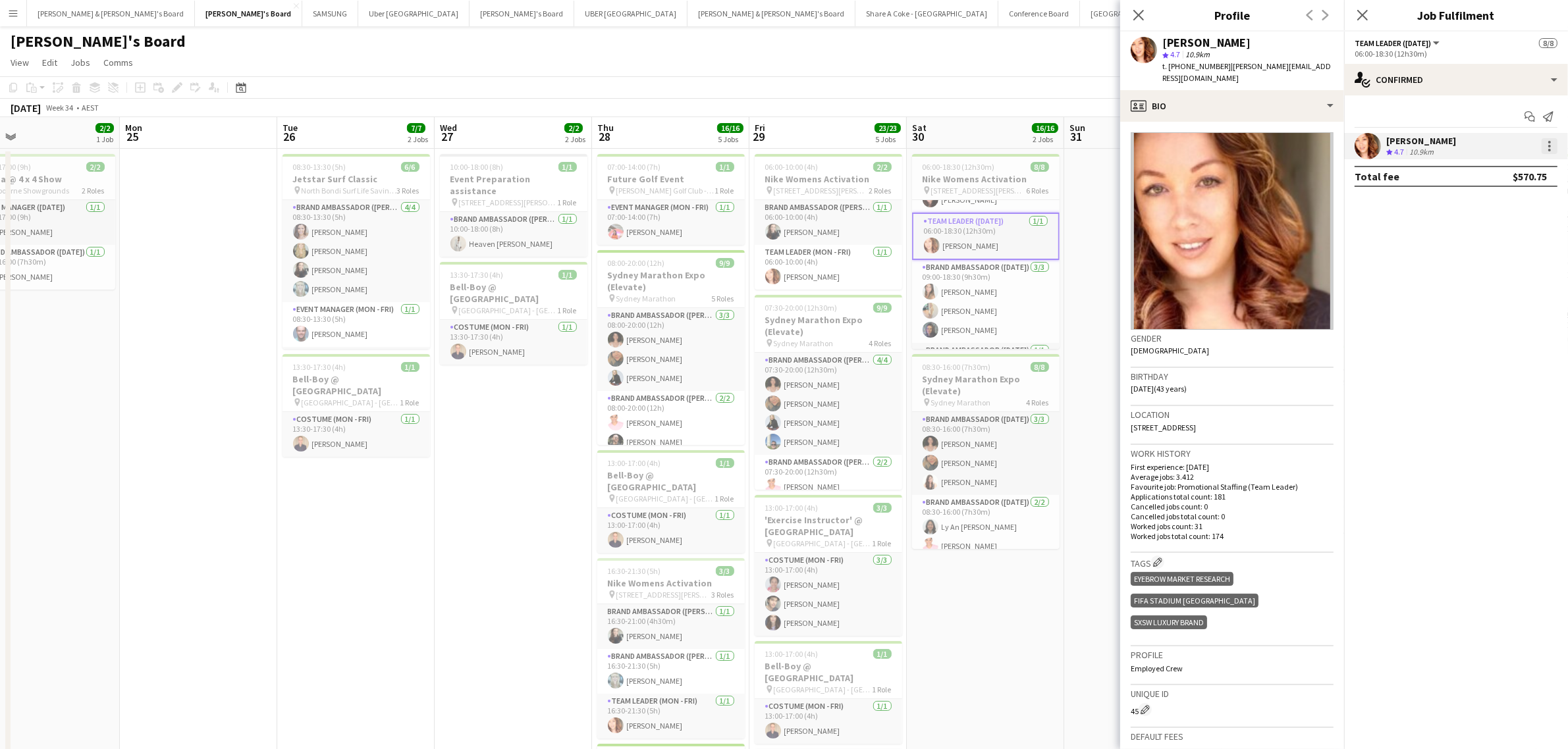
click at [1551, 146] on div at bounding box center [1549, 146] width 3 height 3
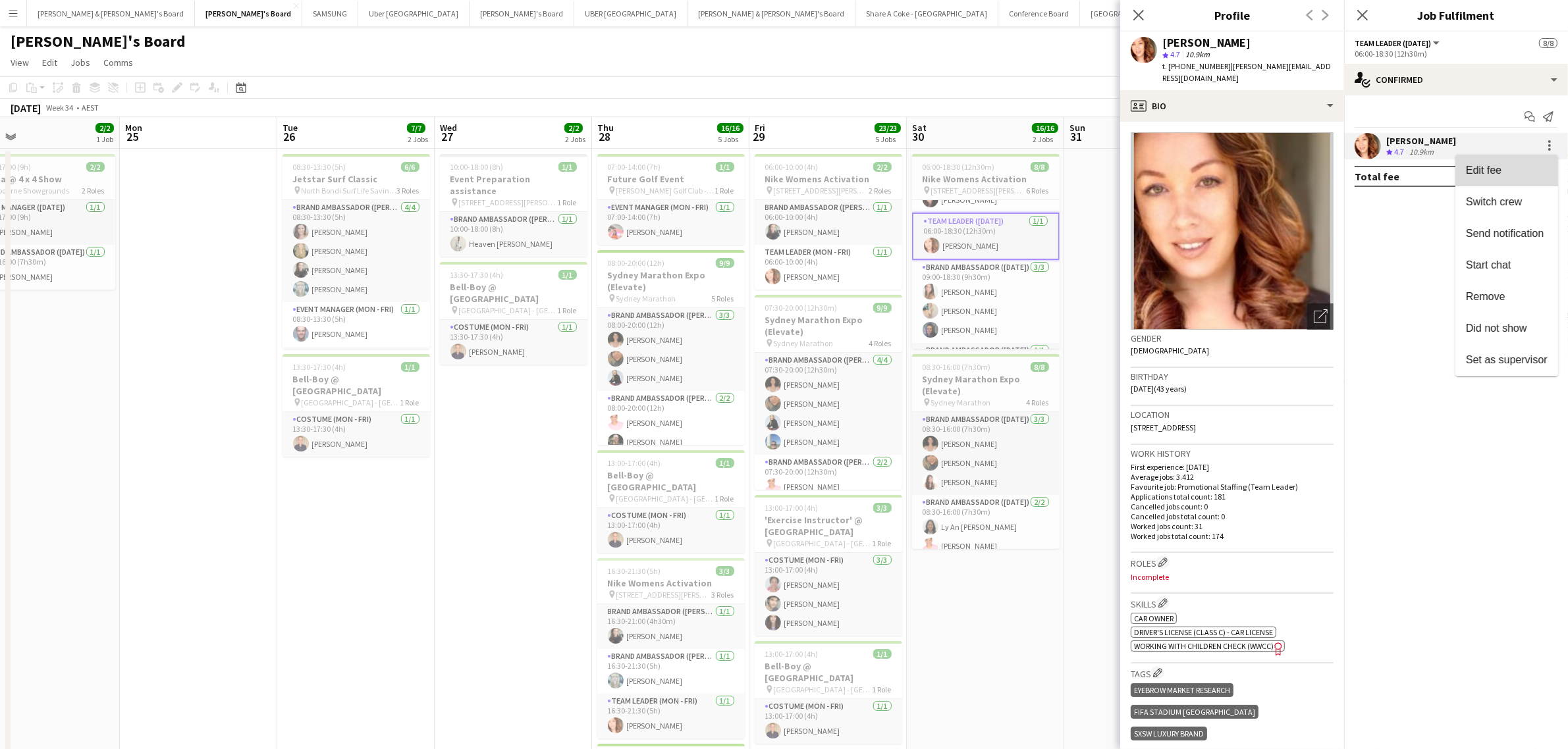
click at [1532, 165] on span "Edit fee" at bounding box center [1506, 170] width 81 height 12
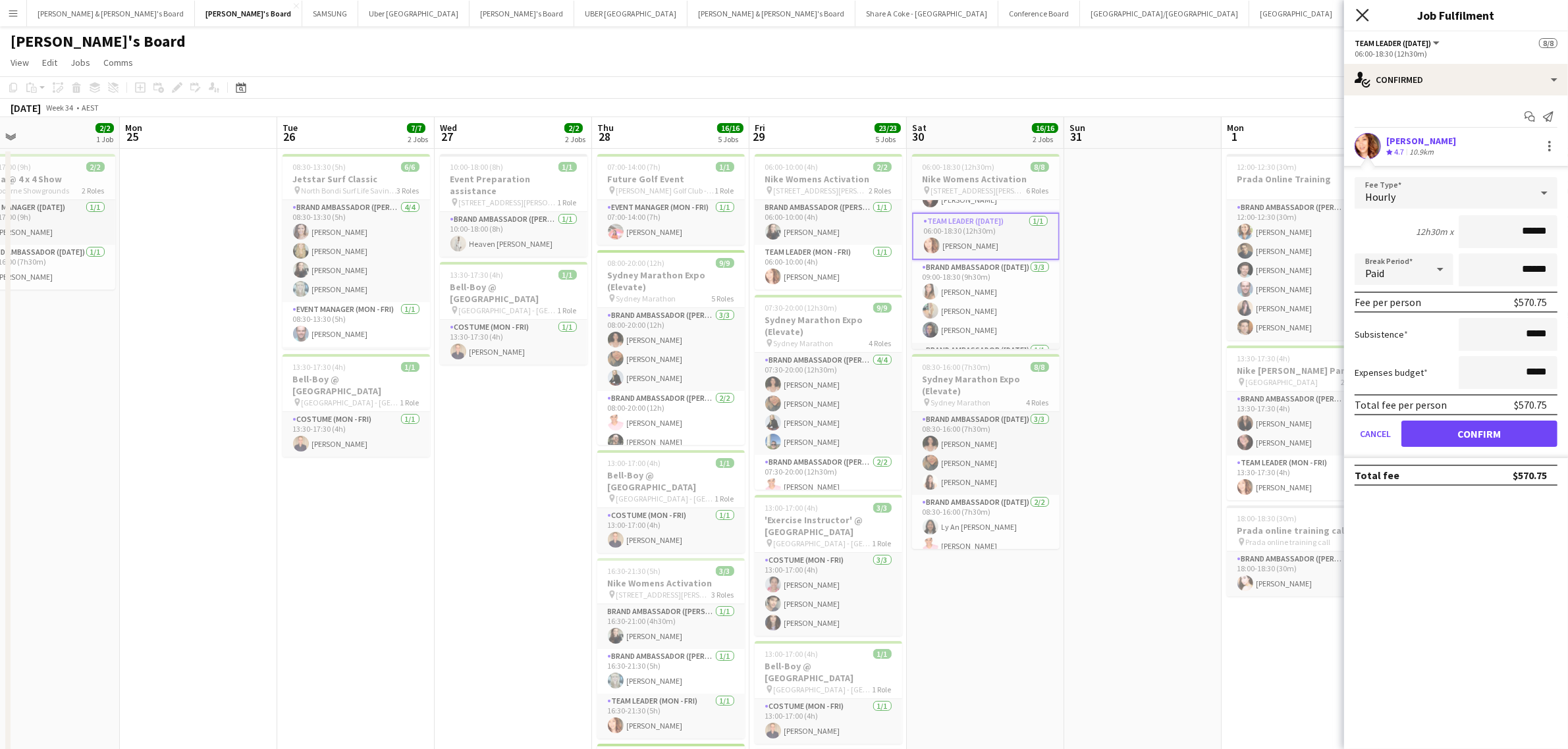
click at [1367, 12] on icon "Close pop-in" at bounding box center [1362, 14] width 12 height 12
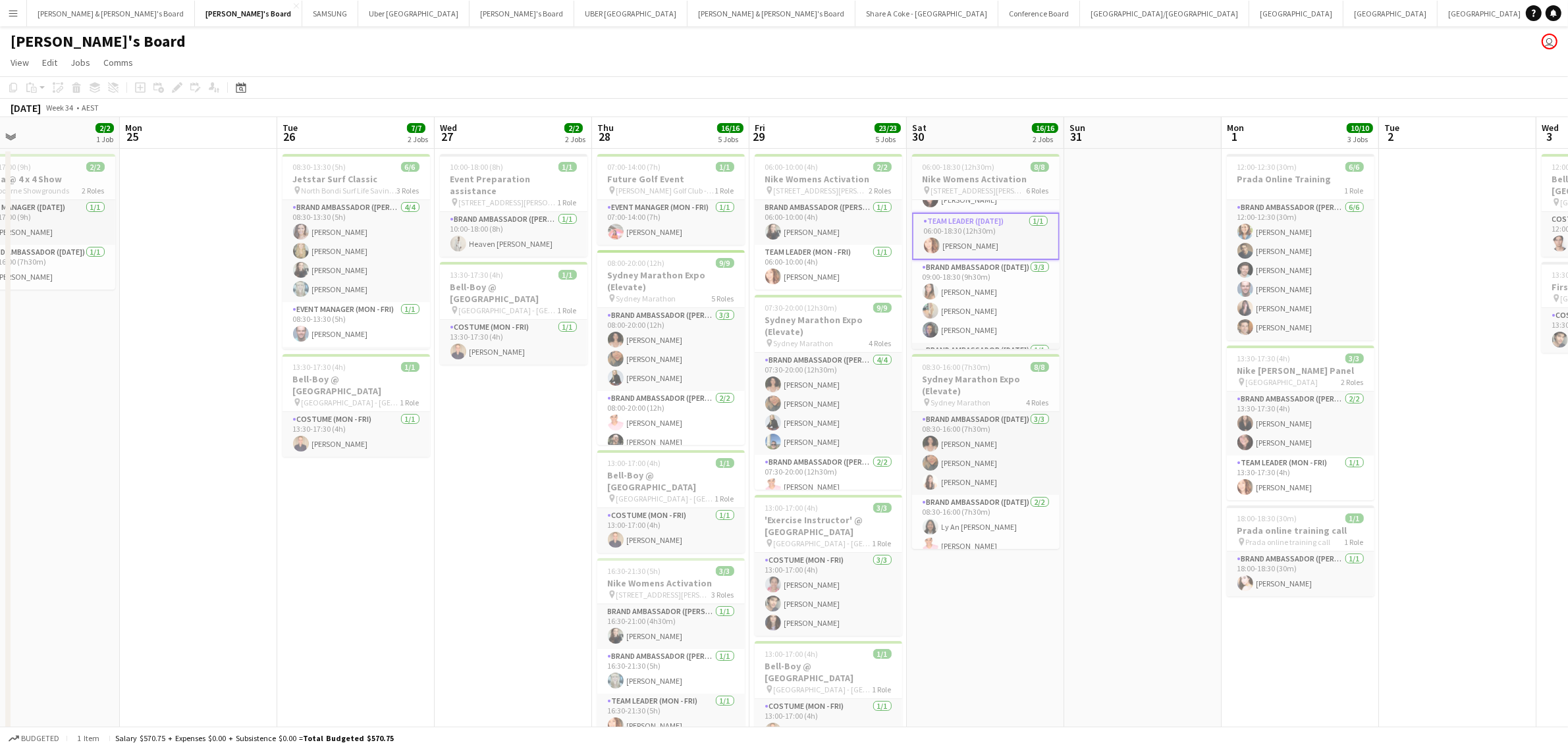
click at [937, 225] on app-card-role "Team Leader (Saturday) 1/1 06:00-18:30 (12h30m) Mel Goh" at bounding box center [986, 236] width 148 height 47
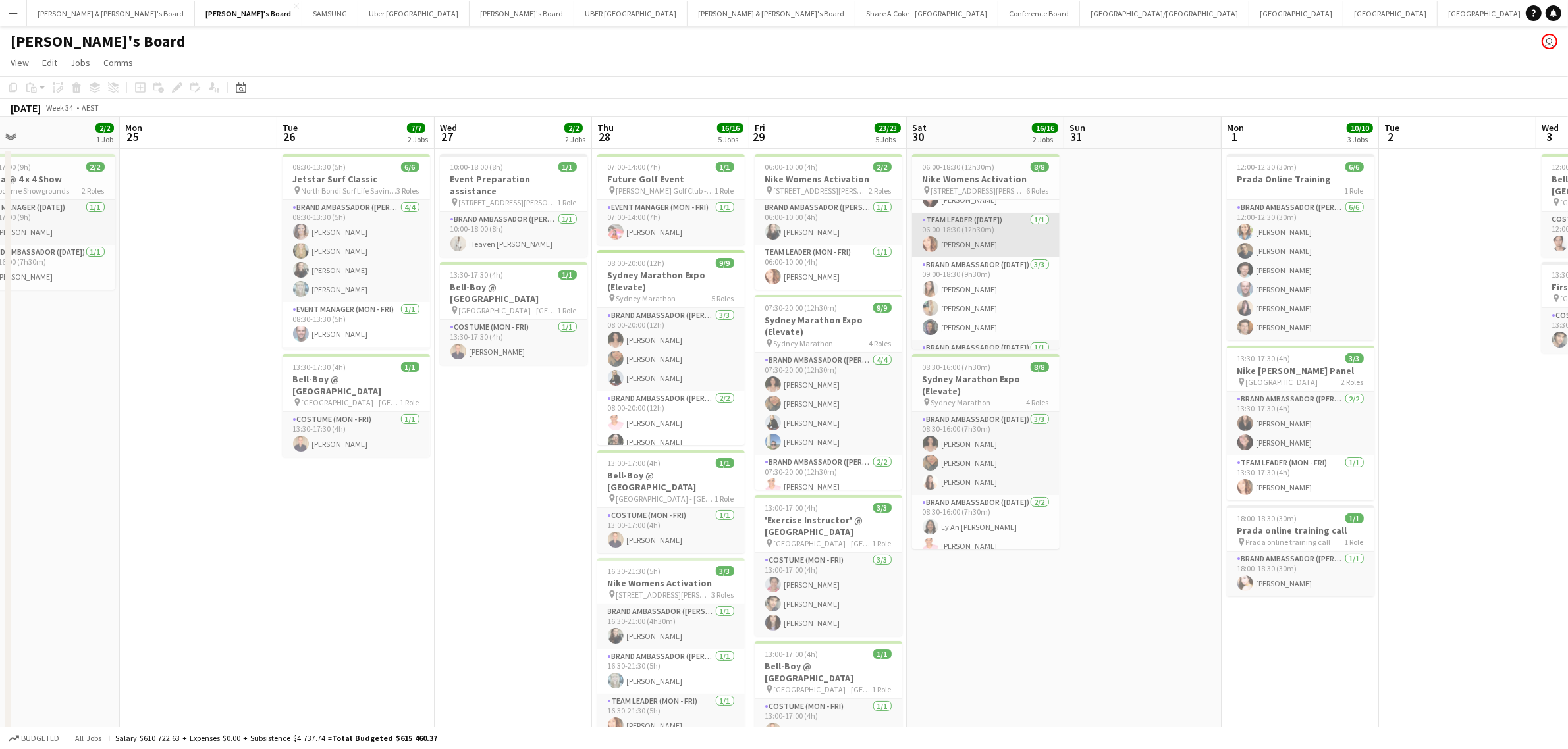
click at [959, 234] on app-card-role "Team Leader (Saturday) 1/1 06:00-18:30 (12h30m) Mel Goh" at bounding box center [986, 235] width 148 height 44
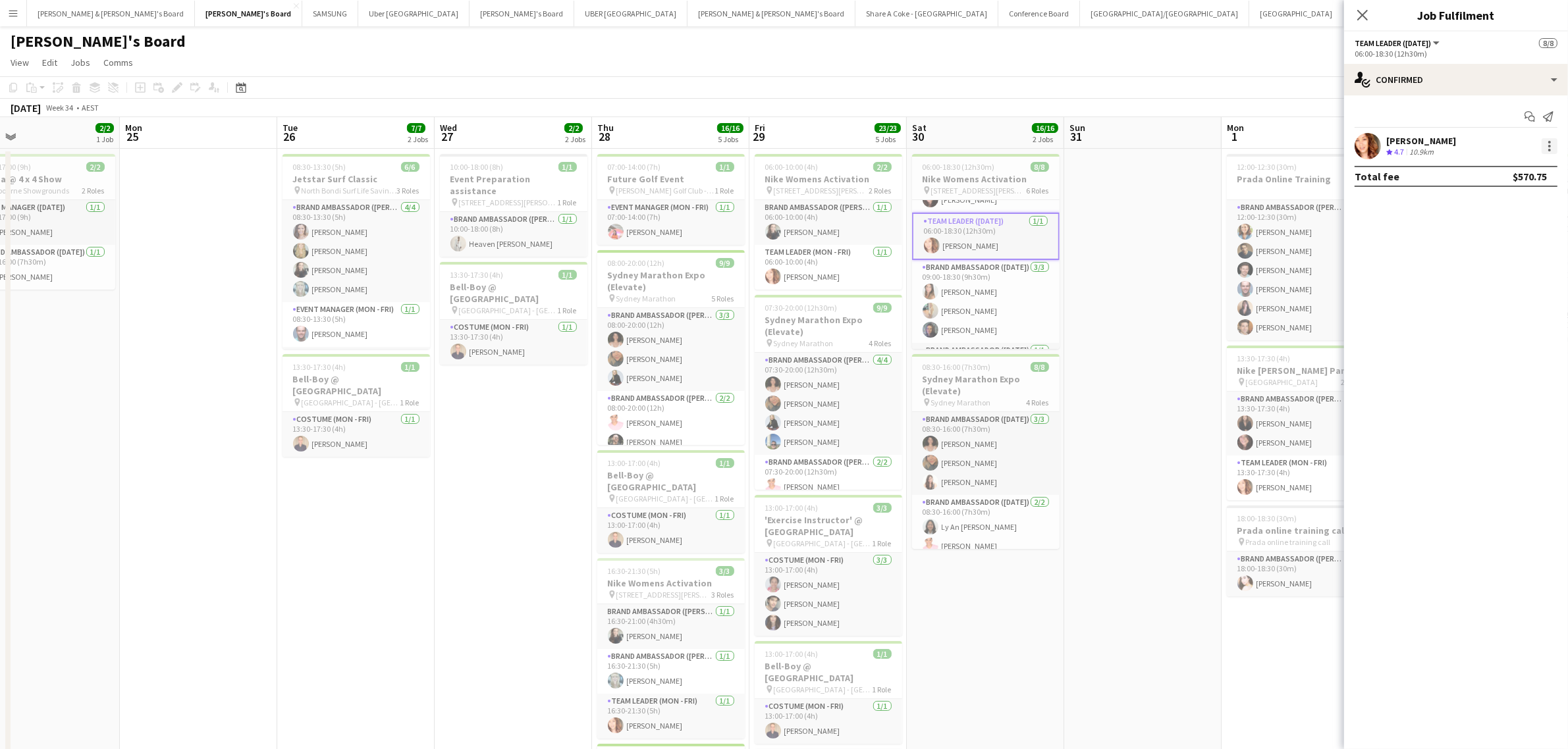
click at [1549, 140] on div at bounding box center [1549, 146] width 16 height 16
click at [1528, 159] on button "Edit fee" at bounding box center [1506, 170] width 103 height 31
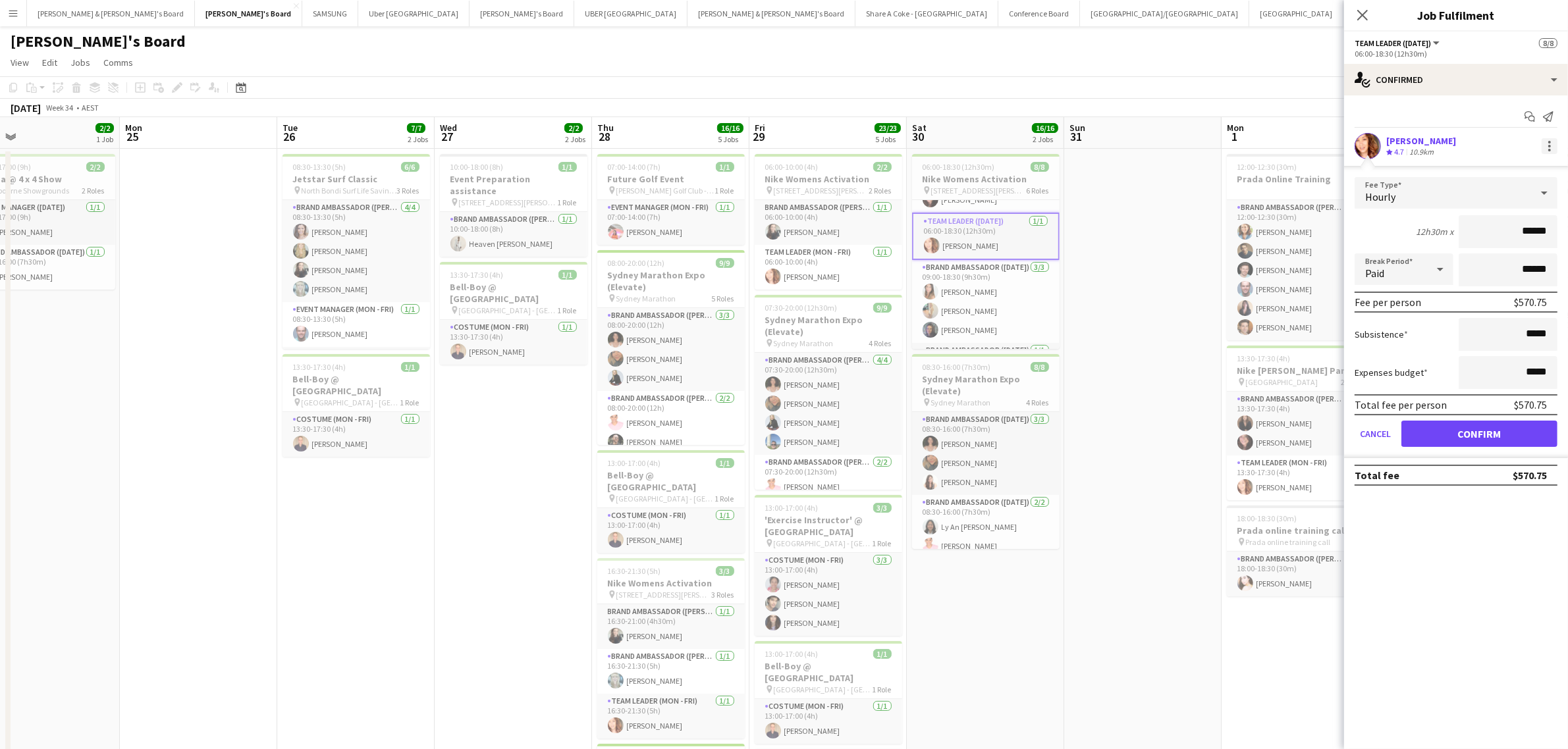
click at [1548, 150] on div at bounding box center [1549, 149] width 3 height 3
click at [1506, 516] on div at bounding box center [784, 374] width 1568 height 749
click at [1360, 10] on icon "Close pop-in" at bounding box center [1362, 14] width 12 height 12
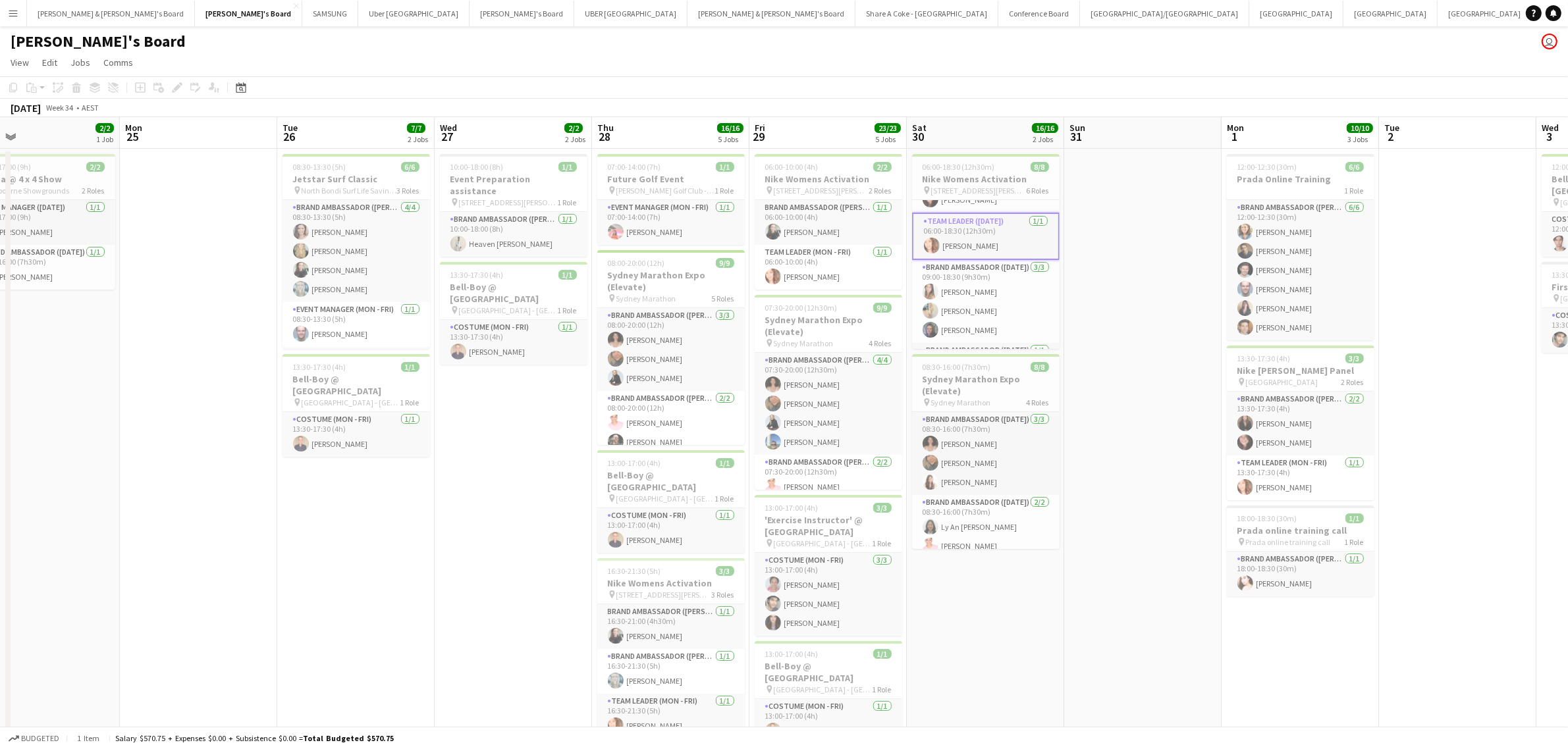
click at [14, 15] on app-icon "Menu" at bounding box center [12, 12] width 10 height 10
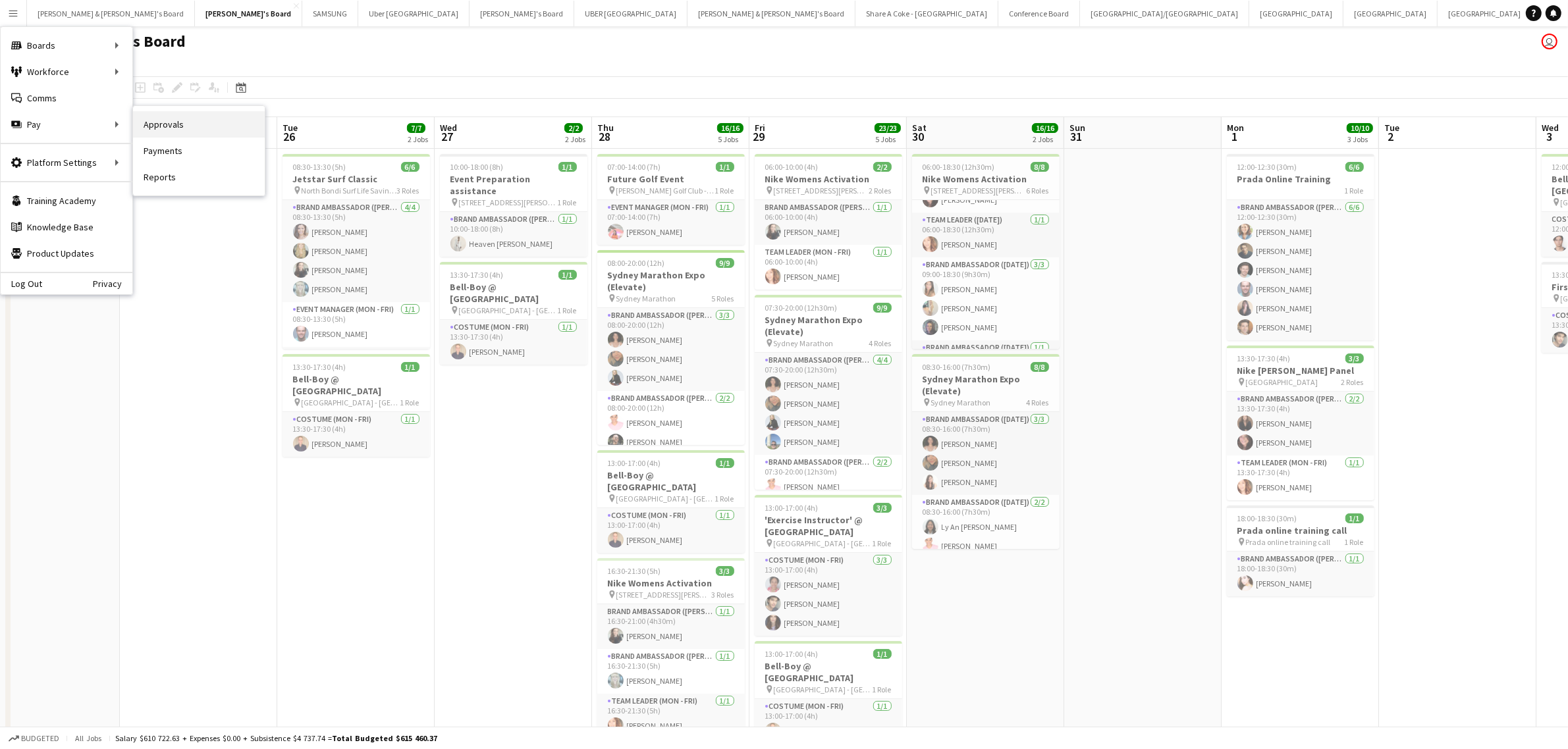
click at [171, 120] on link "Approvals" at bounding box center [199, 125] width 132 height 26
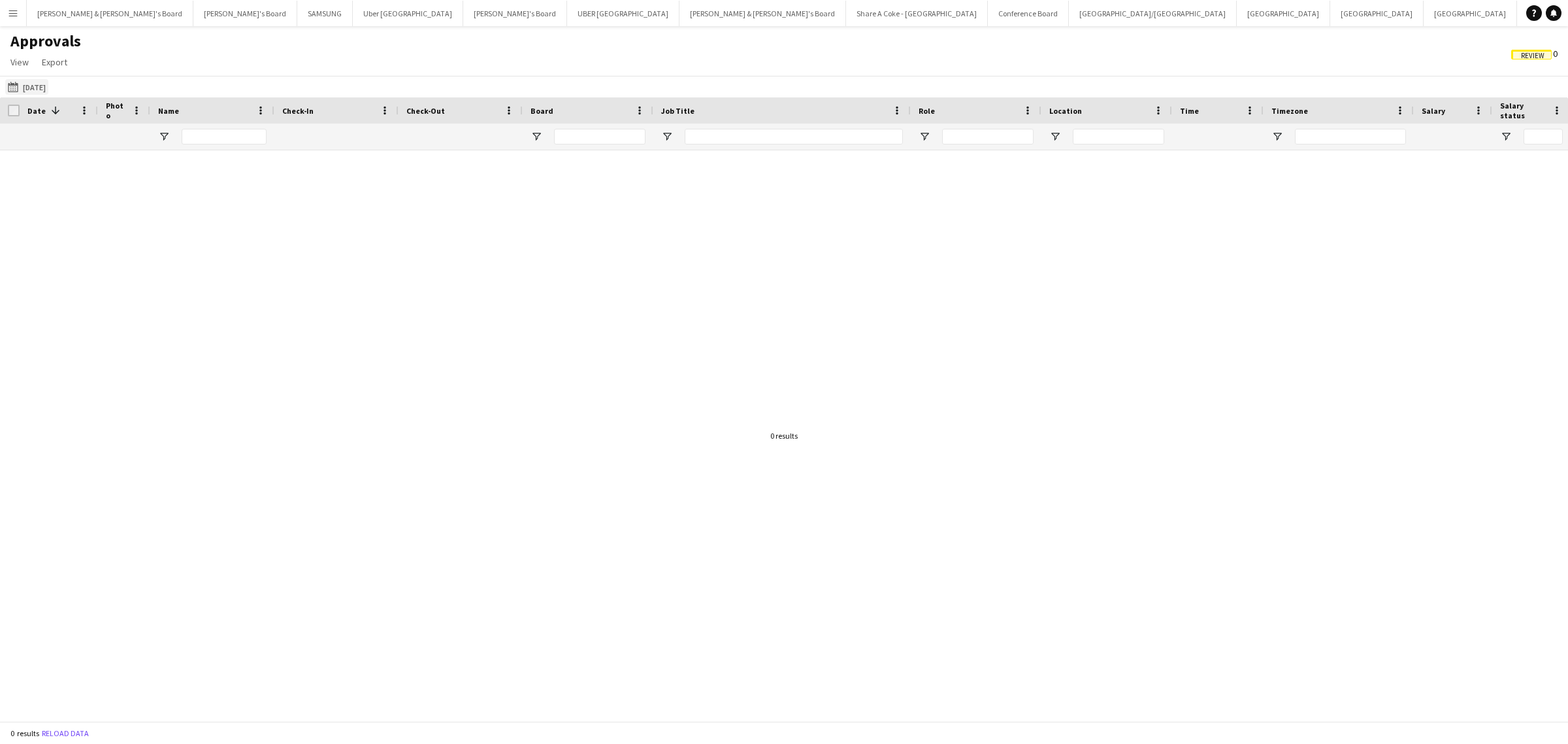
click at [44, 88] on button "30-08-2025 30-08-2025" at bounding box center [27, 86] width 43 height 16
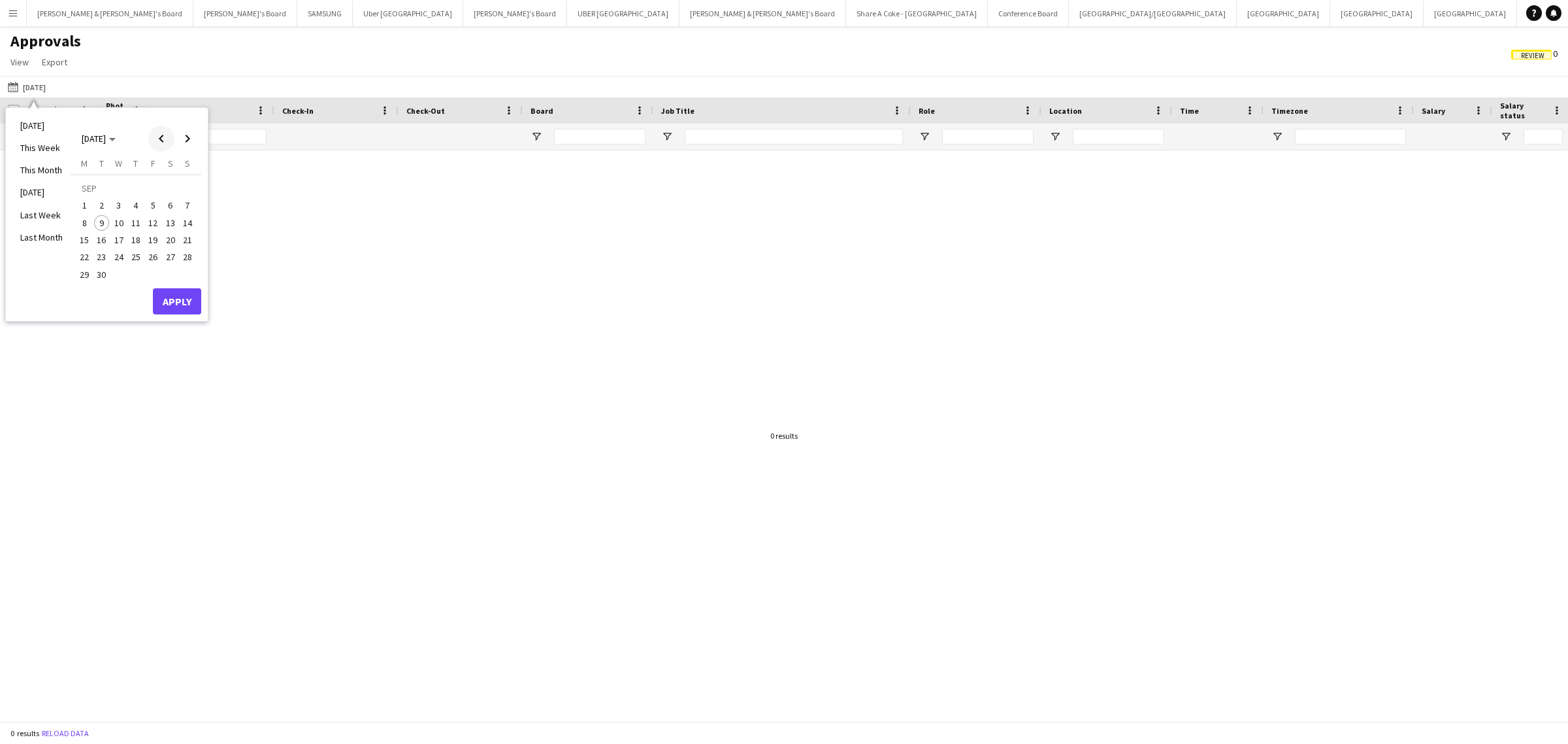
click at [159, 137] on span "Previous month" at bounding box center [161, 139] width 26 height 26
click at [169, 223] on span "16" at bounding box center [170, 225] width 16 height 16
click at [187, 253] on span "31" at bounding box center [187, 260] width 16 height 16
click at [192, 283] on button "Apply" at bounding box center [177, 287] width 49 height 26
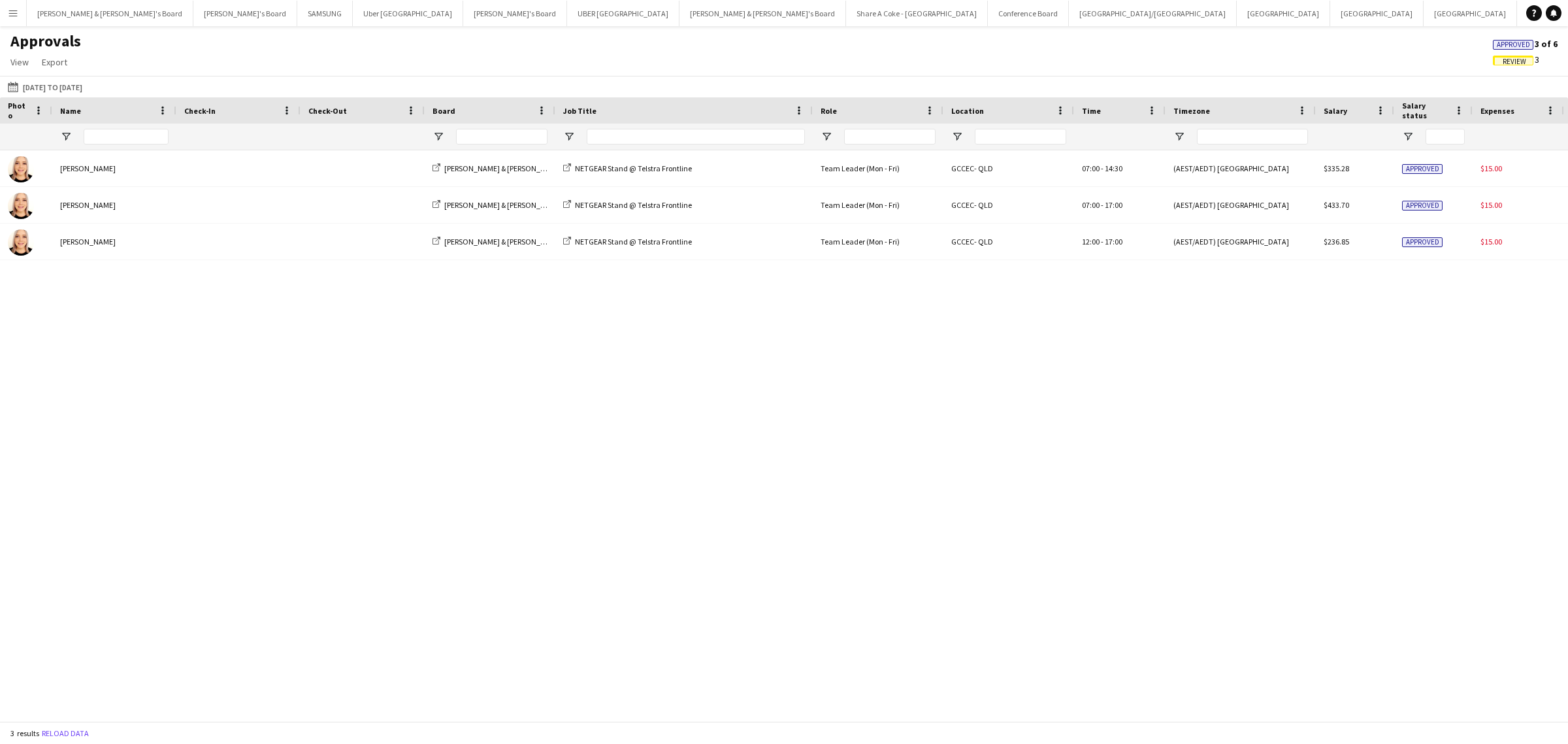
scroll to position [0, 256]
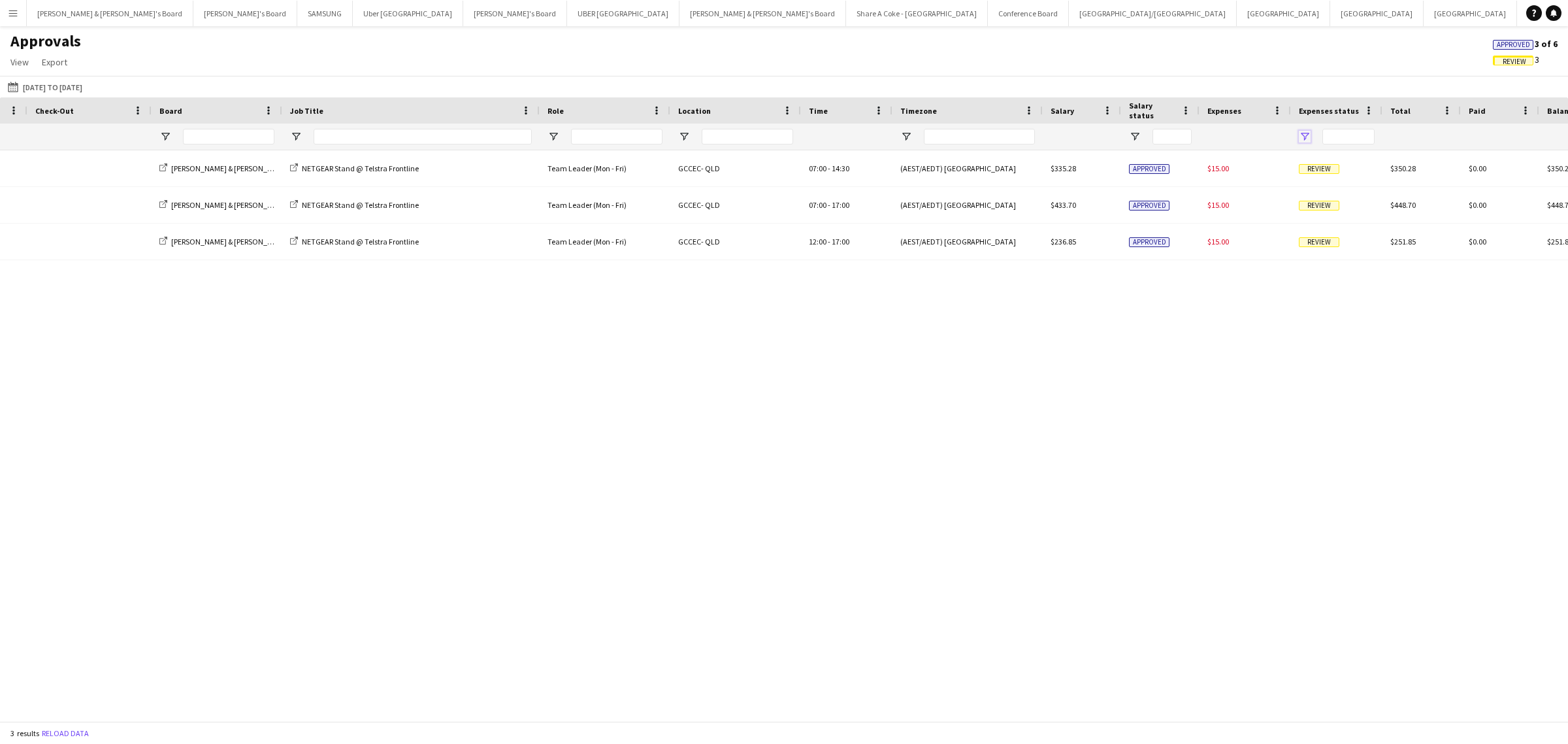
click at [1304, 135] on span "Open Filter Menu" at bounding box center [1305, 136] width 12 height 12
click at [1304, 134] on span "Open Filter Menu" at bounding box center [1305, 136] width 12 height 12
click at [1242, 369] on div "Nicole Armstrong James & Arrence's Board NETGEAR Stand @ Telstra Frontline Team…" at bounding box center [784, 429] width 1568 height 558
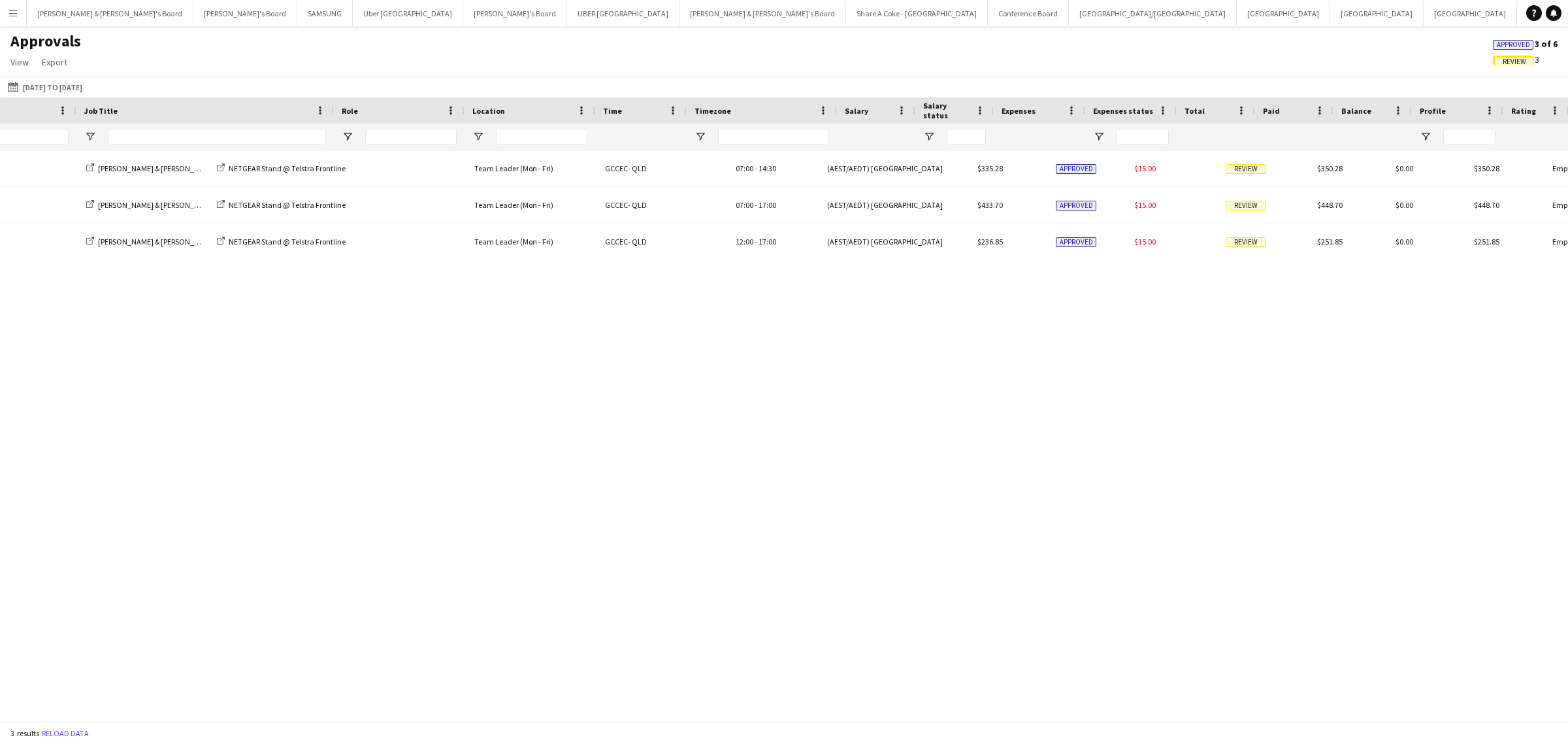
scroll to position [0, 577]
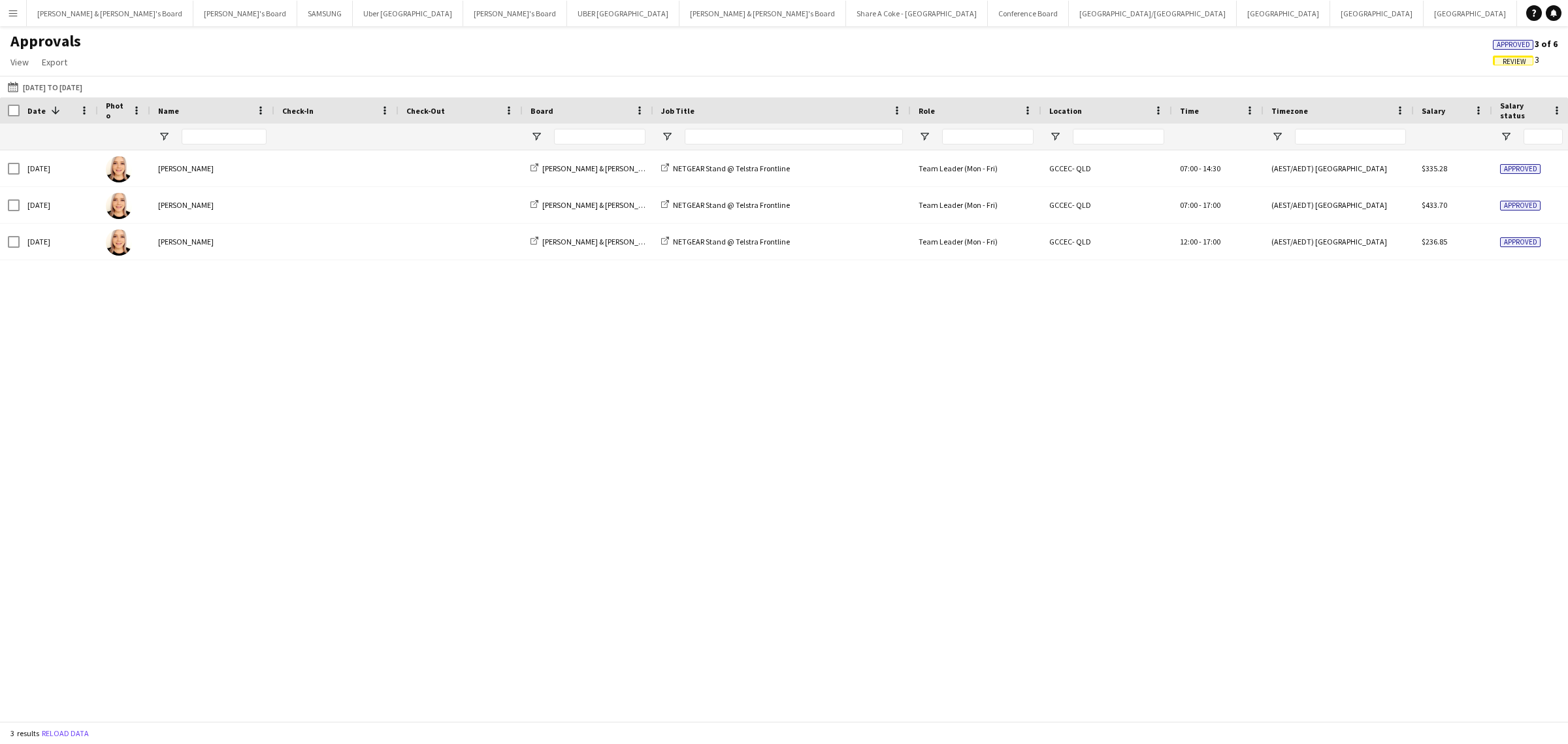
click at [1524, 40] on span "Approved" at bounding box center [1514, 44] width 33 height 8
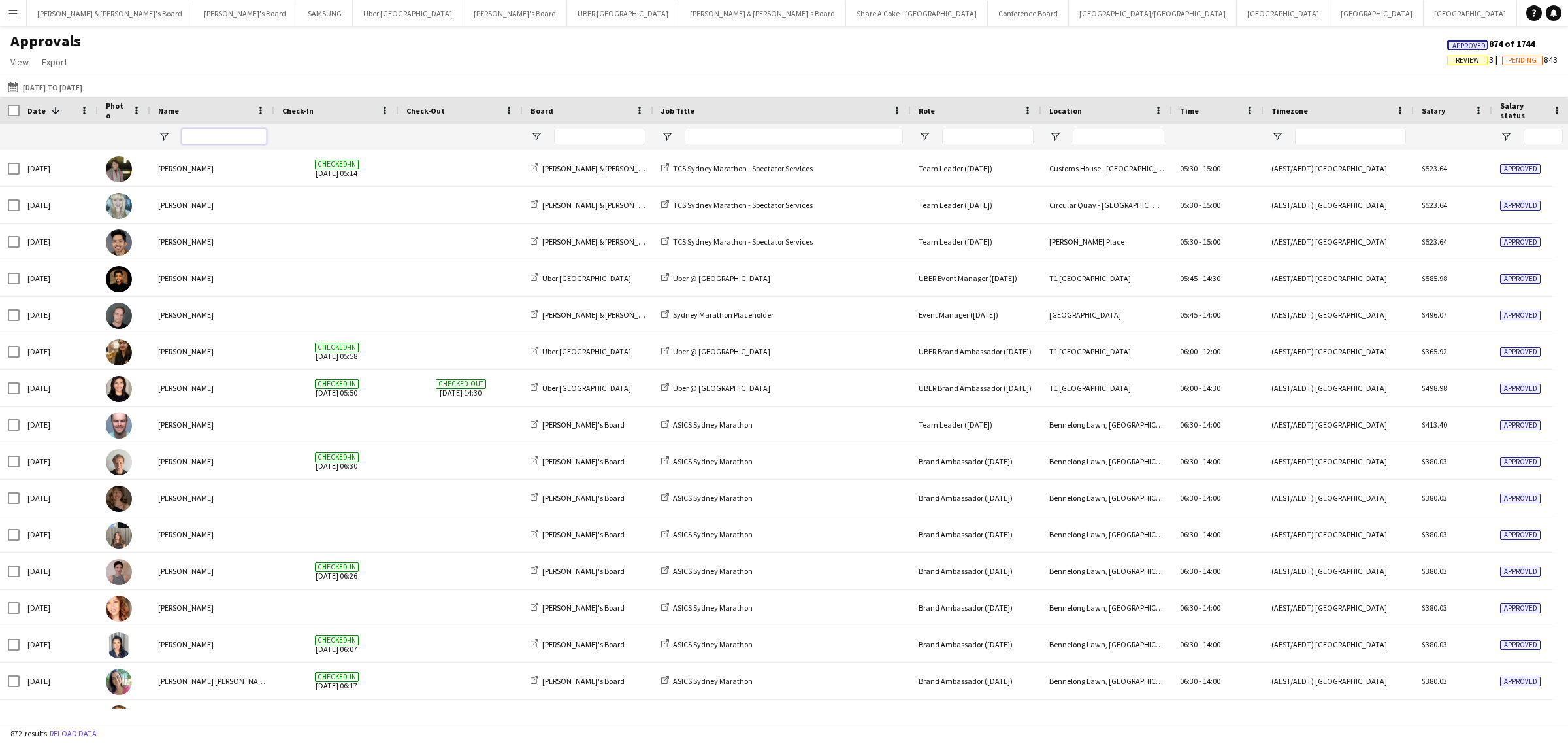
click at [227, 138] on input "Name Filter Input" at bounding box center [223, 136] width 85 height 16
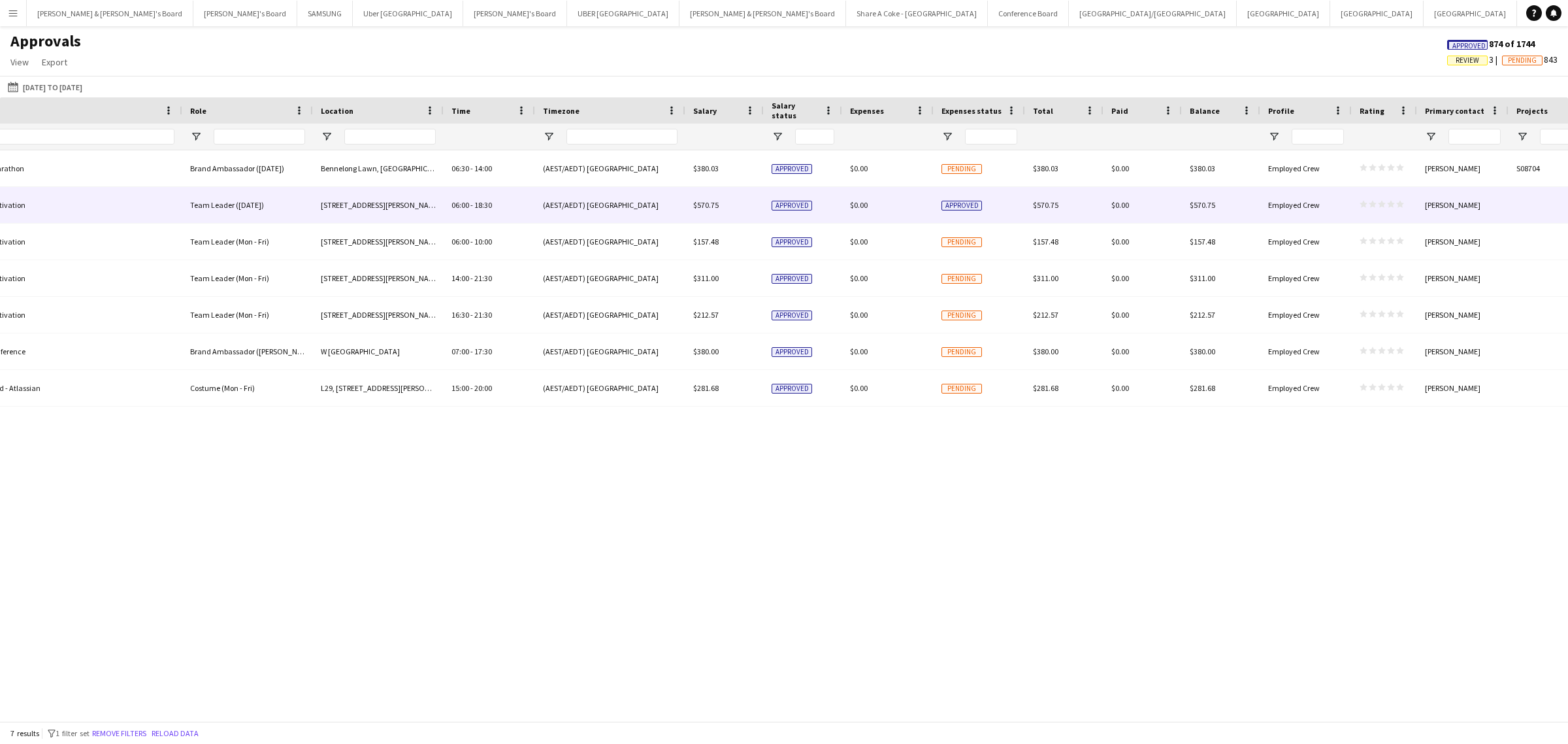
type input "***"
click at [870, 206] on div "$0.00" at bounding box center [887, 205] width 91 height 36
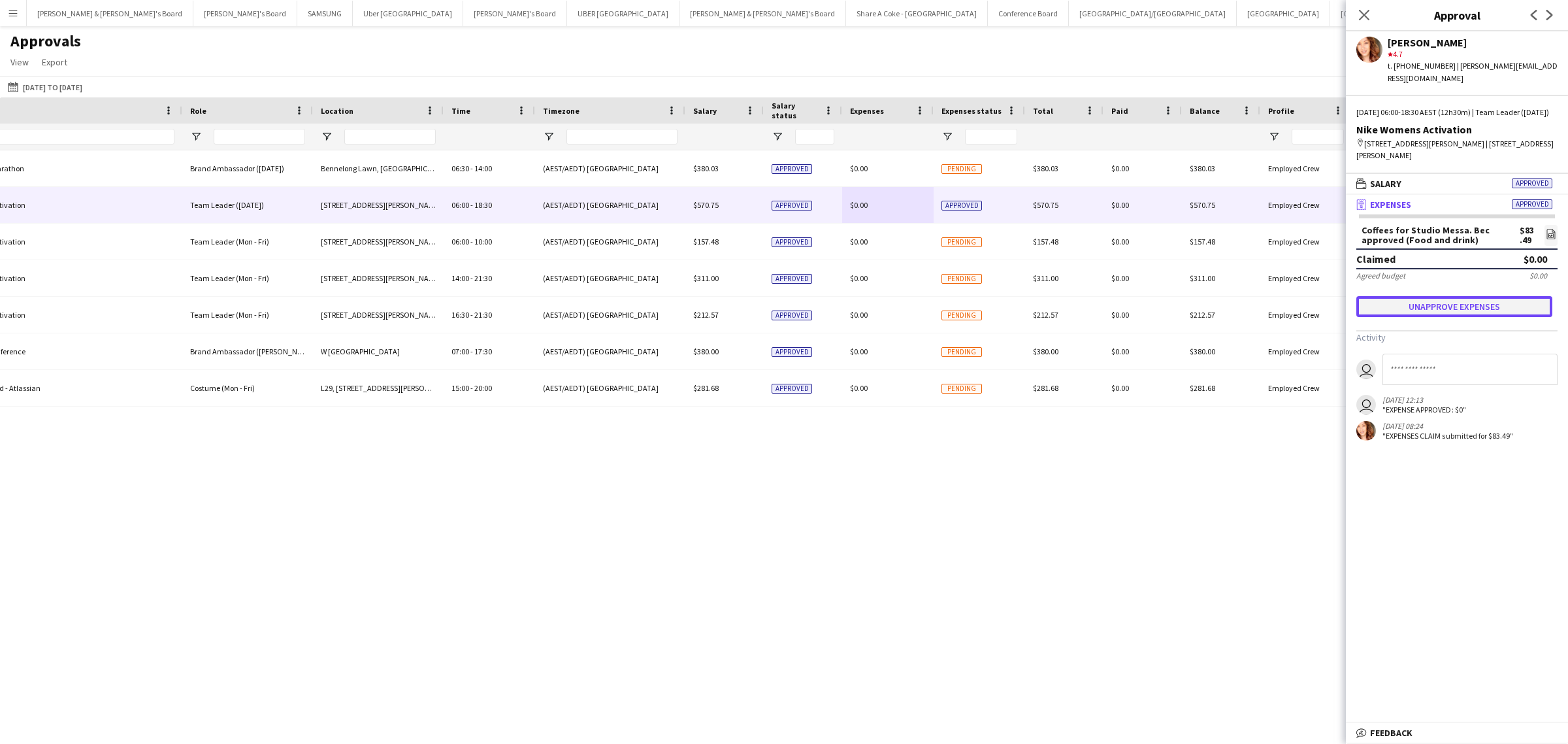
click at [1486, 302] on button "Unapprove expenses" at bounding box center [1454, 306] width 196 height 21
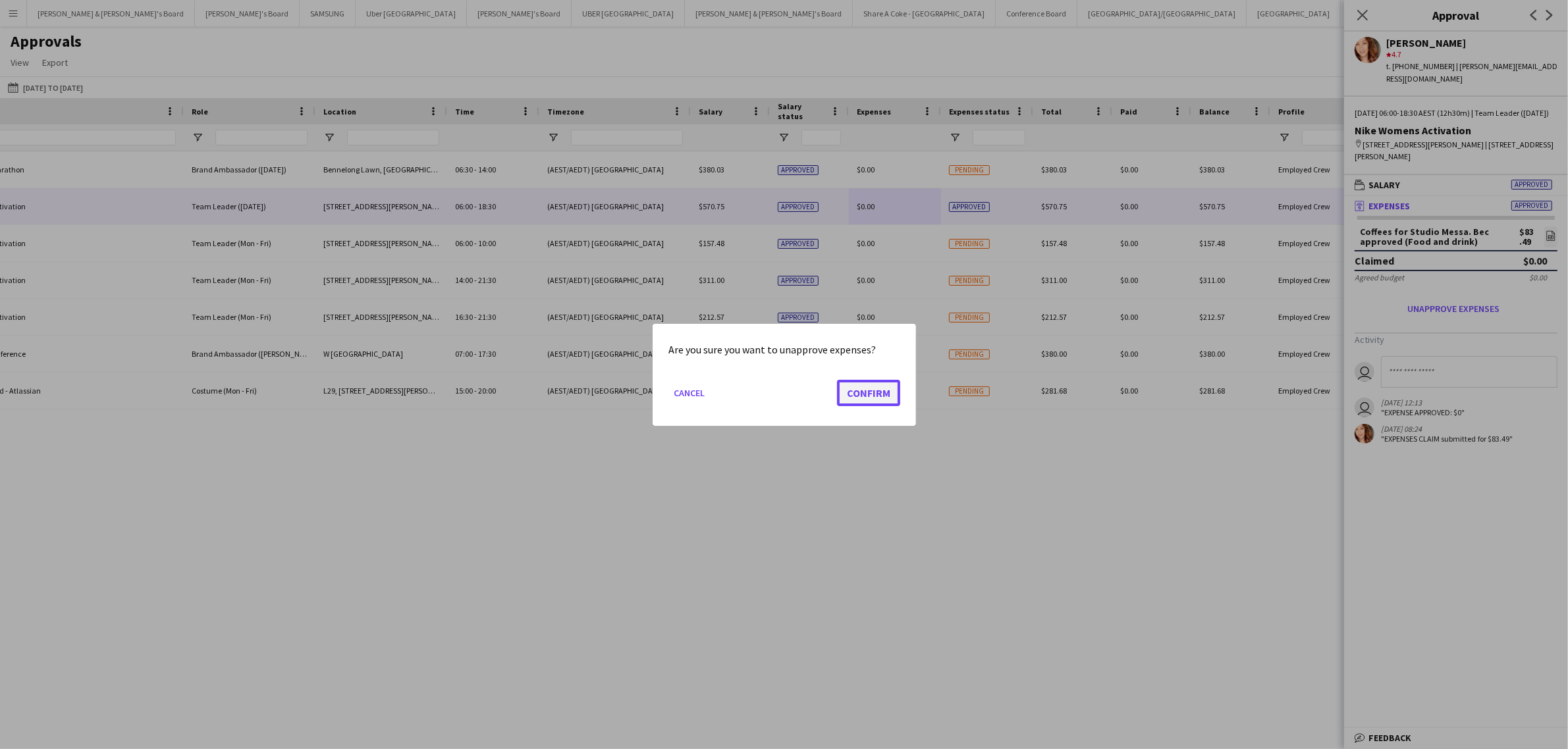
click at [881, 393] on button "Confirm" at bounding box center [869, 392] width 63 height 26
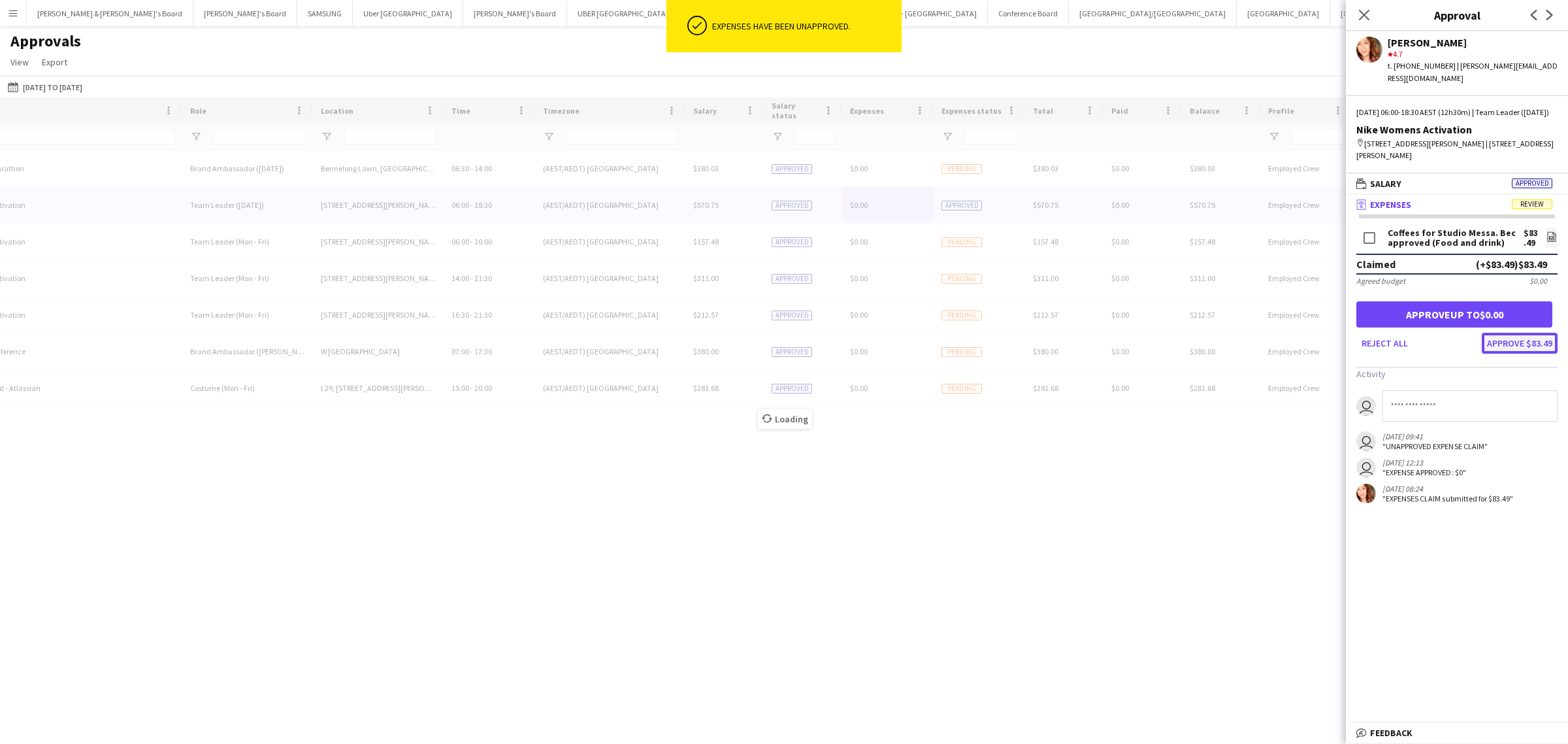
click at [1546, 341] on button "Approve $83.49" at bounding box center [1520, 343] width 76 height 21
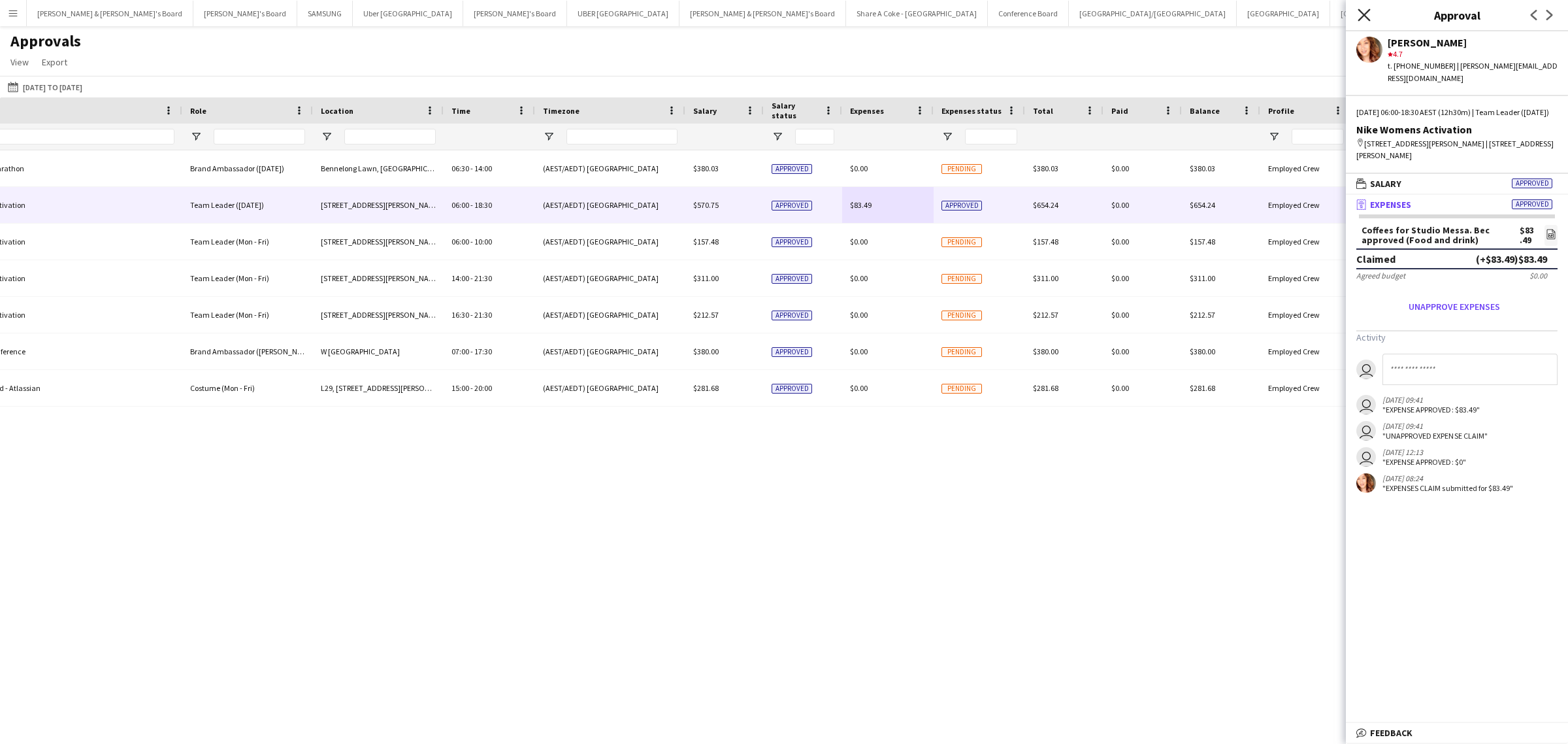
click at [1364, 10] on icon "Close pop-in" at bounding box center [1363, 14] width 12 height 12
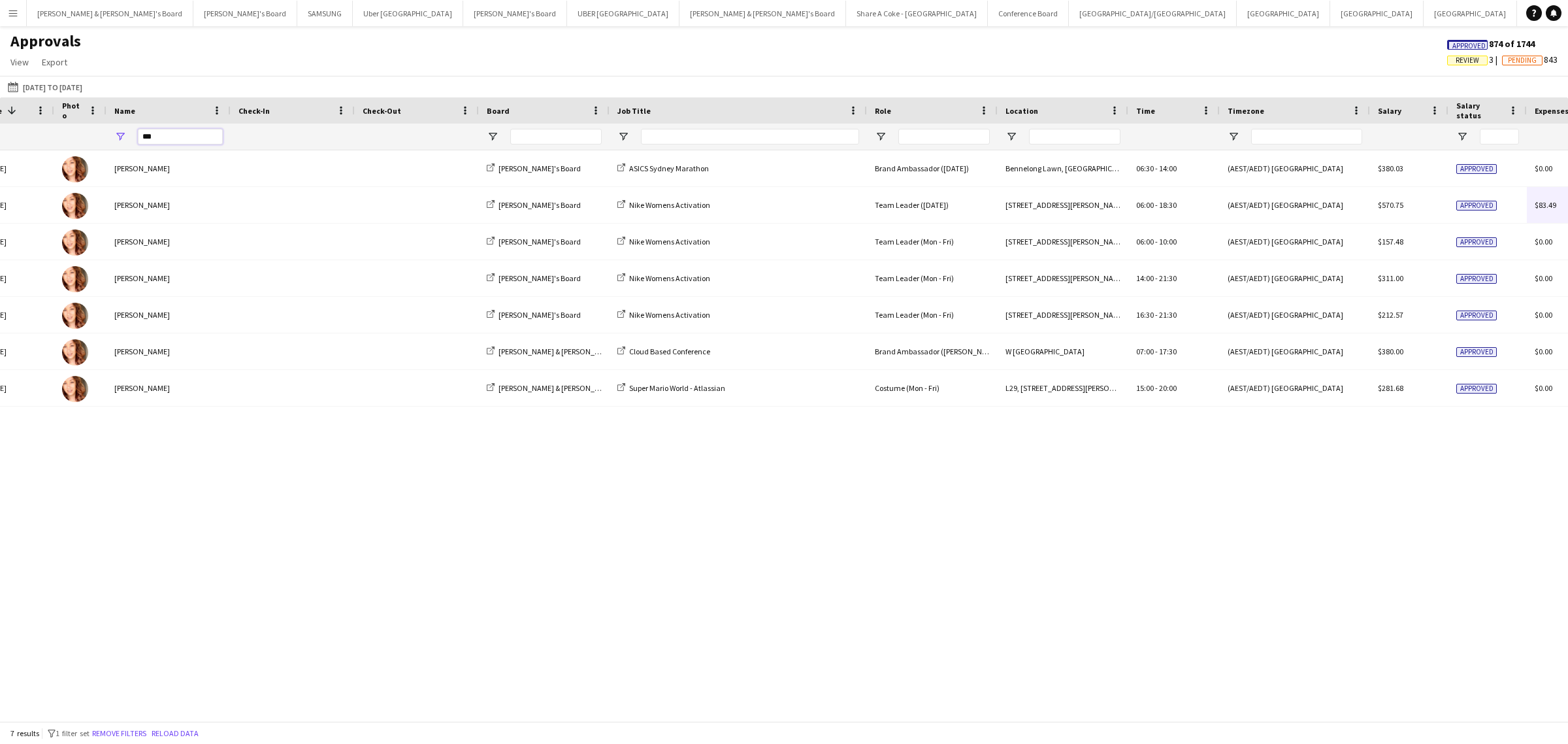
drag, startPoint x: 176, startPoint y: 132, endPoint x: 102, endPoint y: 137, distance: 74.2
click at [102, 137] on div "***" at bounding box center [1206, 137] width 2499 height 26
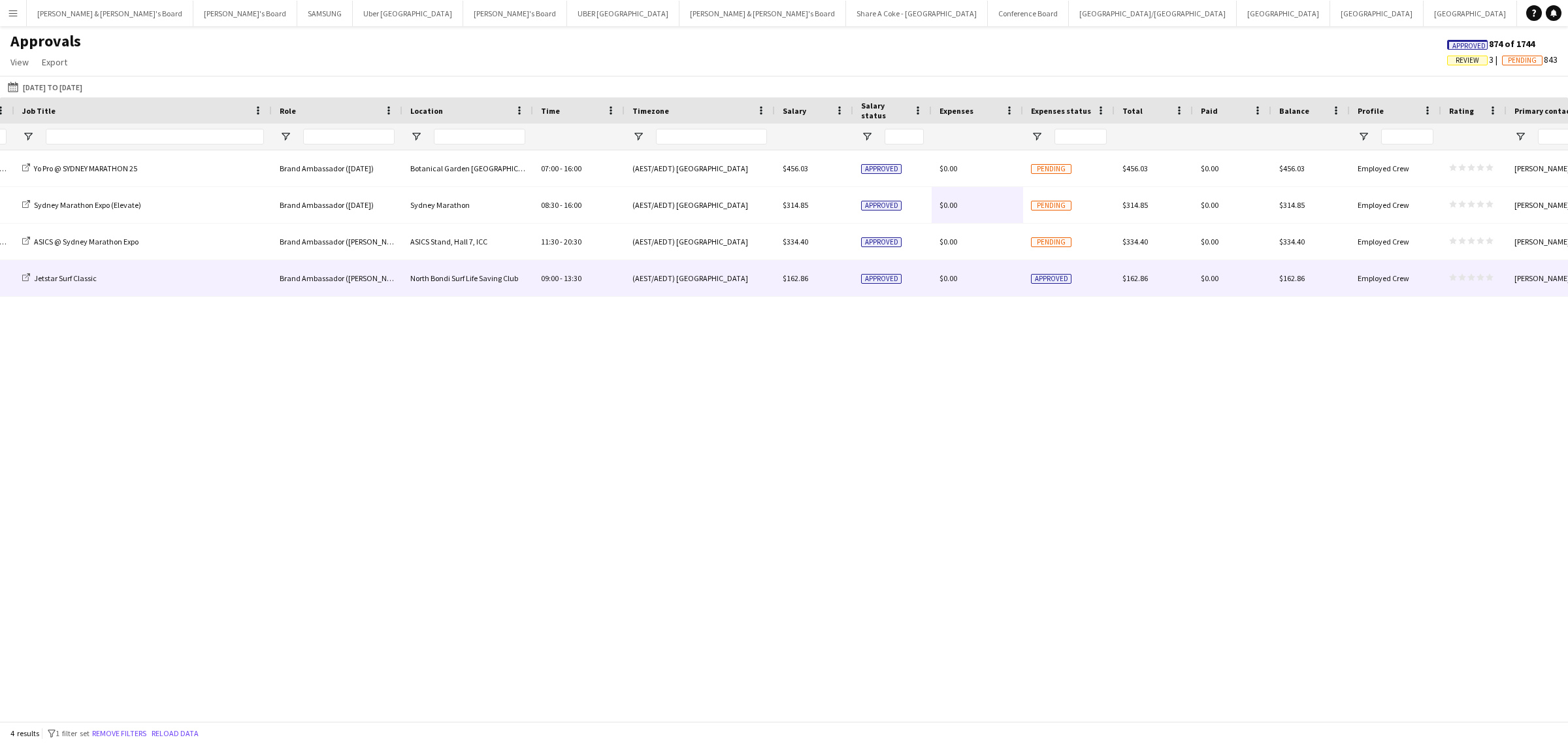
type input "*****"
click at [1141, 279] on span "$162.86" at bounding box center [1135, 278] width 25 height 9
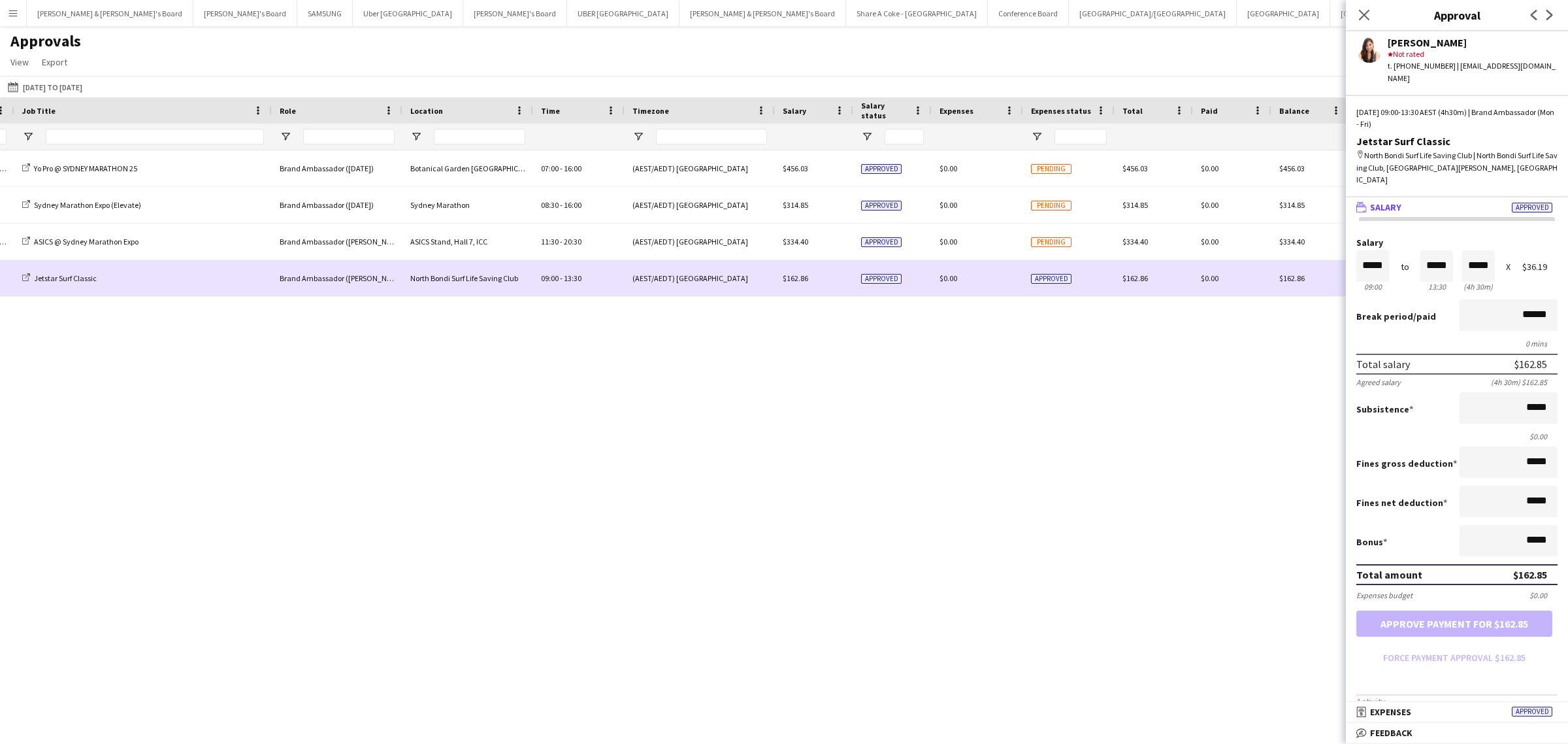
click at [1054, 279] on span "Approved" at bounding box center [1051, 279] width 40 height 9
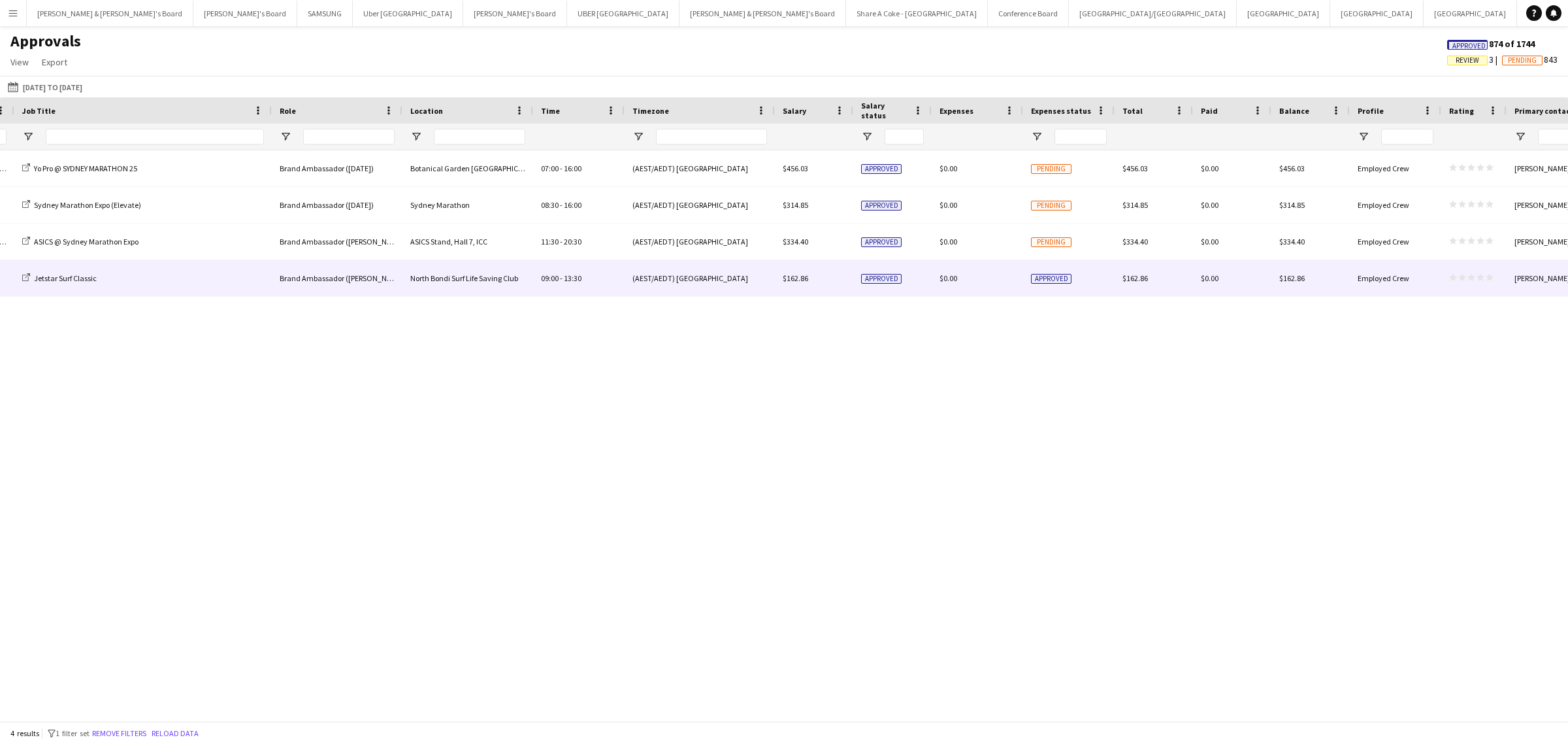
click at [1055, 279] on span "Approved" at bounding box center [1051, 279] width 40 height 9
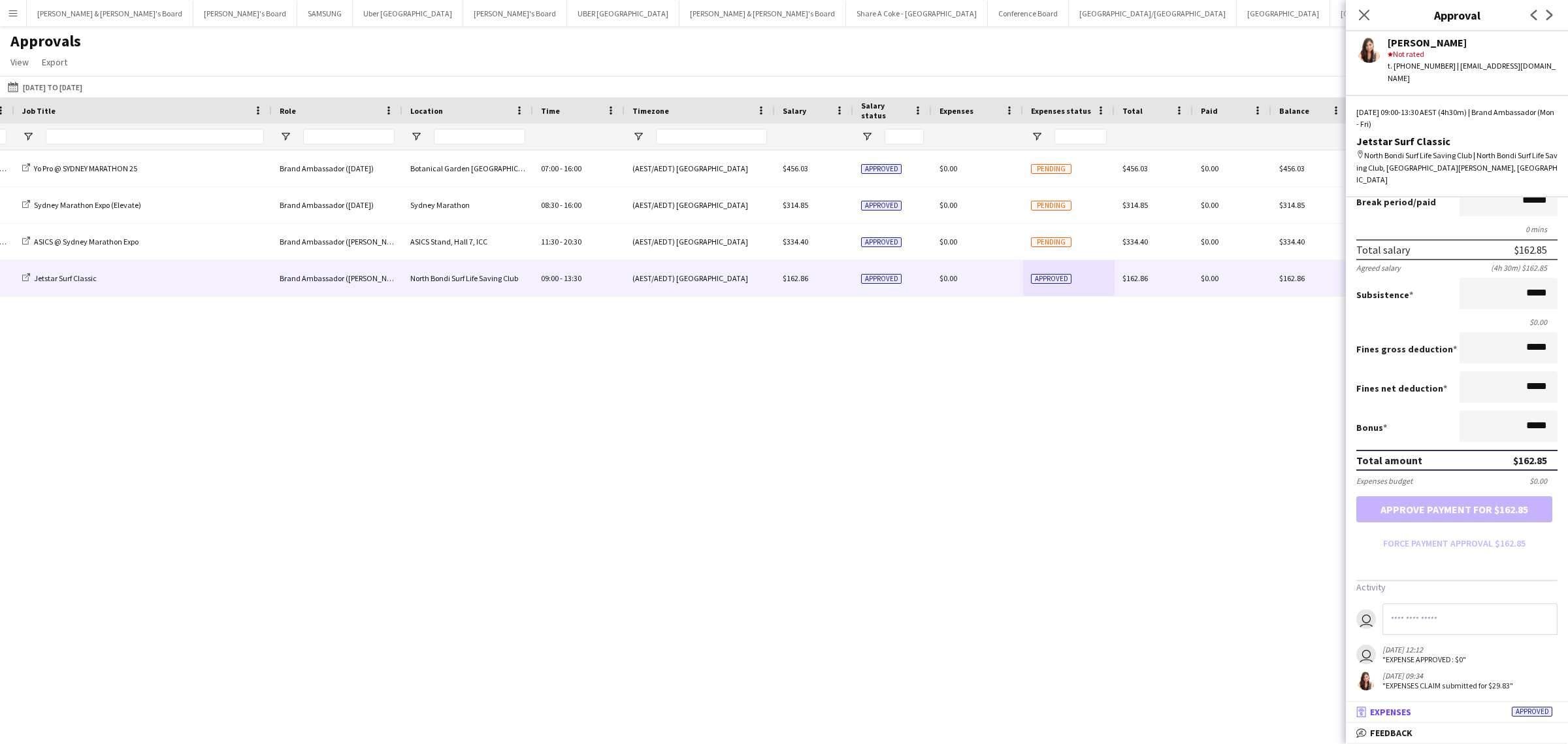
click at [1445, 710] on mat-panel-title "receipt Expenses Approved" at bounding box center [1454, 712] width 217 height 12
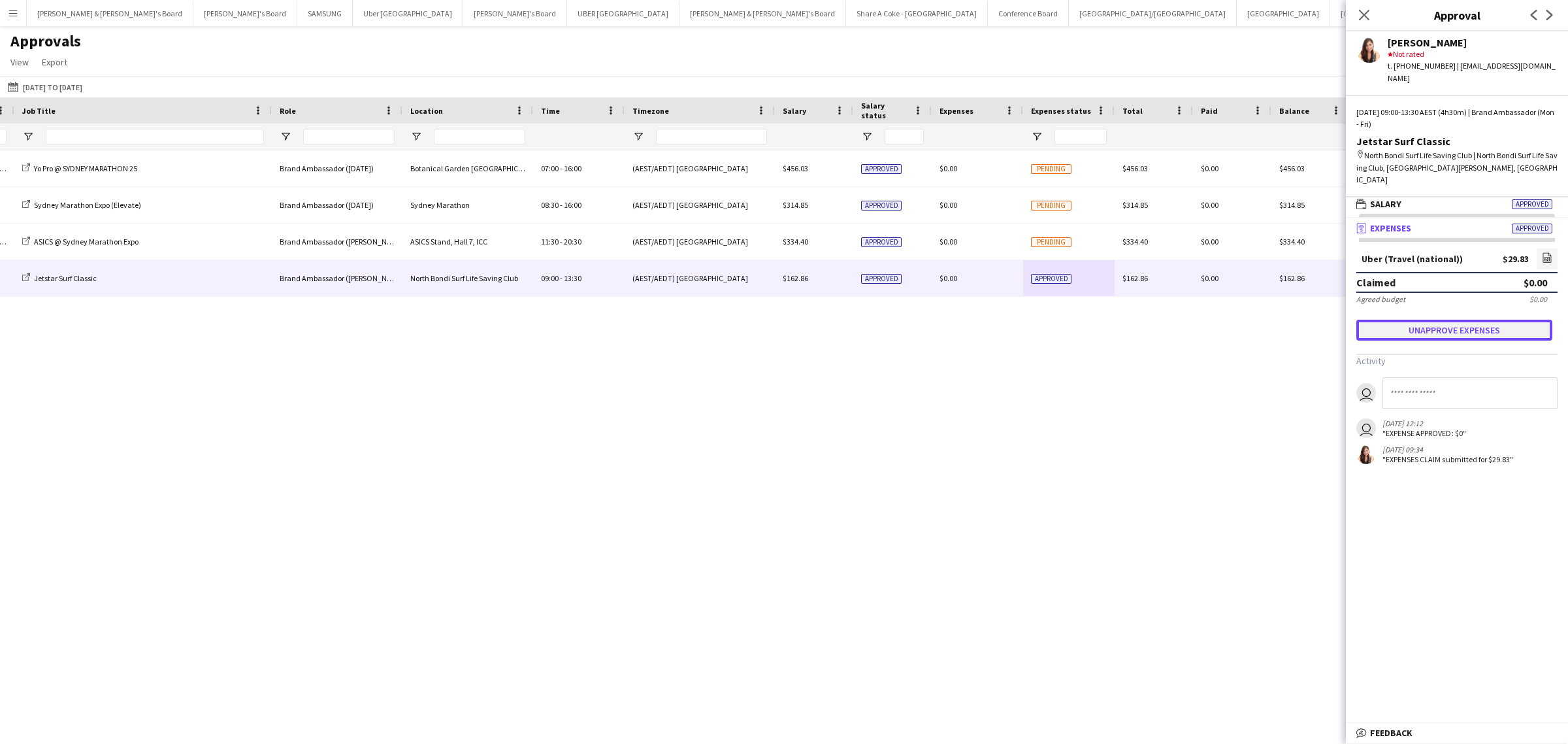
click at [1487, 319] on button "Unapprove expenses" at bounding box center [1454, 330] width 196 height 21
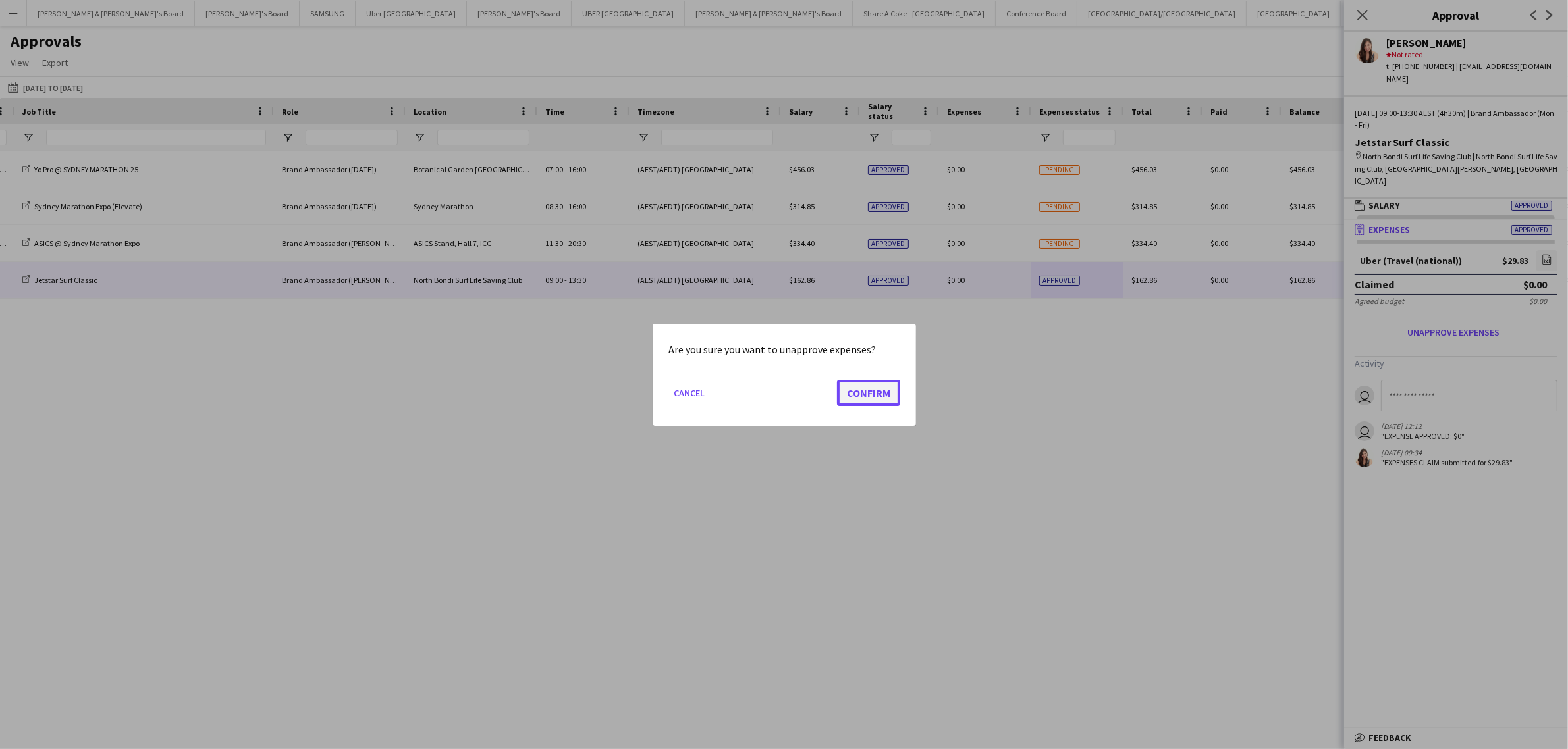
click at [863, 395] on button "Confirm" at bounding box center [869, 392] width 63 height 26
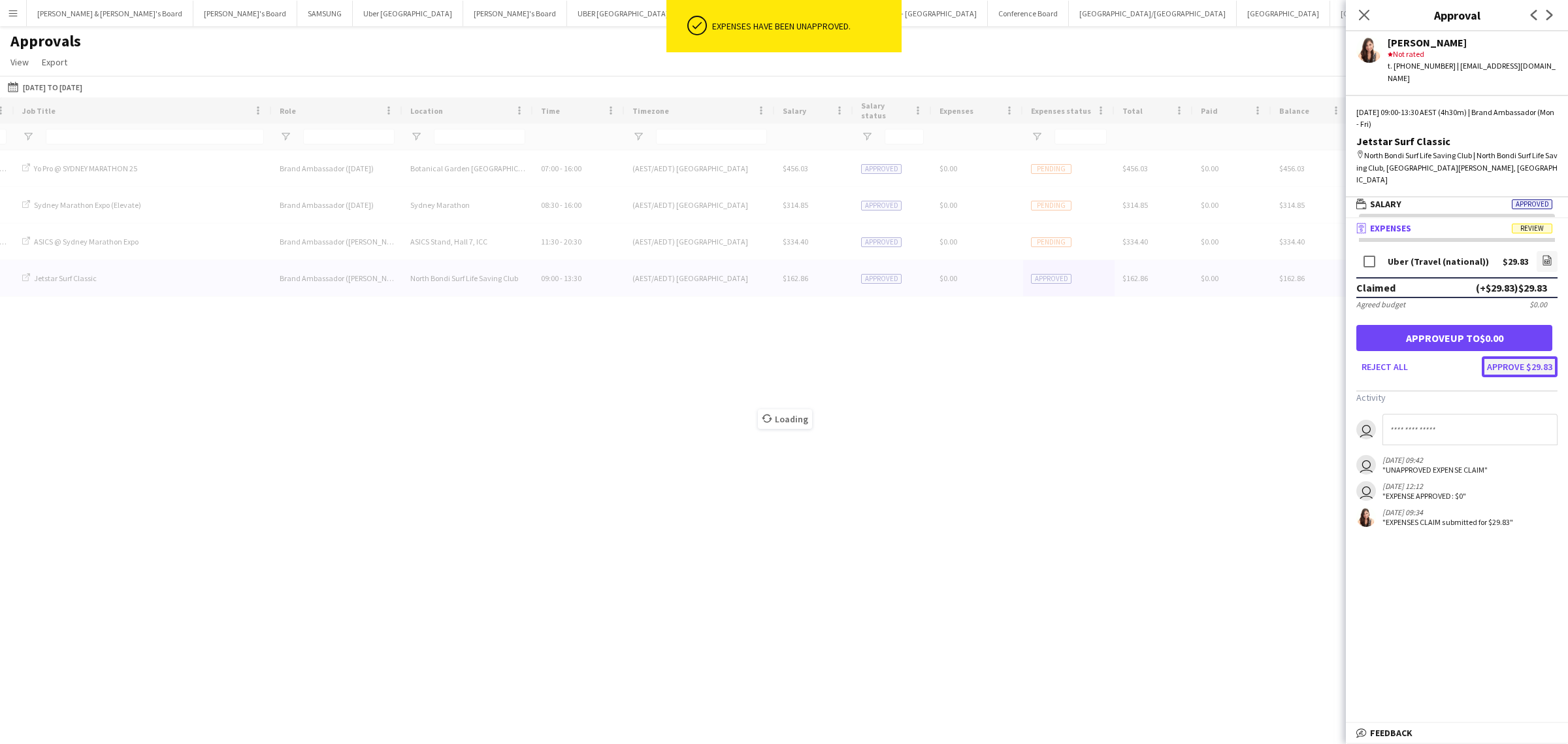
click at [1543, 356] on button "Approve $29.83" at bounding box center [1520, 366] width 76 height 21
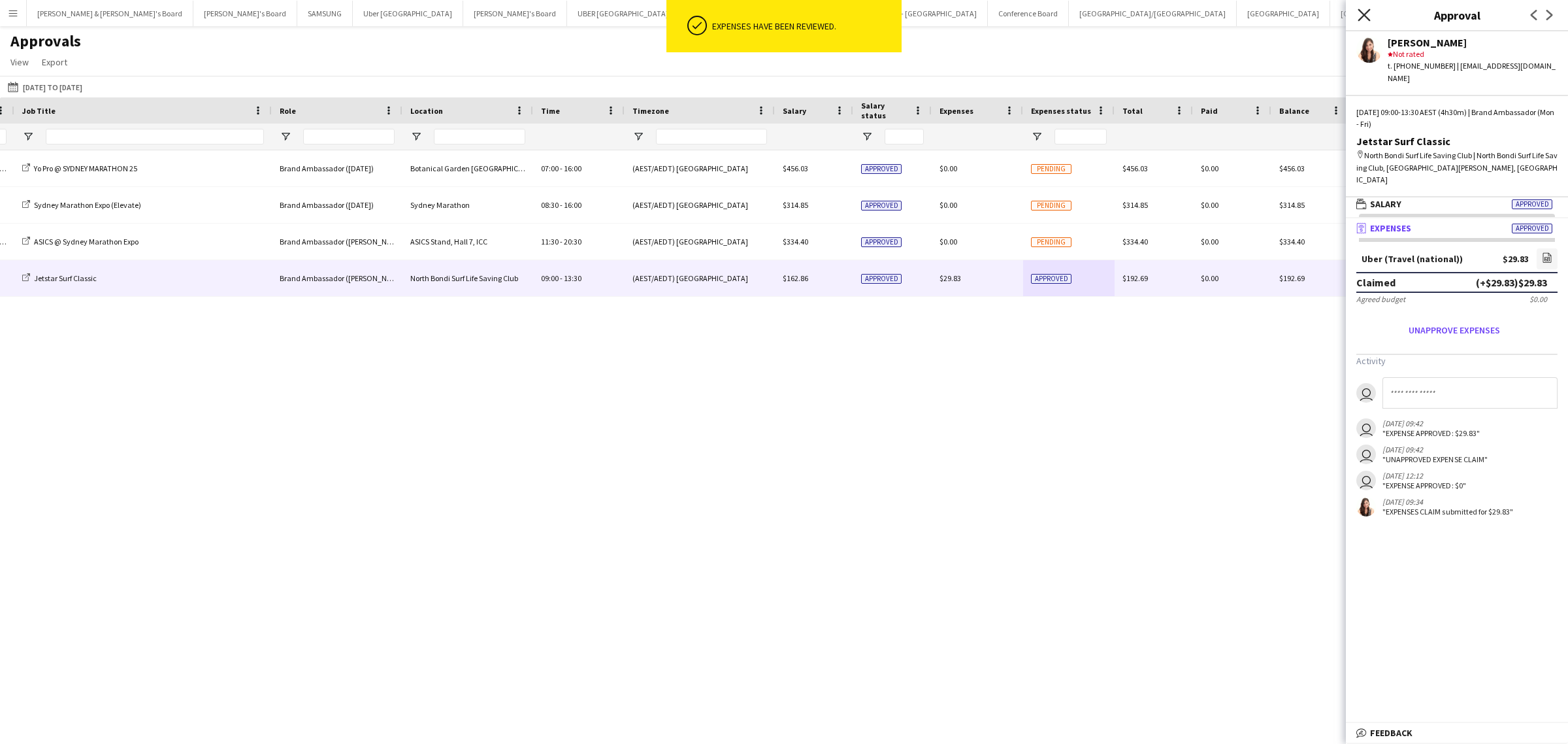
click at [1366, 9] on icon "Close pop-in" at bounding box center [1363, 14] width 12 height 12
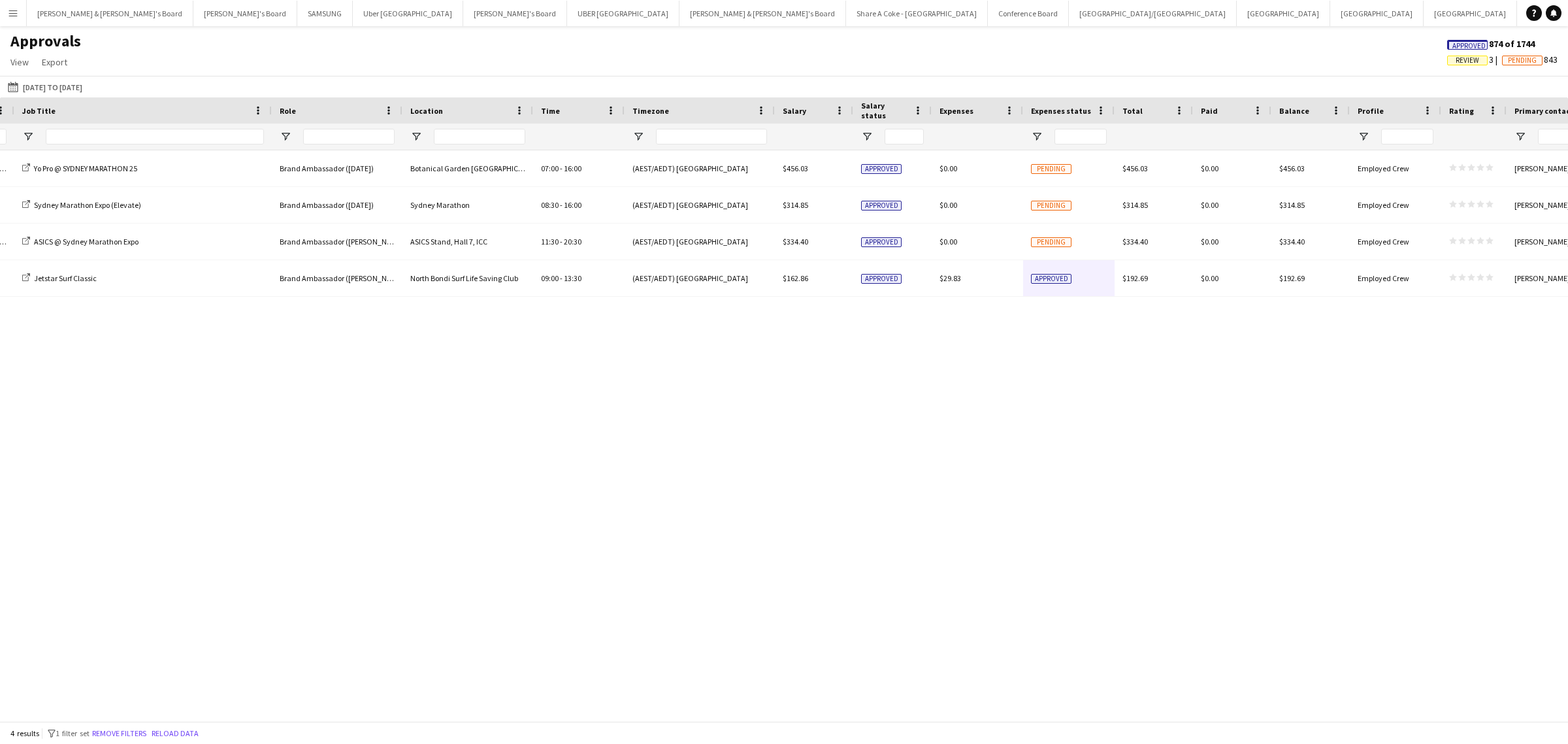
click at [1468, 57] on span "Review" at bounding box center [1468, 60] width 23 height 8
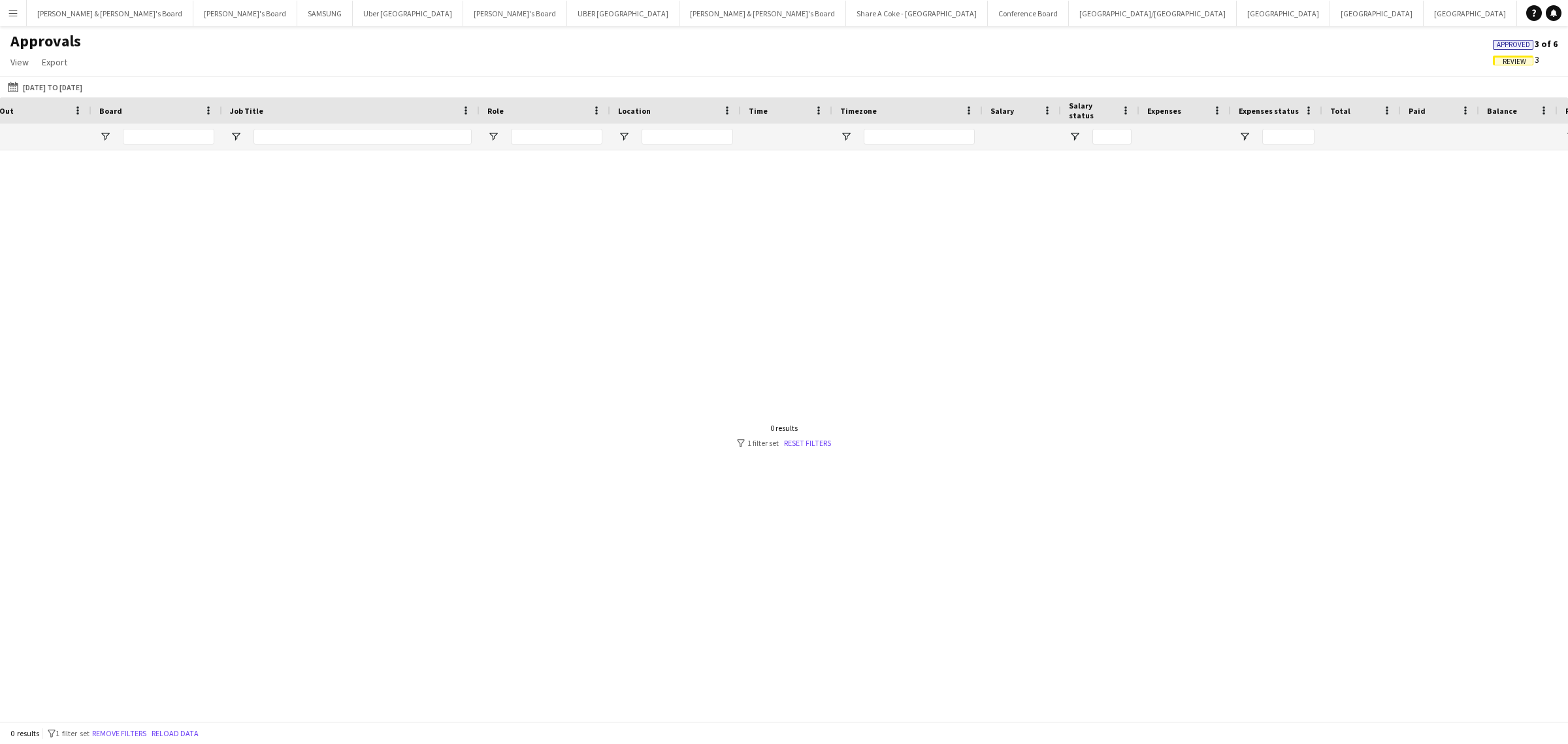
scroll to position [0, 353]
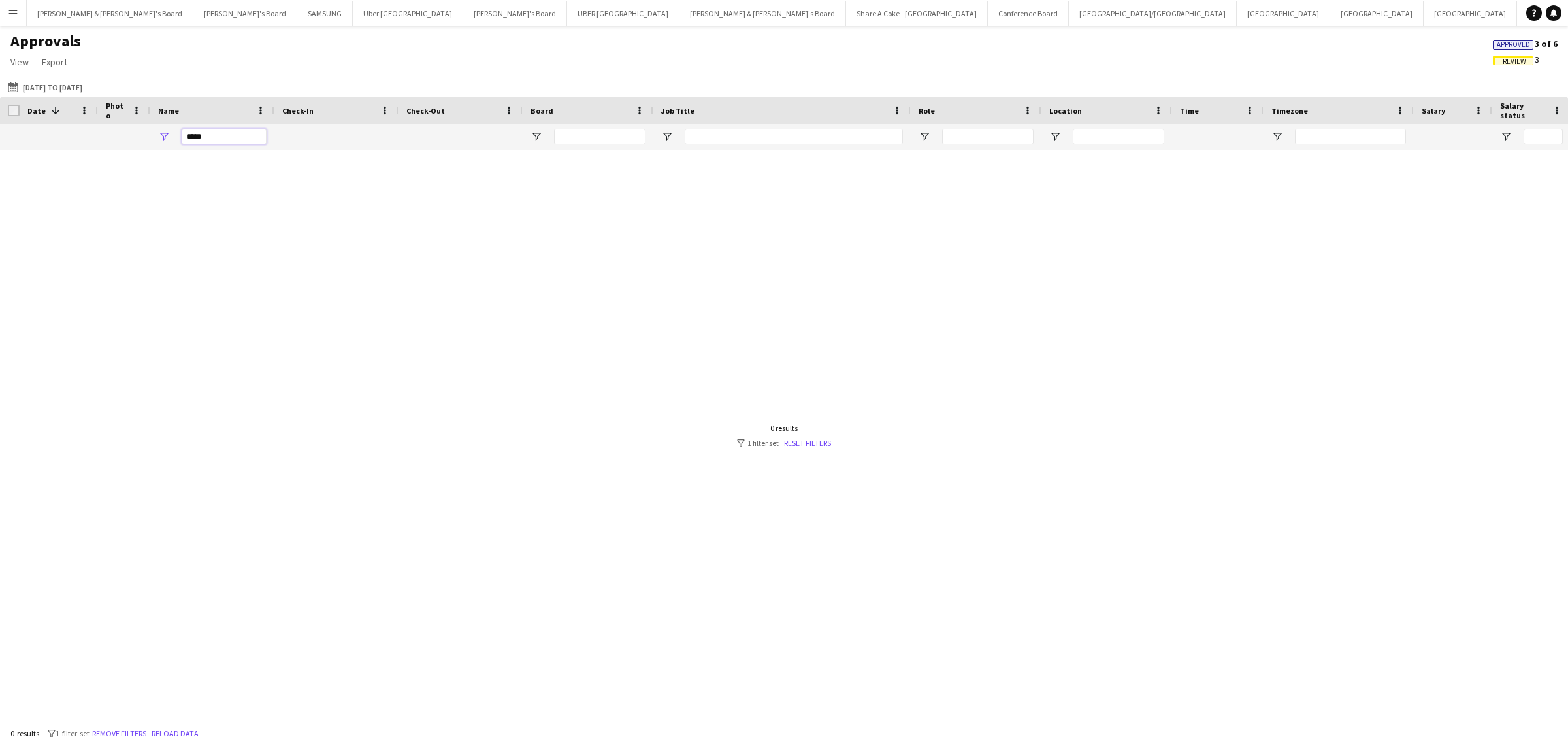
drag, startPoint x: 212, startPoint y: 139, endPoint x: 143, endPoint y: 136, distance: 69.1
click at [143, 136] on div at bounding box center [1250, 137] width 2499 height 26
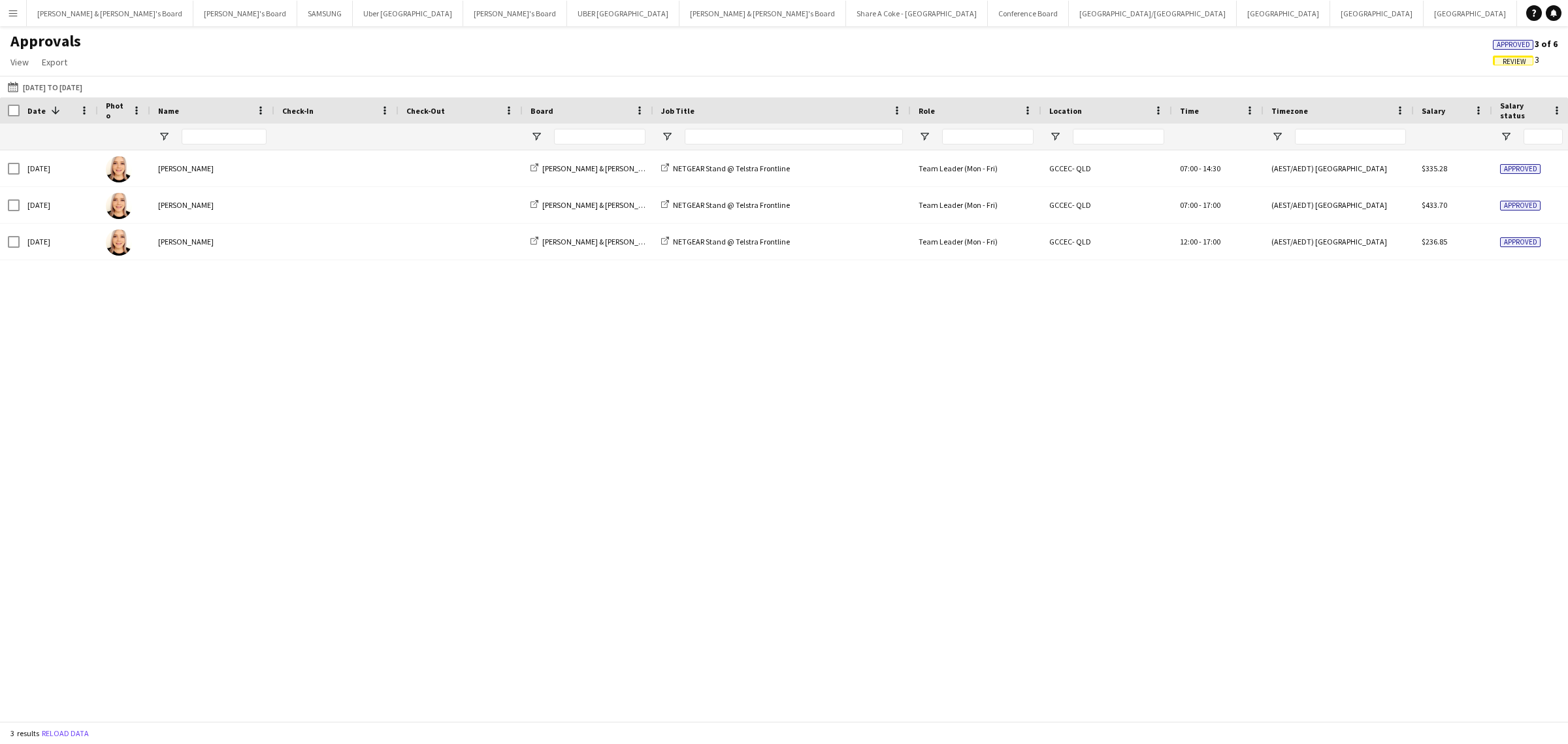
click at [1, 17] on button "Menu" at bounding box center [13, 13] width 26 height 26
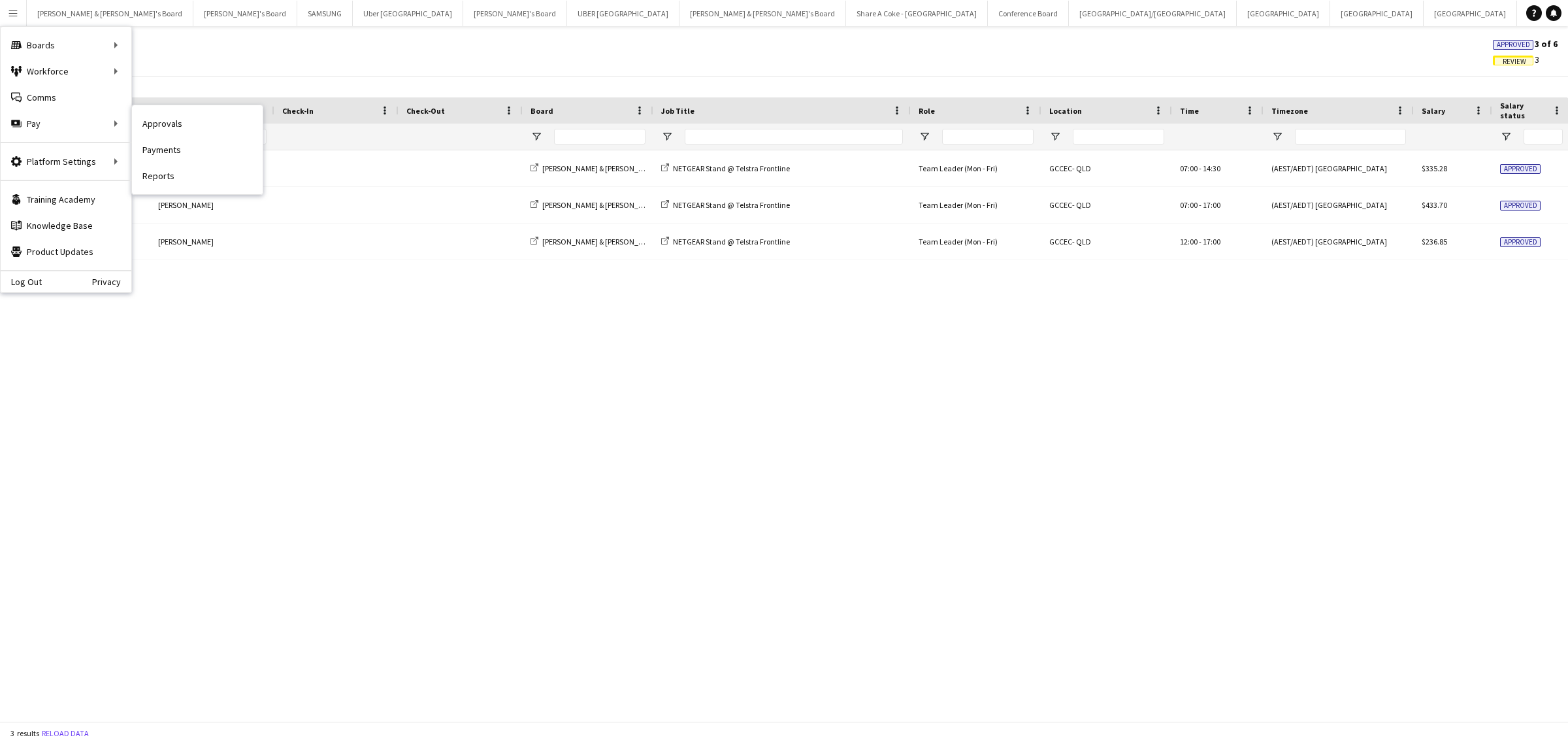
drag, startPoint x: 181, startPoint y: 147, endPoint x: 588, endPoint y: 311, distance: 438.8
click at [181, 147] on link "Payments" at bounding box center [197, 149] width 131 height 26
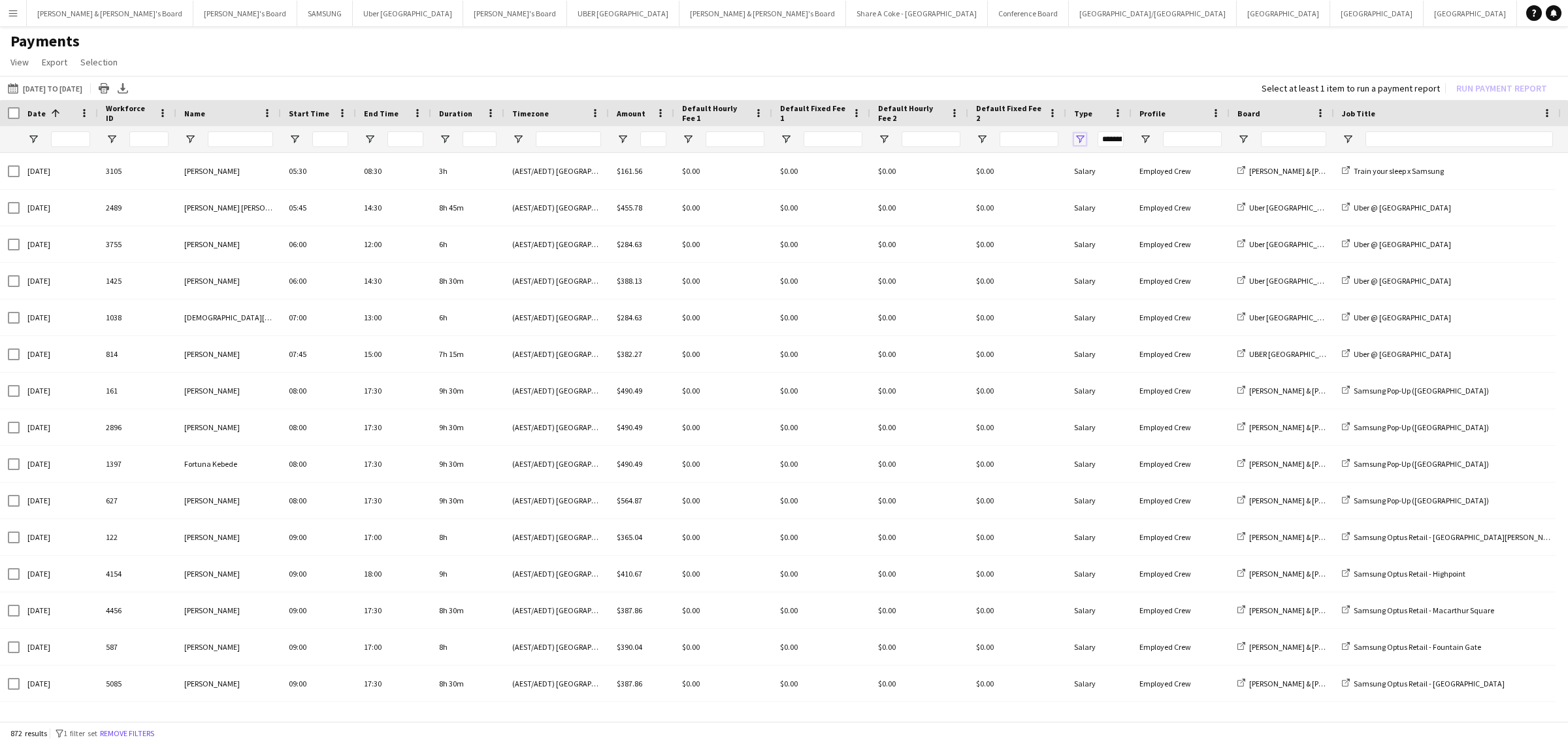
click at [1082, 139] on span "Open Filter Menu" at bounding box center [1080, 139] width 12 height 12
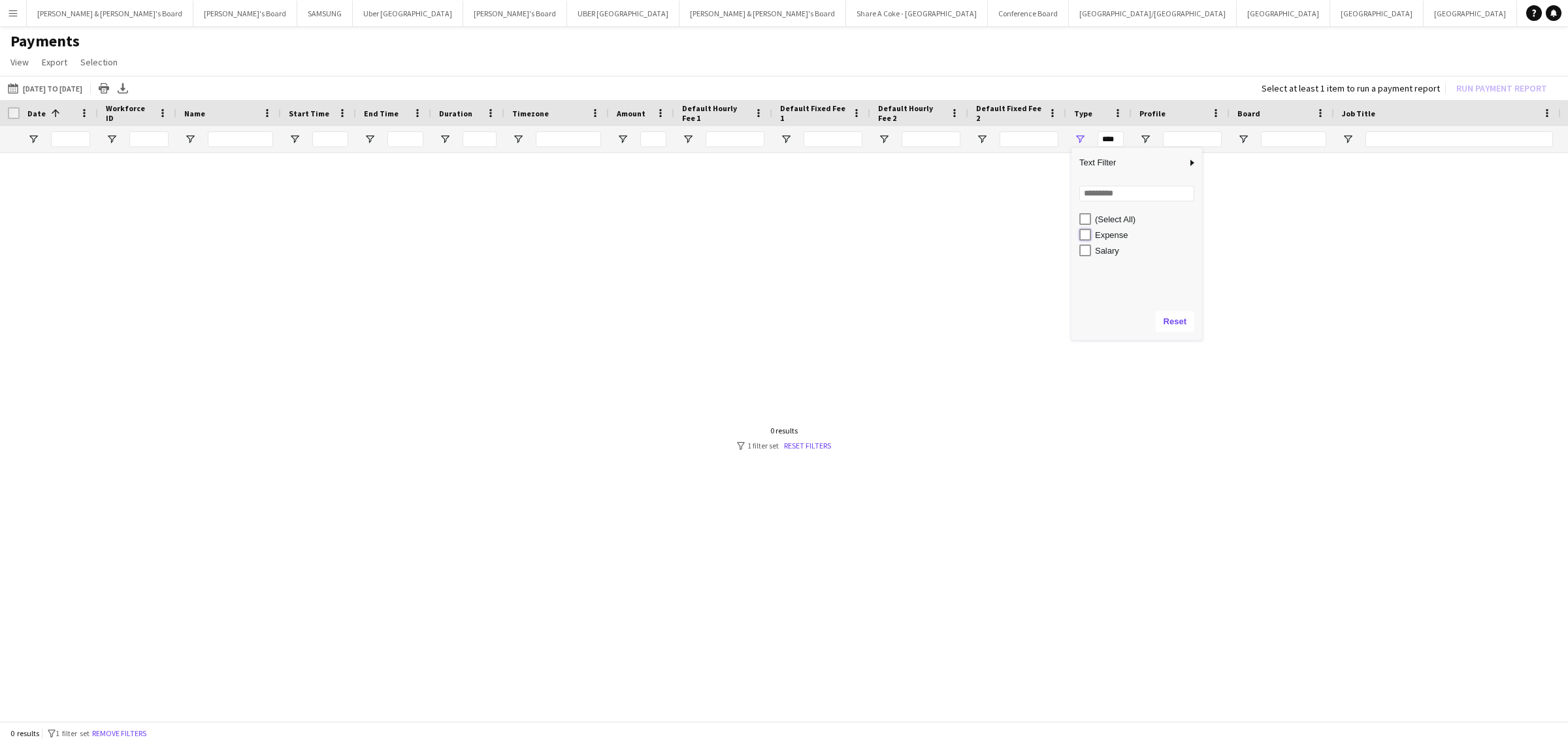
type input "**********"
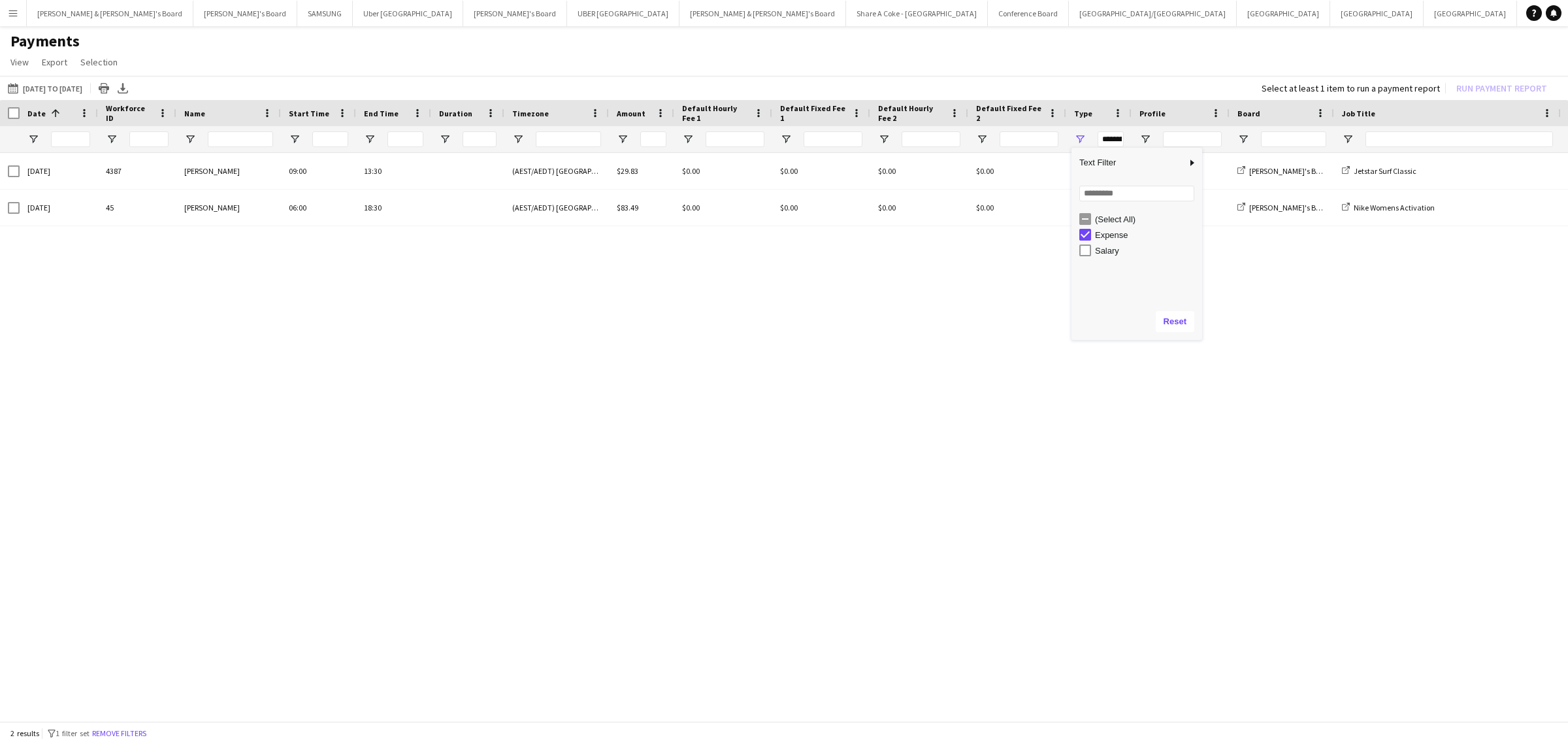
click at [827, 356] on div "26-08-2025 4387 Alejandra Tello 09:00 13:30 (AEST/AEDT) Sydney $29.83 $0.00 $0.…" at bounding box center [784, 432] width 1568 height 558
click at [14, 14] on app-icon "Menu" at bounding box center [12, 12] width 10 height 10
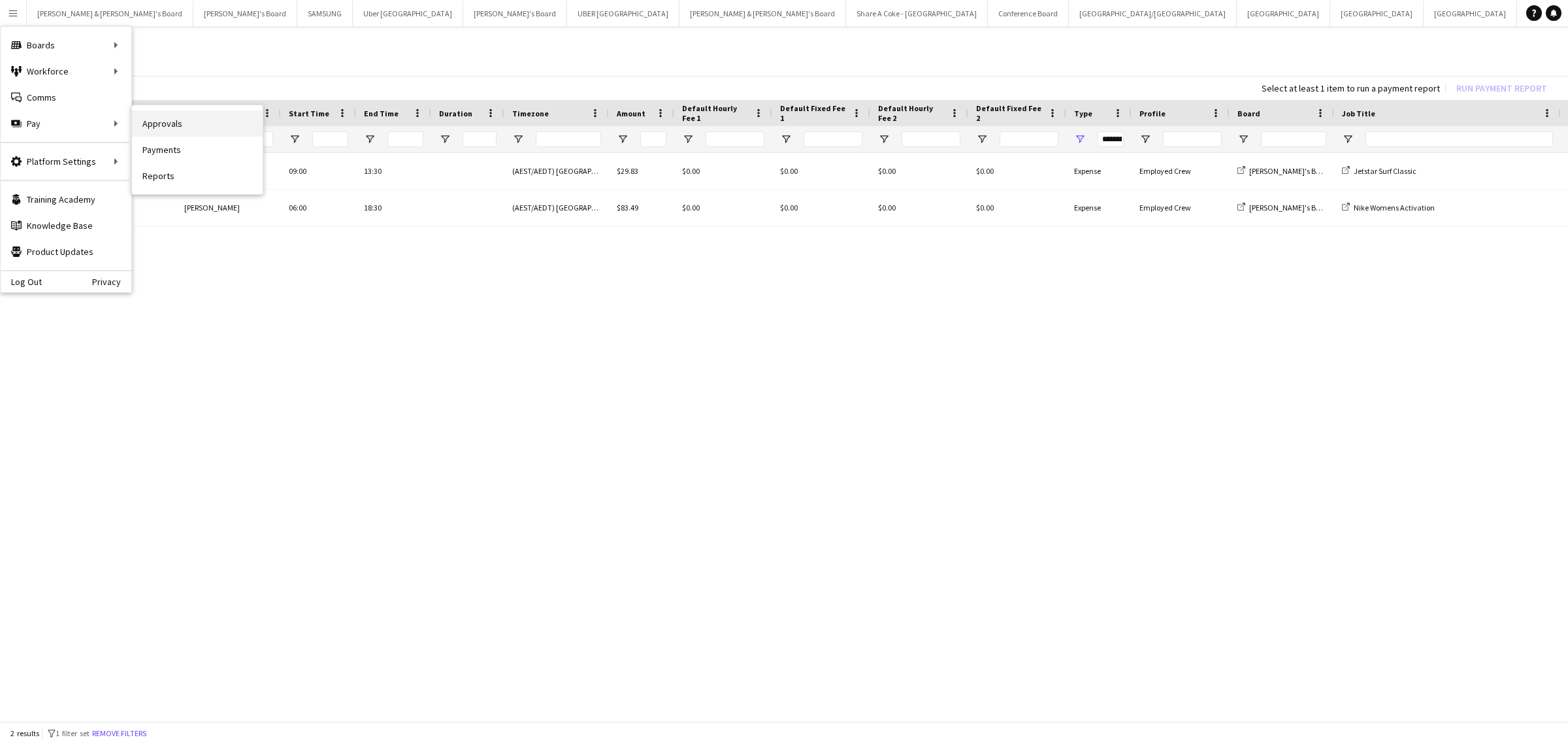
click at [178, 126] on link "Approvals" at bounding box center [197, 124] width 131 height 26
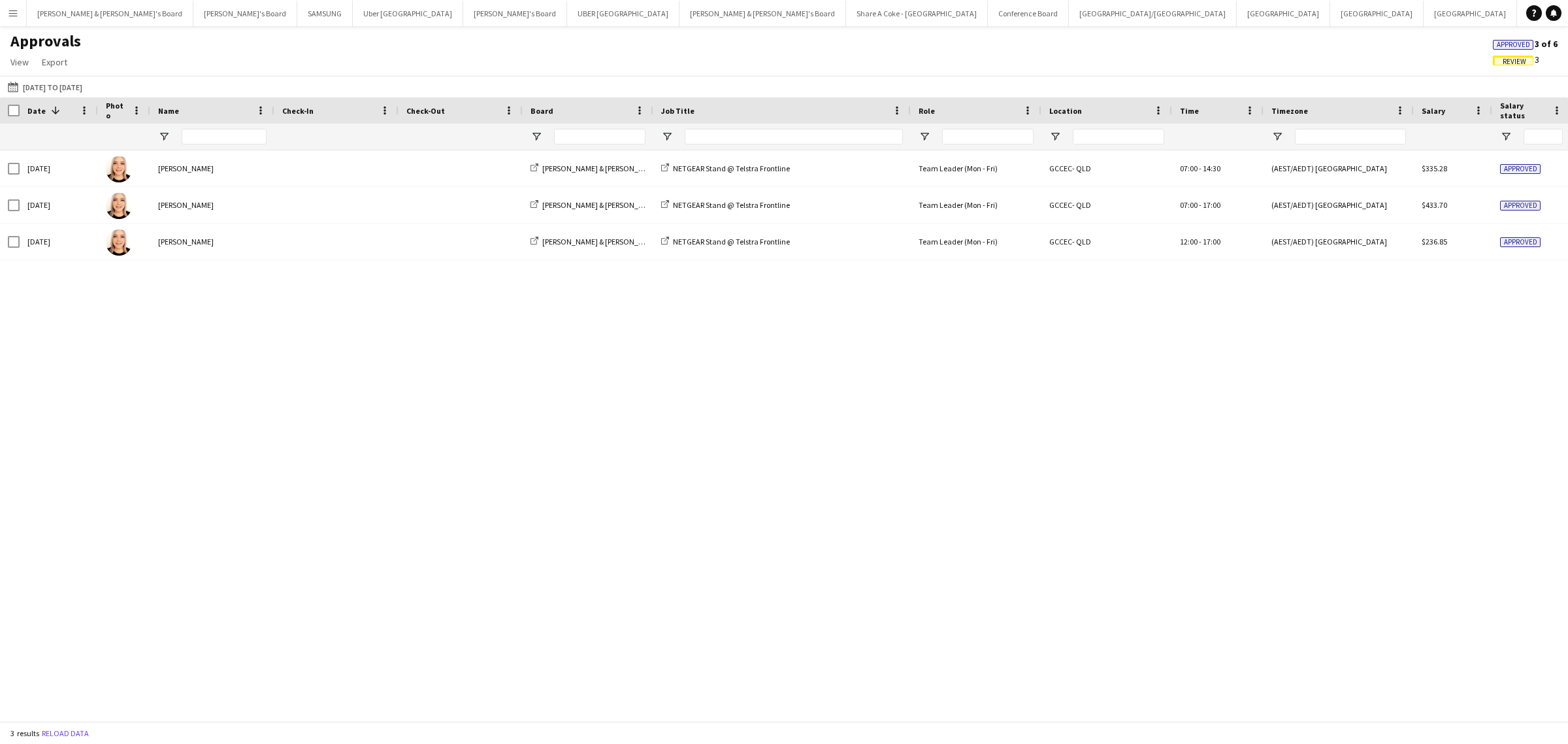
click at [1526, 40] on span "Approved" at bounding box center [1514, 44] width 33 height 8
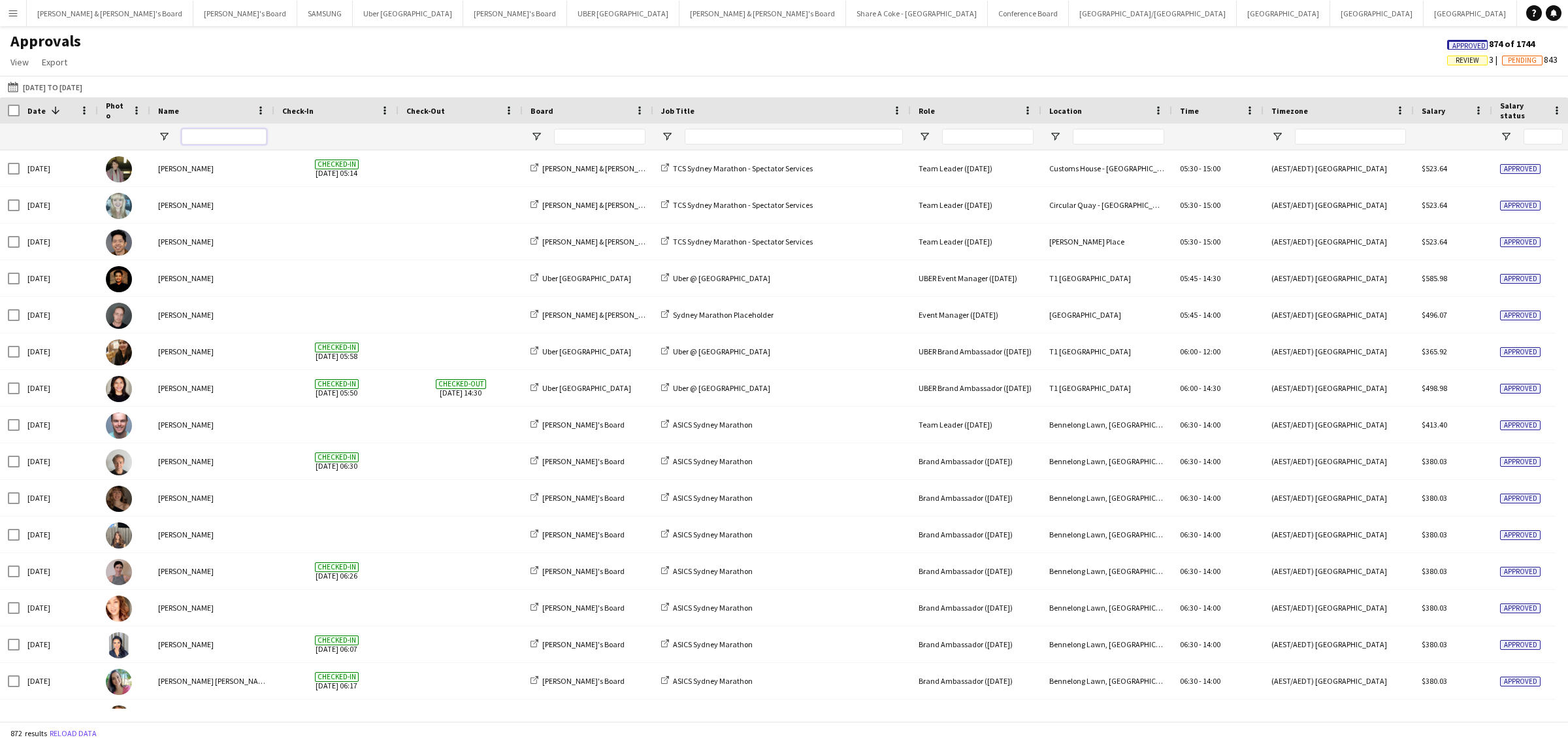
click at [213, 134] on input "Name Filter Input" at bounding box center [223, 136] width 85 height 16
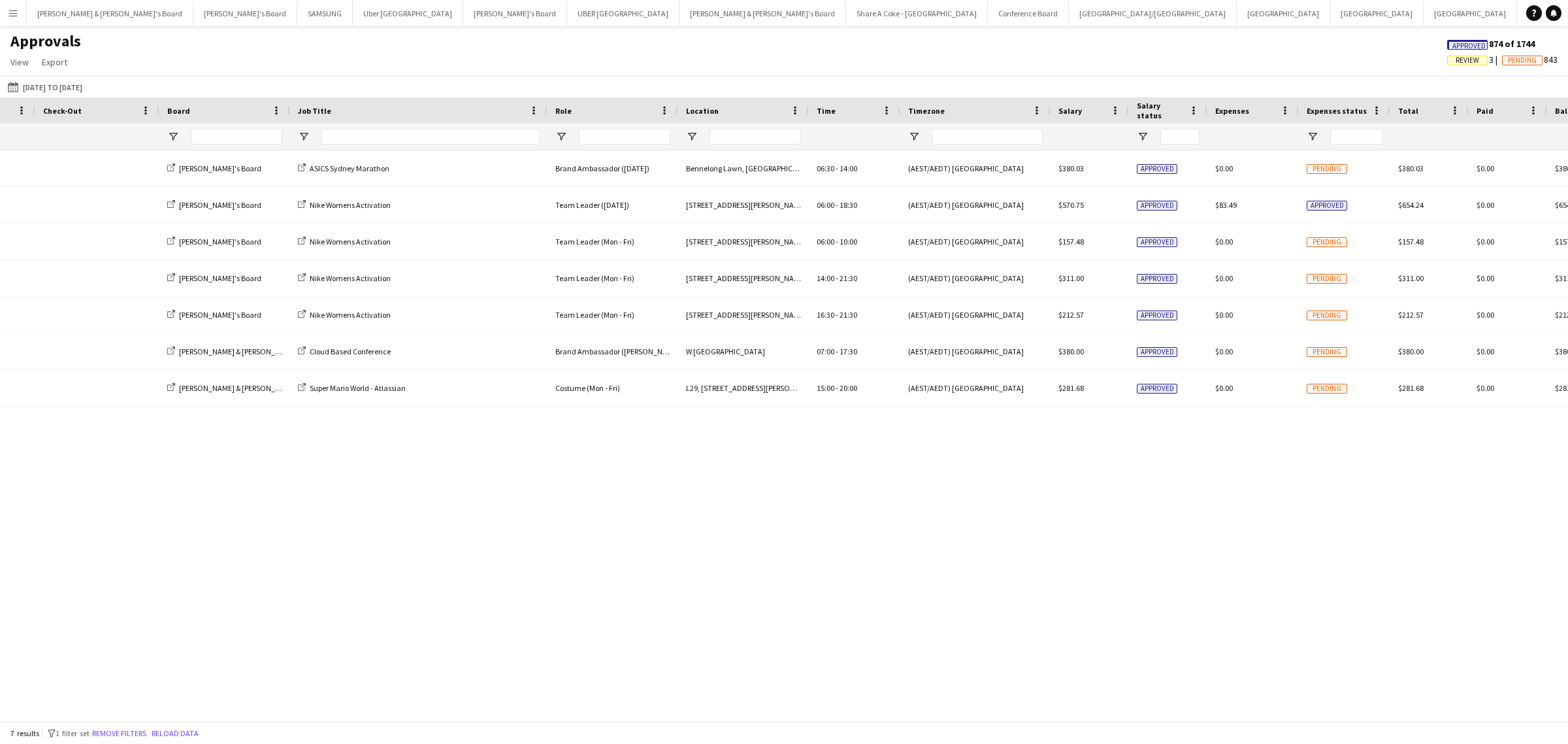
scroll to position [0, 377]
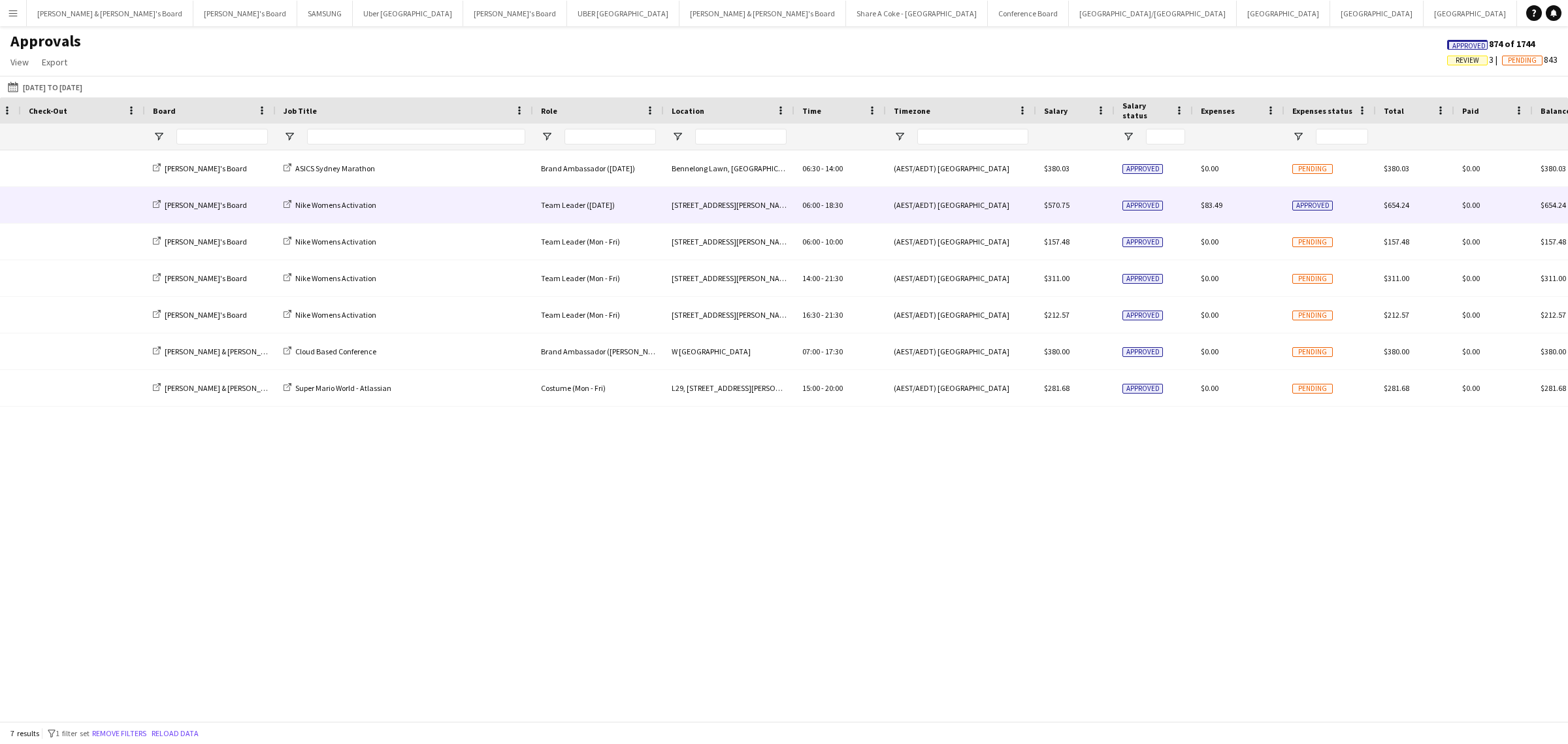
click at [1207, 208] on span "$83.49" at bounding box center [1211, 205] width 22 height 9
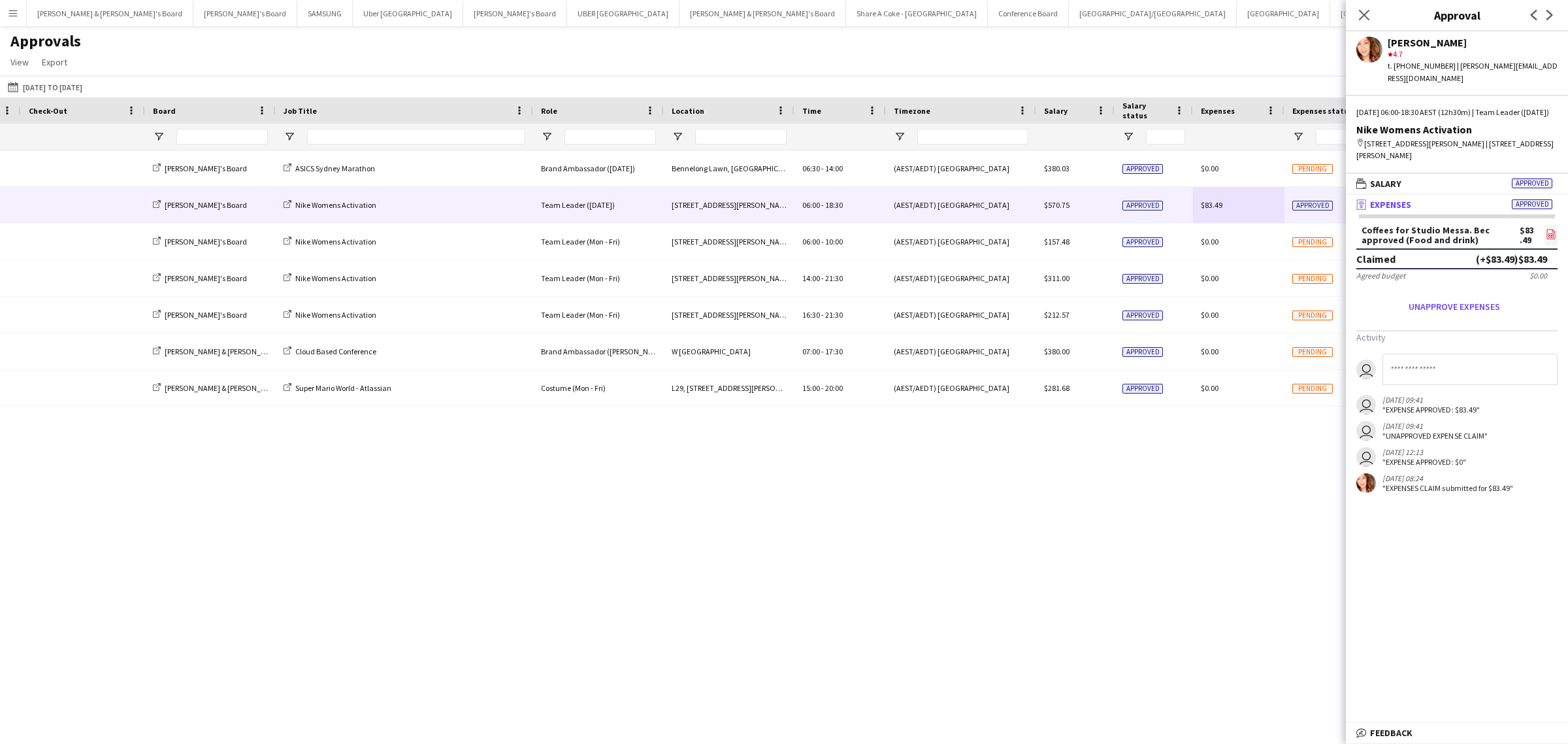
click at [1551, 231] on icon "file-image" at bounding box center [1551, 234] width 10 height 10
click at [1369, 11] on icon at bounding box center [1363, 14] width 12 height 12
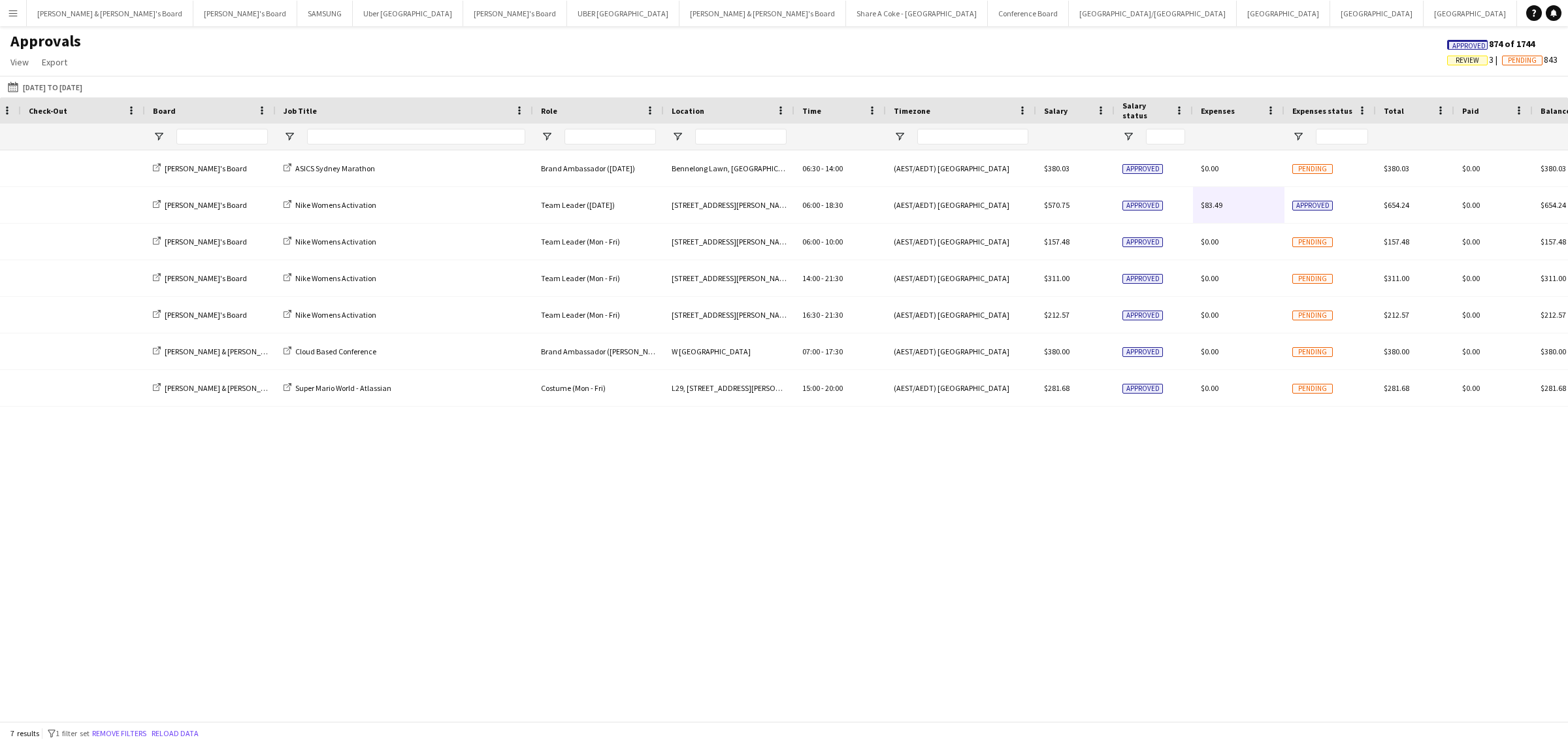
scroll to position [0, 0]
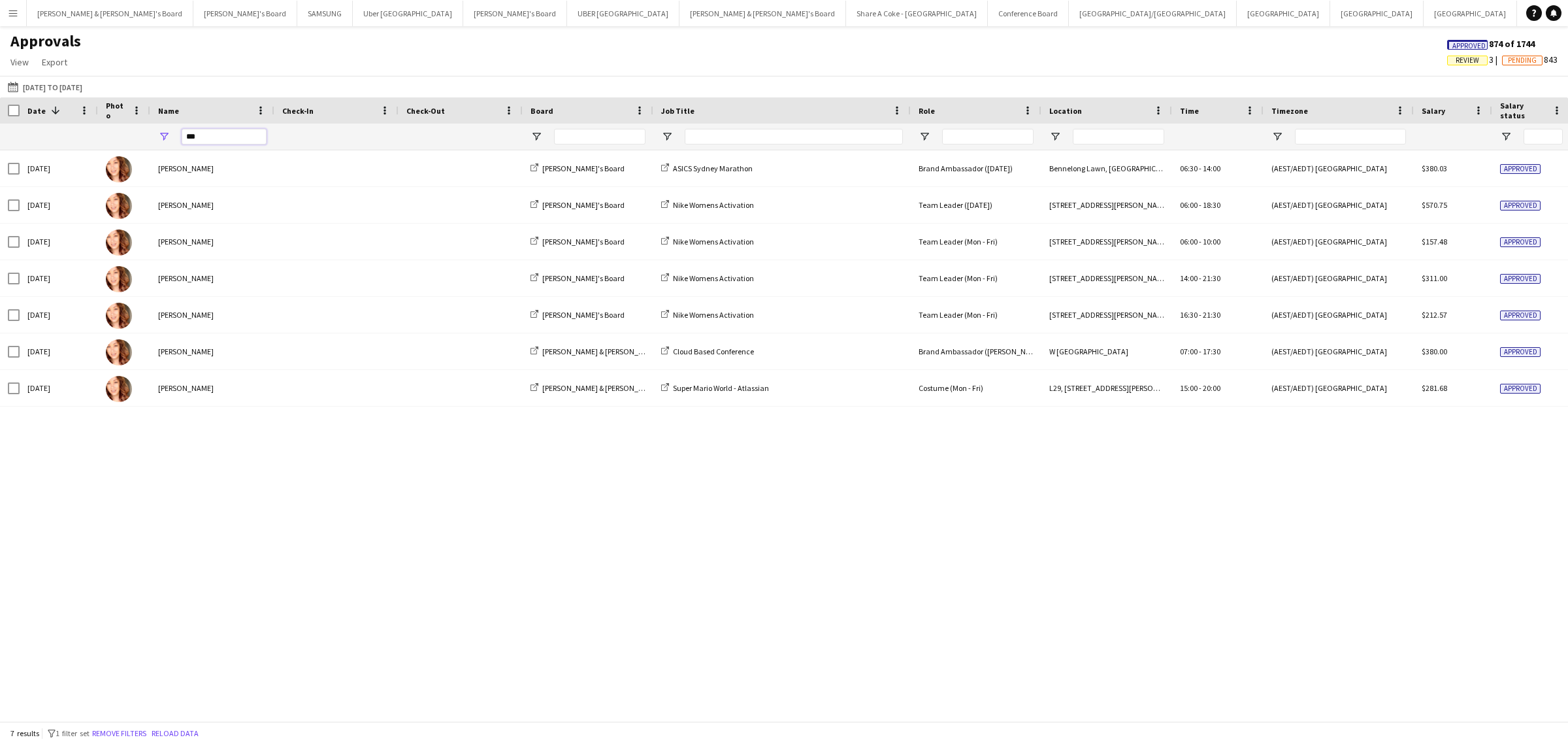
drag, startPoint x: 221, startPoint y: 132, endPoint x: 67, endPoint y: 145, distance: 154.5
click at [67, 145] on div "***" at bounding box center [1250, 137] width 2499 height 26
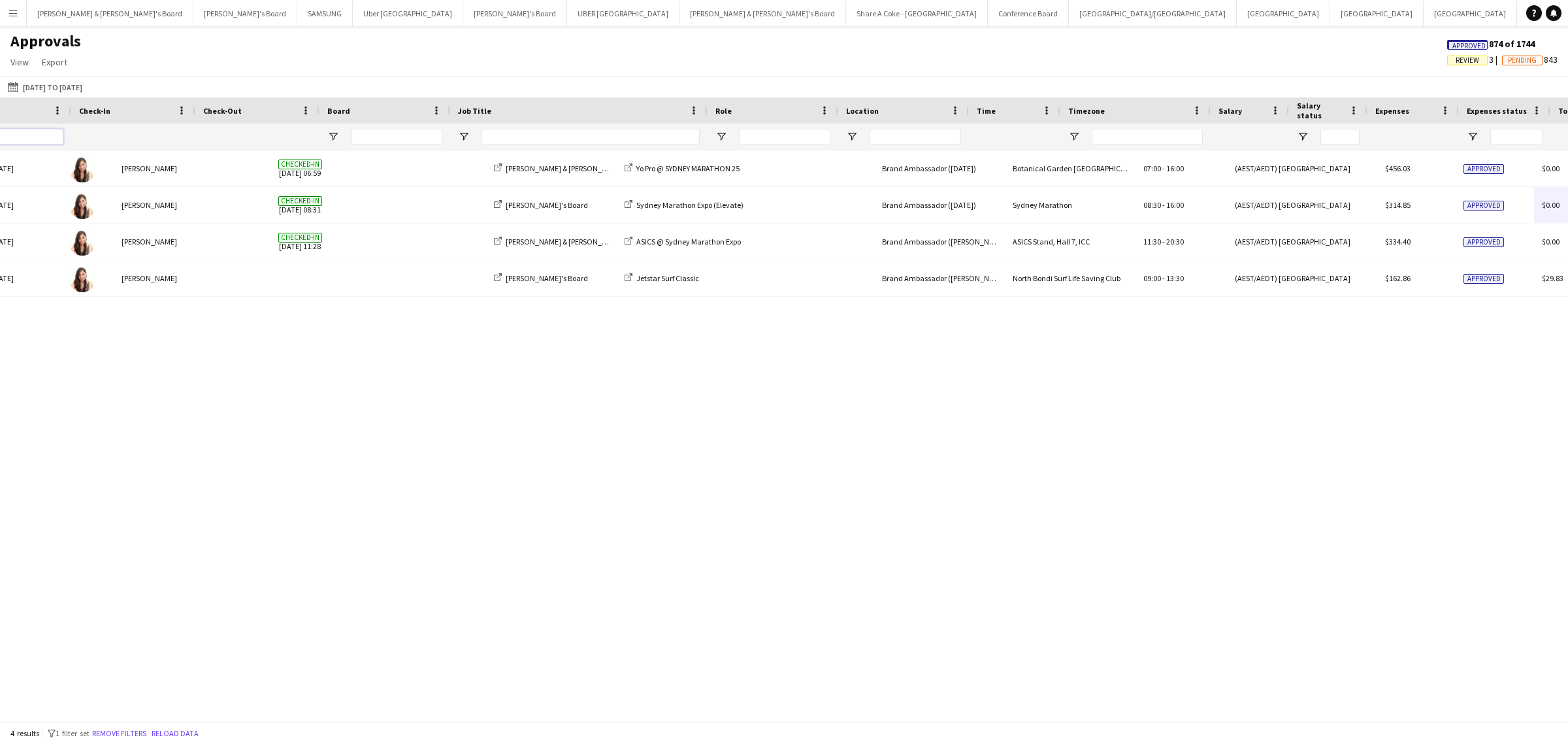
scroll to position [0, 203]
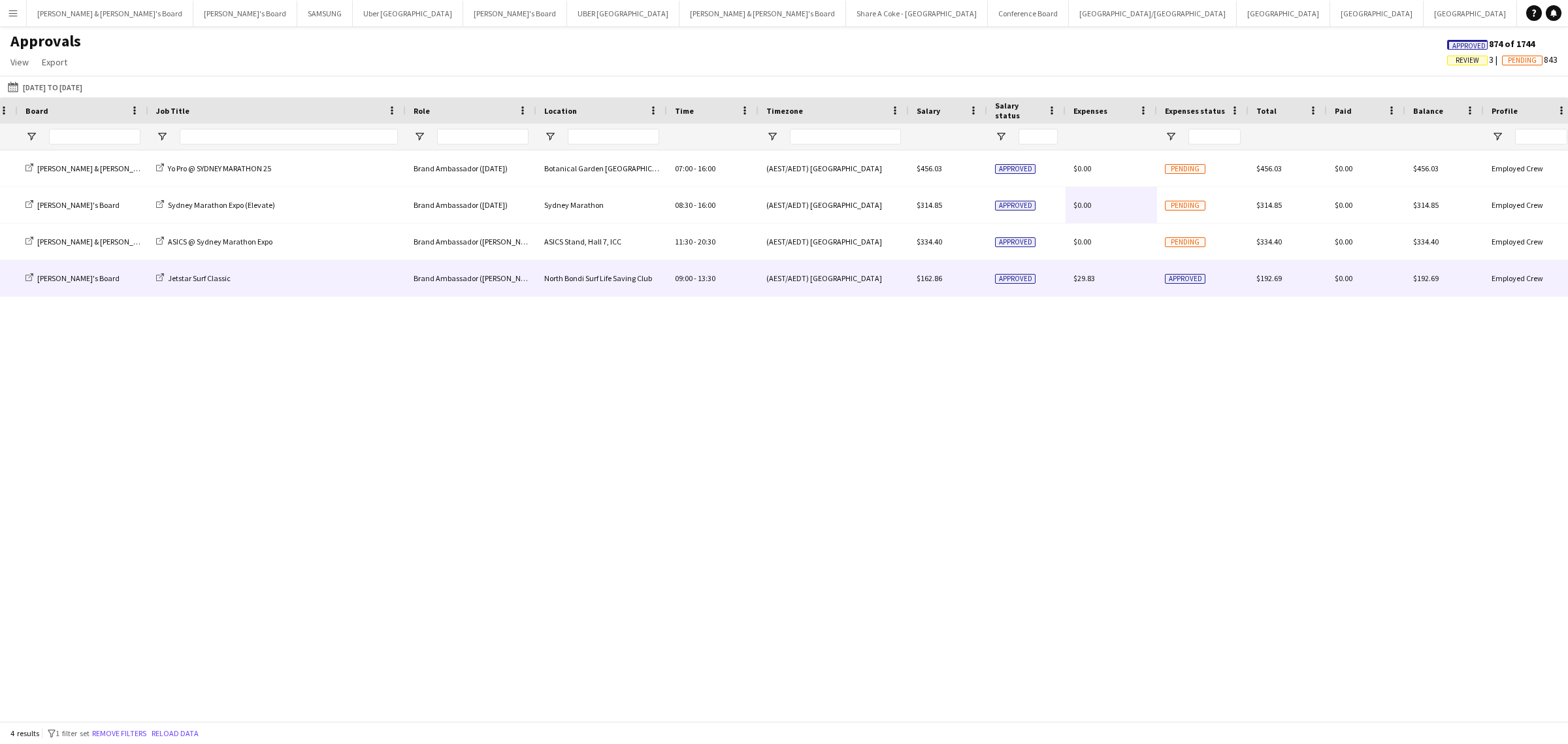
type input "****"
click at [1081, 276] on span "$29.83" at bounding box center [1084, 278] width 22 height 9
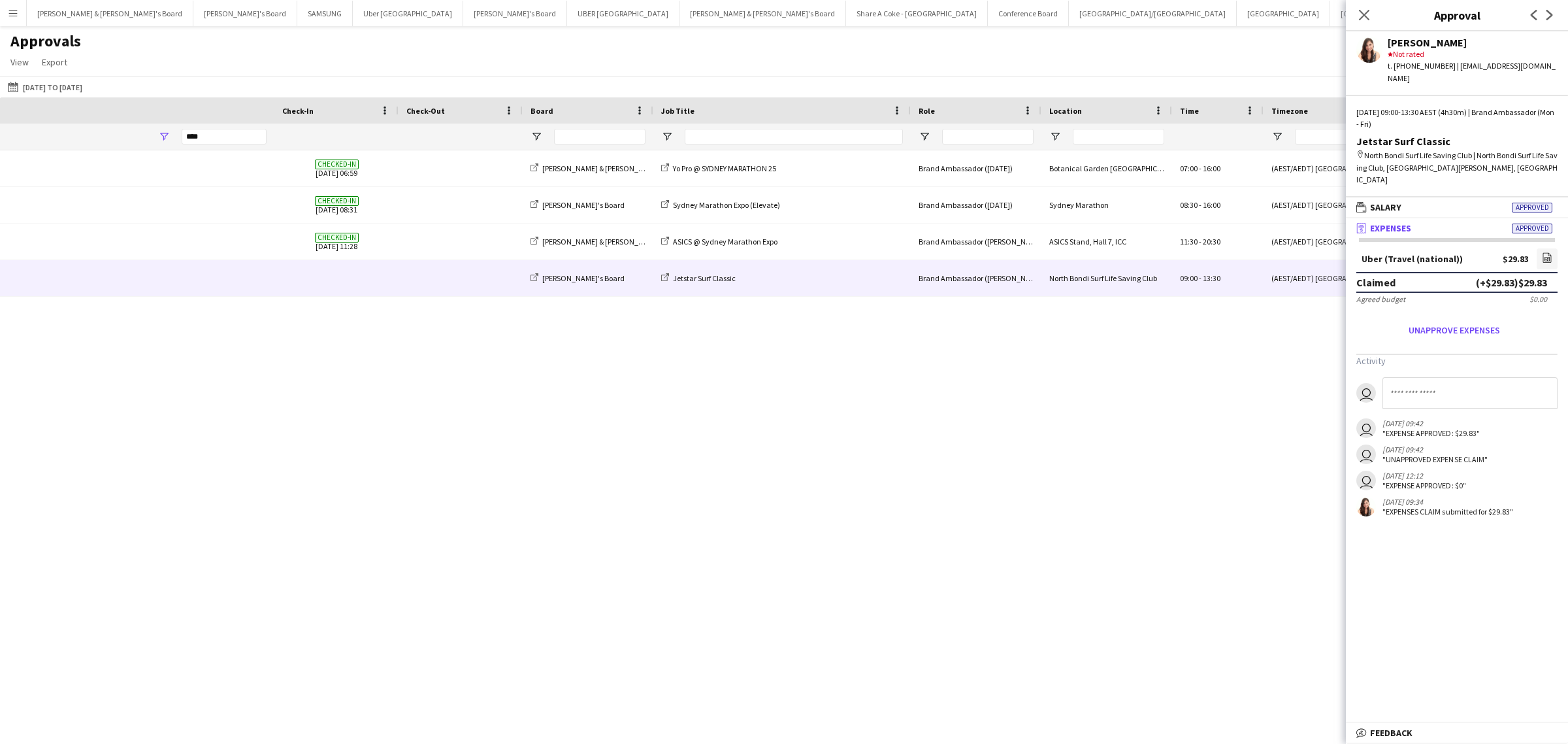
scroll to position [0, 505]
